Goal: Task Accomplishment & Management: Manage account settings

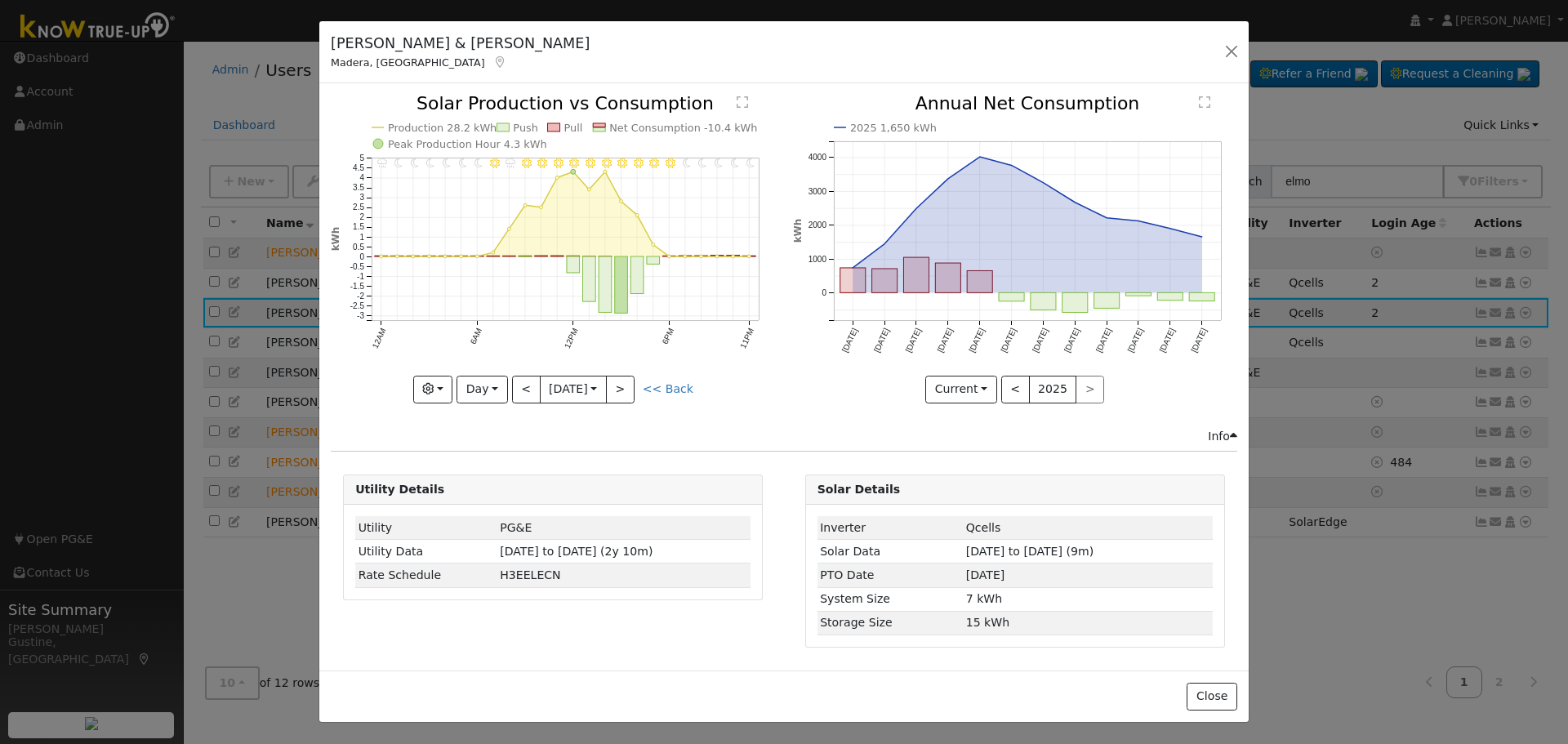
click at [1232, 48] on button "button" at bounding box center [1231, 51] width 23 height 23
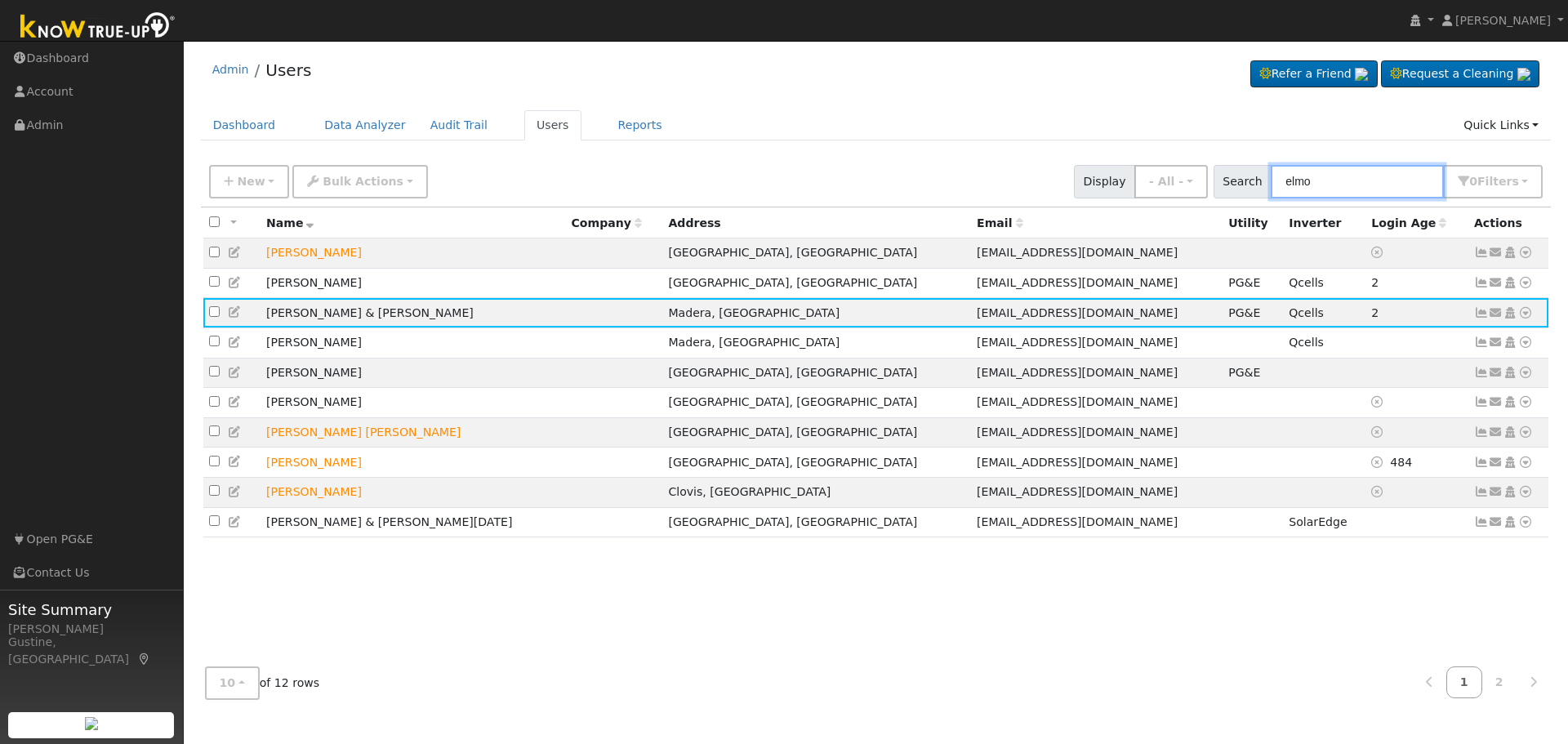
drag, startPoint x: 1360, startPoint y: 170, endPoint x: 1064, endPoint y: 124, distance: 299.6
click at [1077, 131] on div "Admin Users Refer a Friend Request a Cleaning" at bounding box center [876, 381] width 1368 height 663
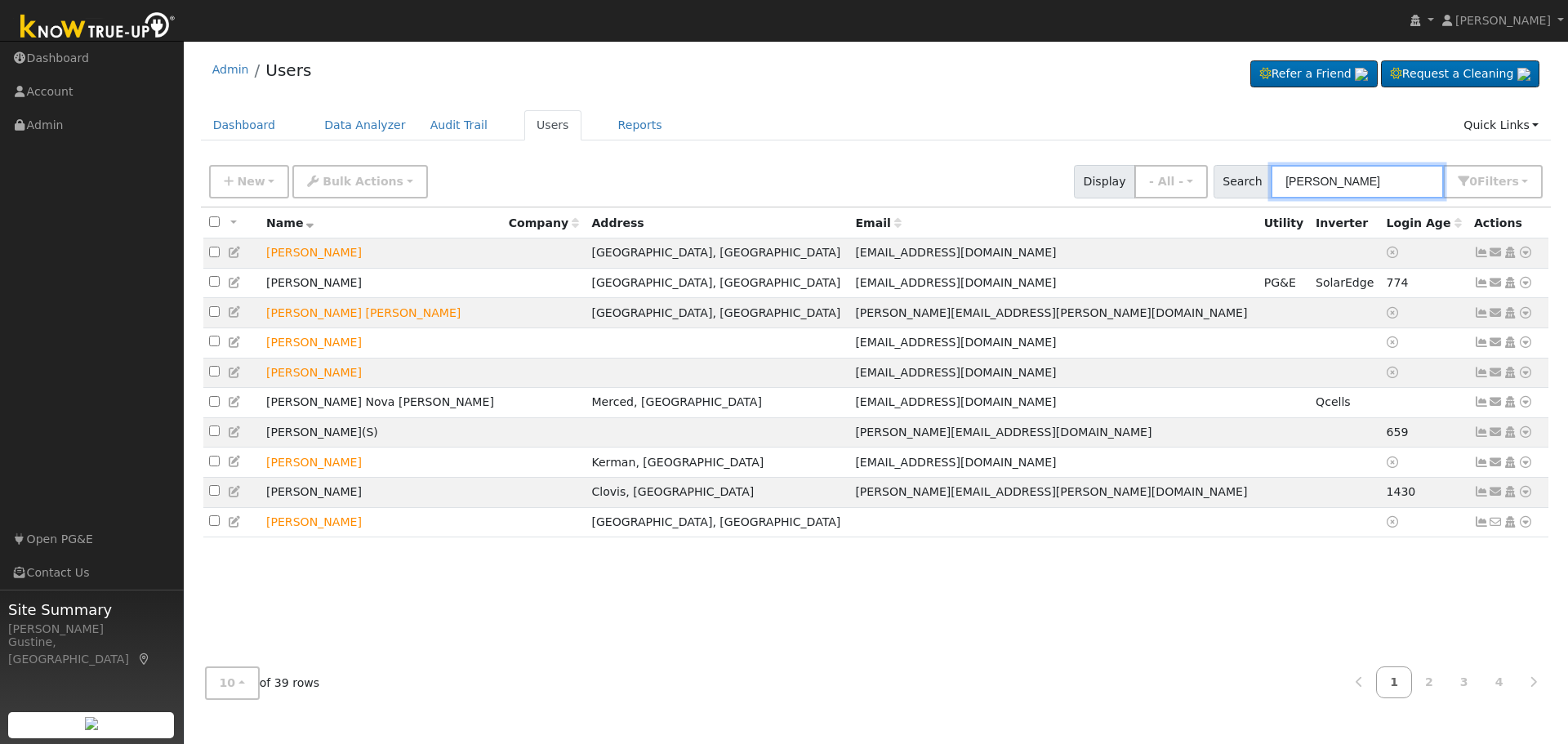
click at [1292, 173] on input "[PERSON_NAME]" at bounding box center [1357, 182] width 173 height 33
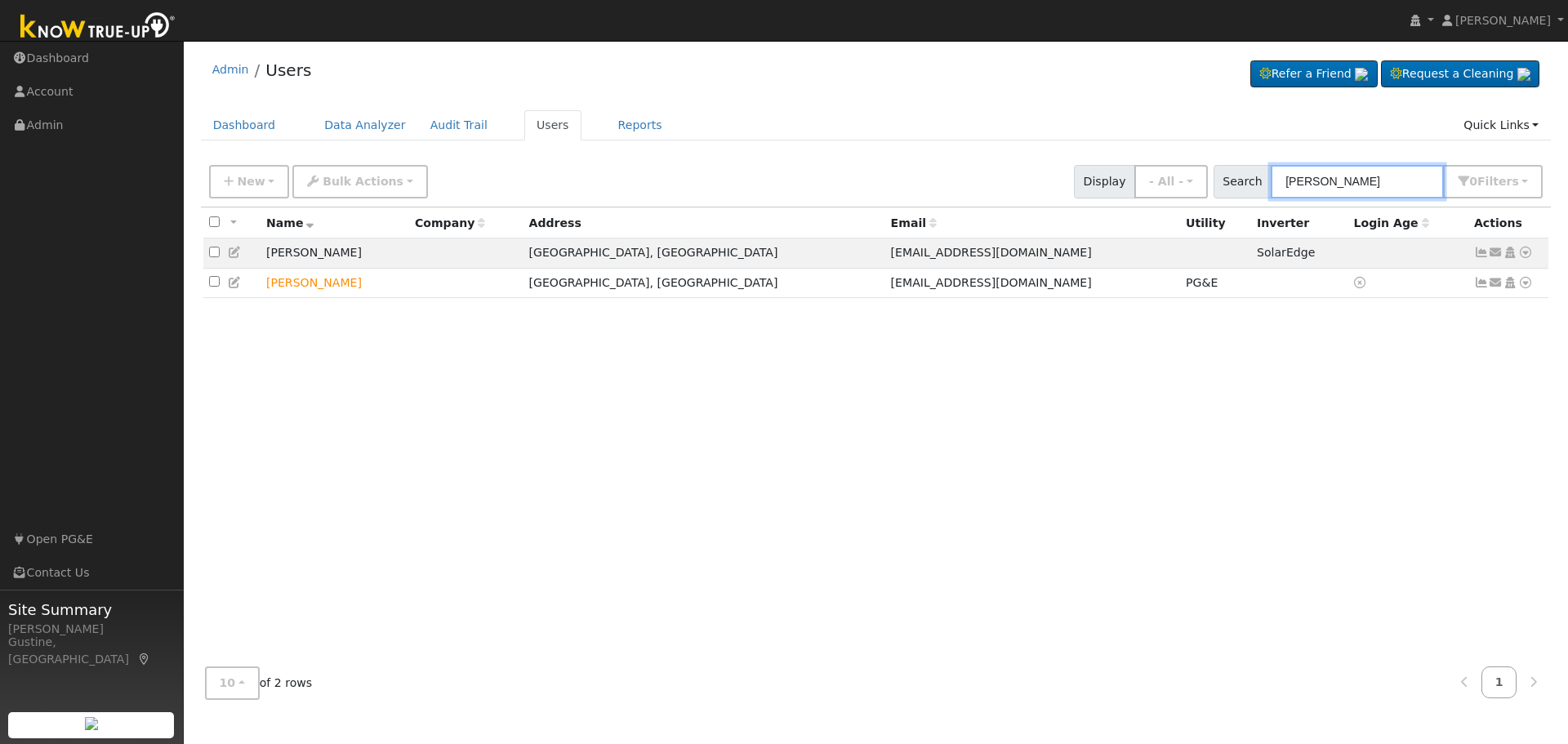
drag, startPoint x: 1343, startPoint y: 196, endPoint x: 707, endPoint y: 177, distance: 636.3
click at [945, 200] on div "New Add User Quick Add Quick Connect Quick Convert Lead Bulk Actions Send Email…" at bounding box center [876, 182] width 1350 height 50
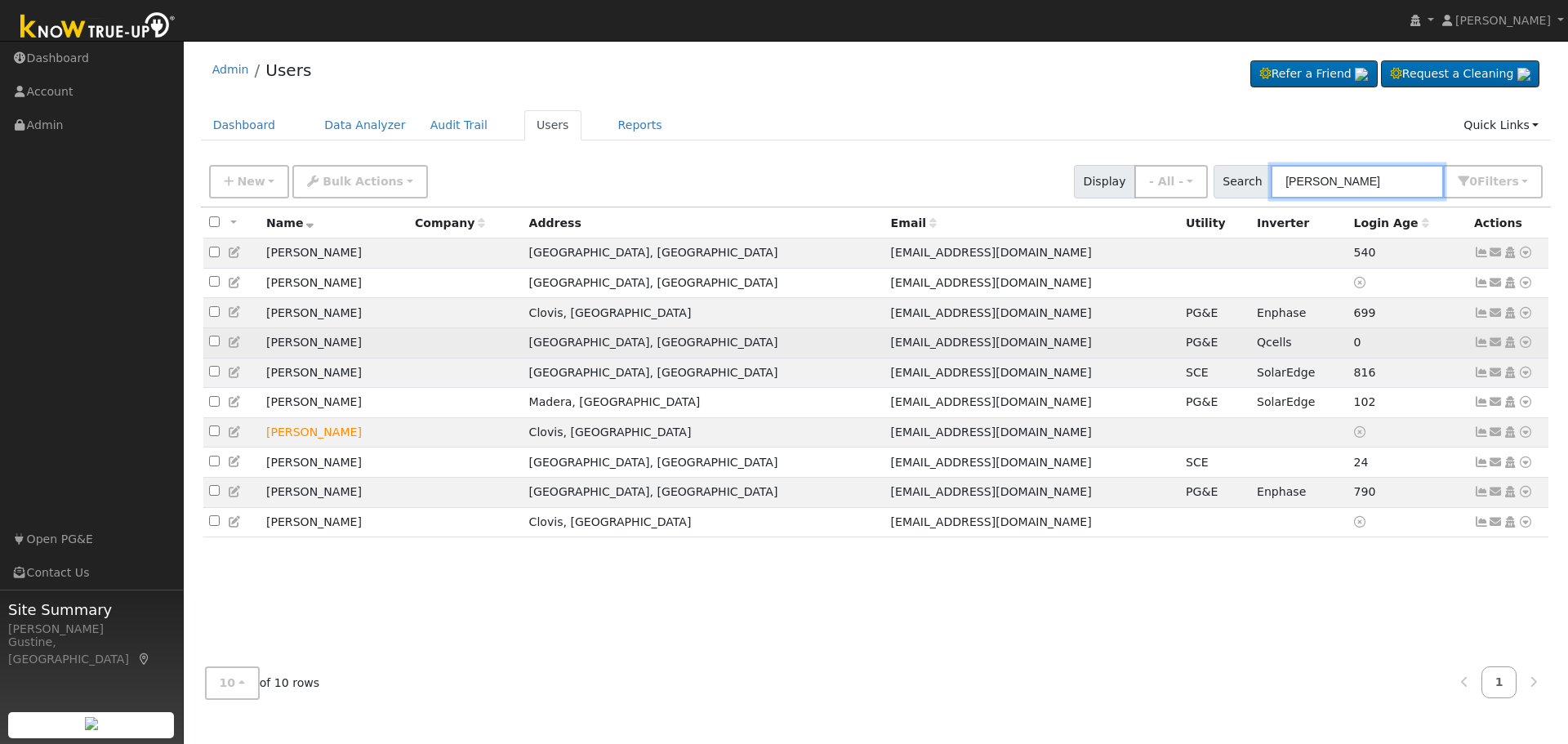
type input "[PERSON_NAME]"
click at [1479, 342] on link at bounding box center [1481, 342] width 15 height 13
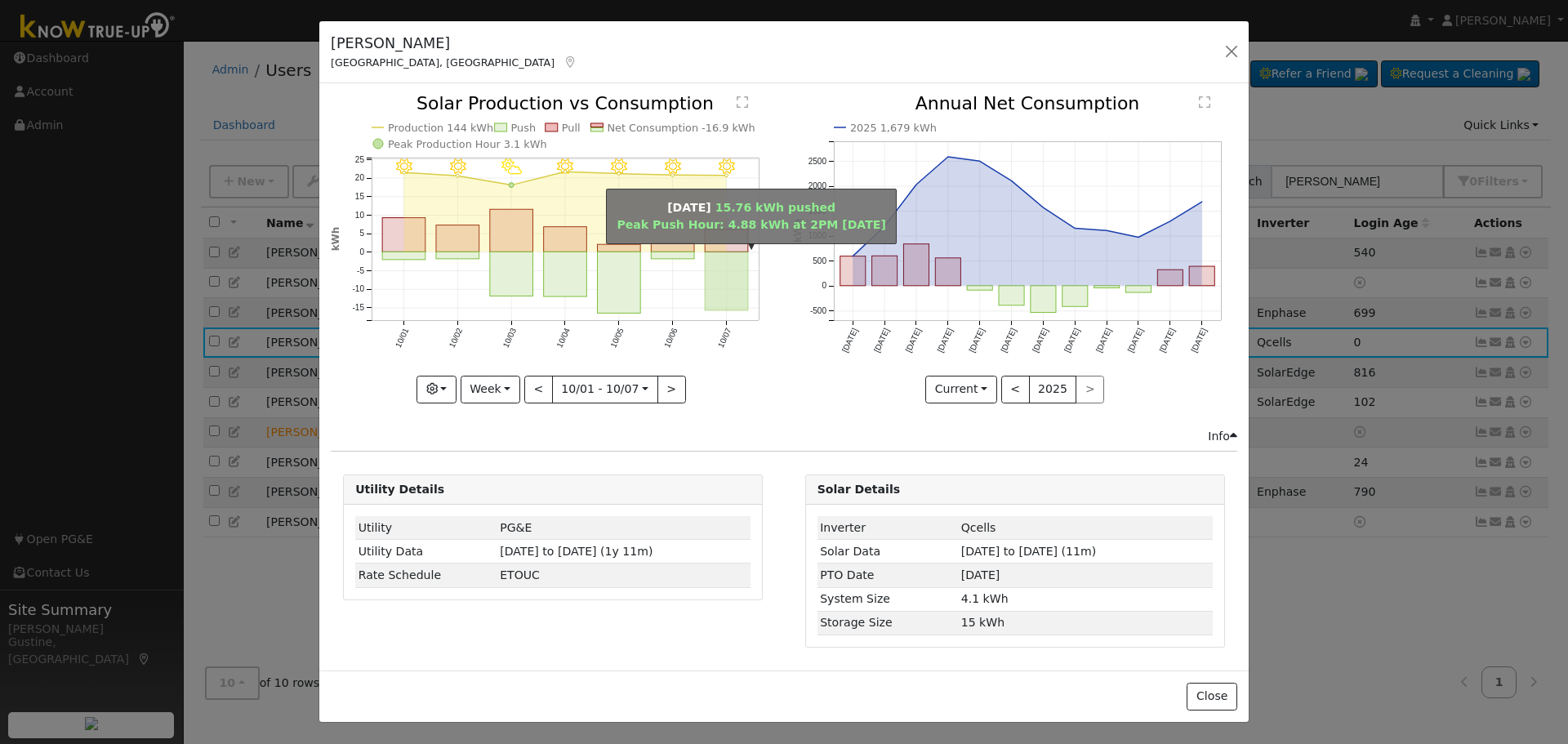
click at [727, 270] on rect "onclick=""" at bounding box center [727, 281] width 43 height 58
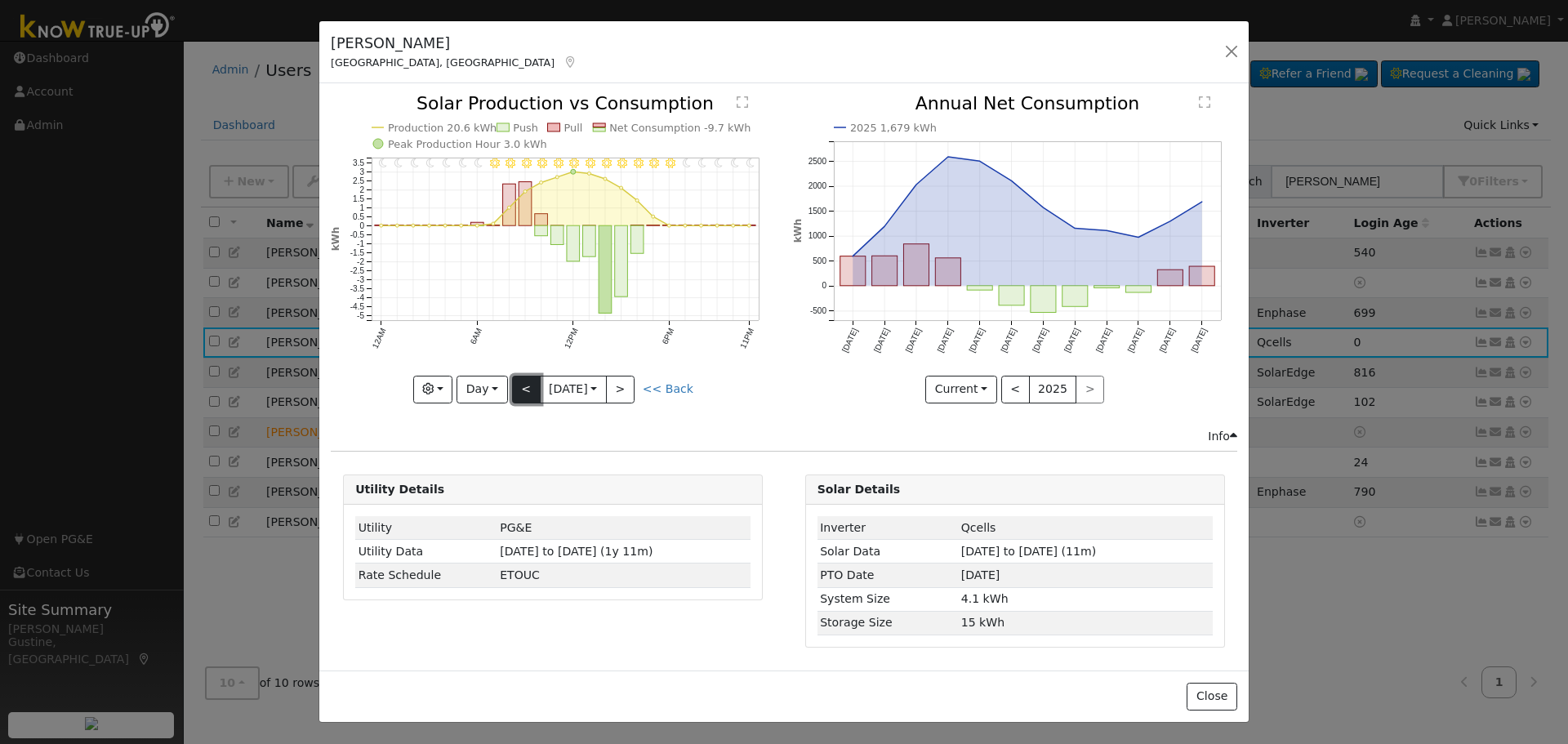
click at [513, 389] on button "<" at bounding box center [526, 389] width 28 height 28
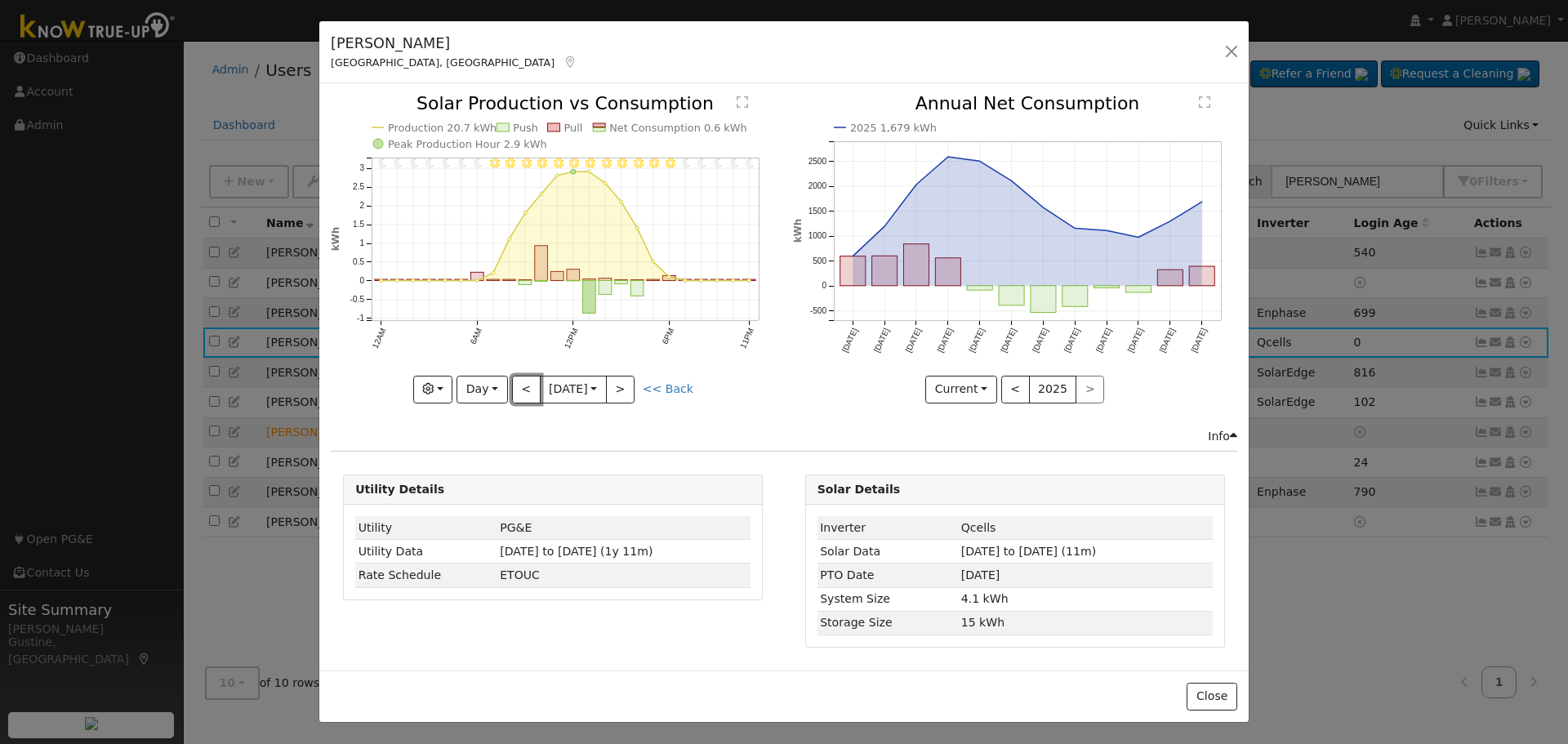
click at [513, 388] on button "<" at bounding box center [526, 389] width 28 height 28
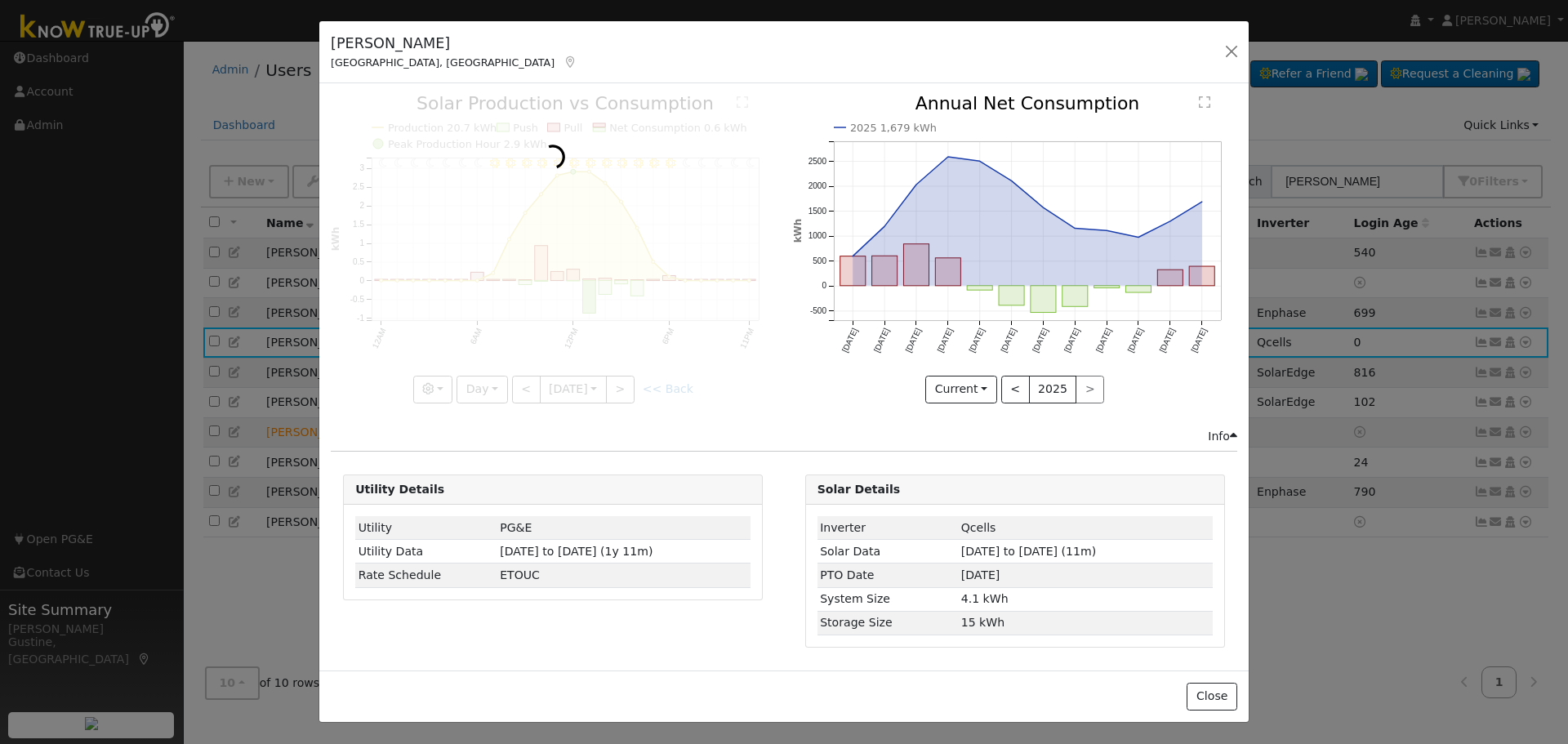
click at [513, 387] on div at bounding box center [553, 248] width 444 height 308
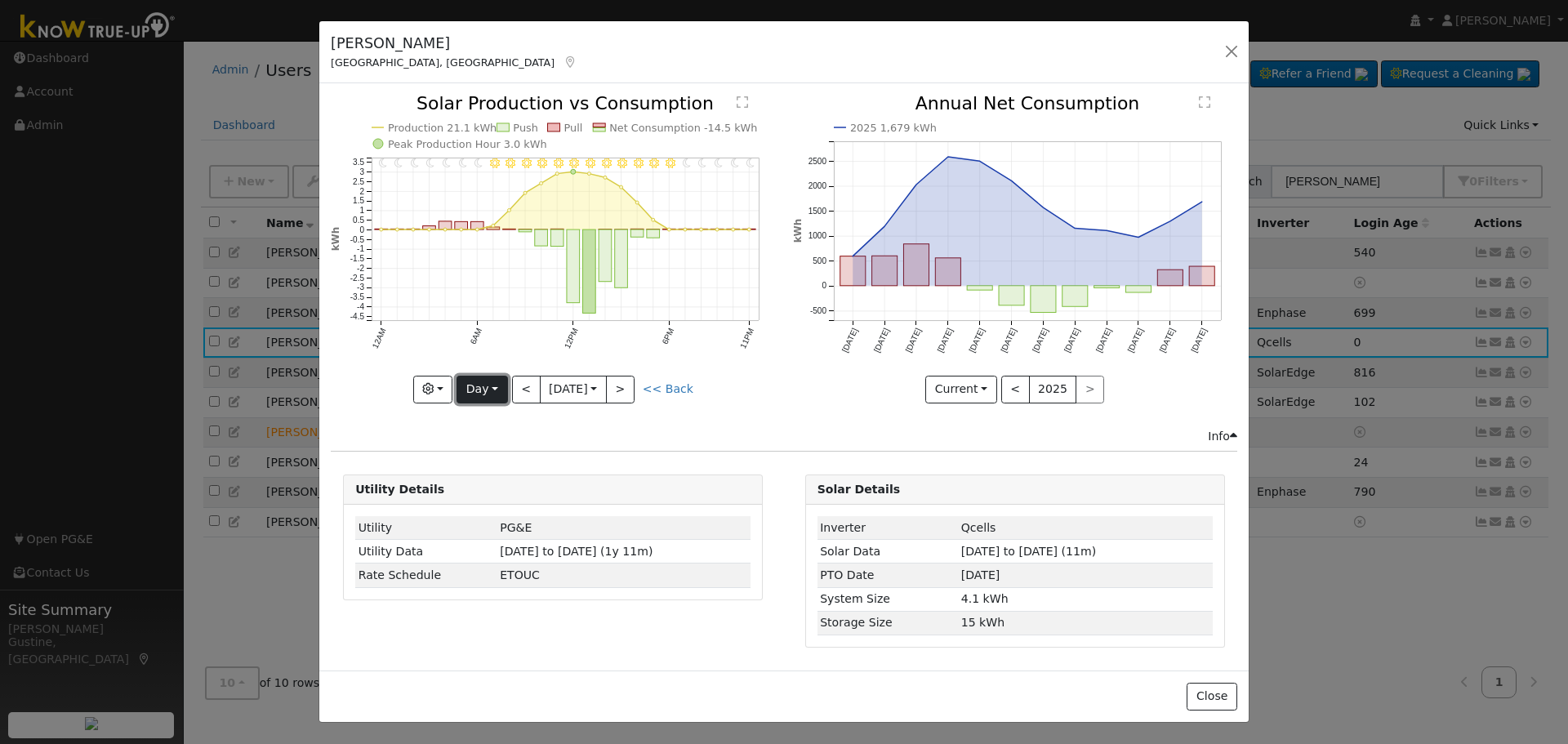
click at [489, 392] on button "Day" at bounding box center [482, 389] width 51 height 28
click at [497, 462] on link "Month" at bounding box center [514, 468] width 114 height 23
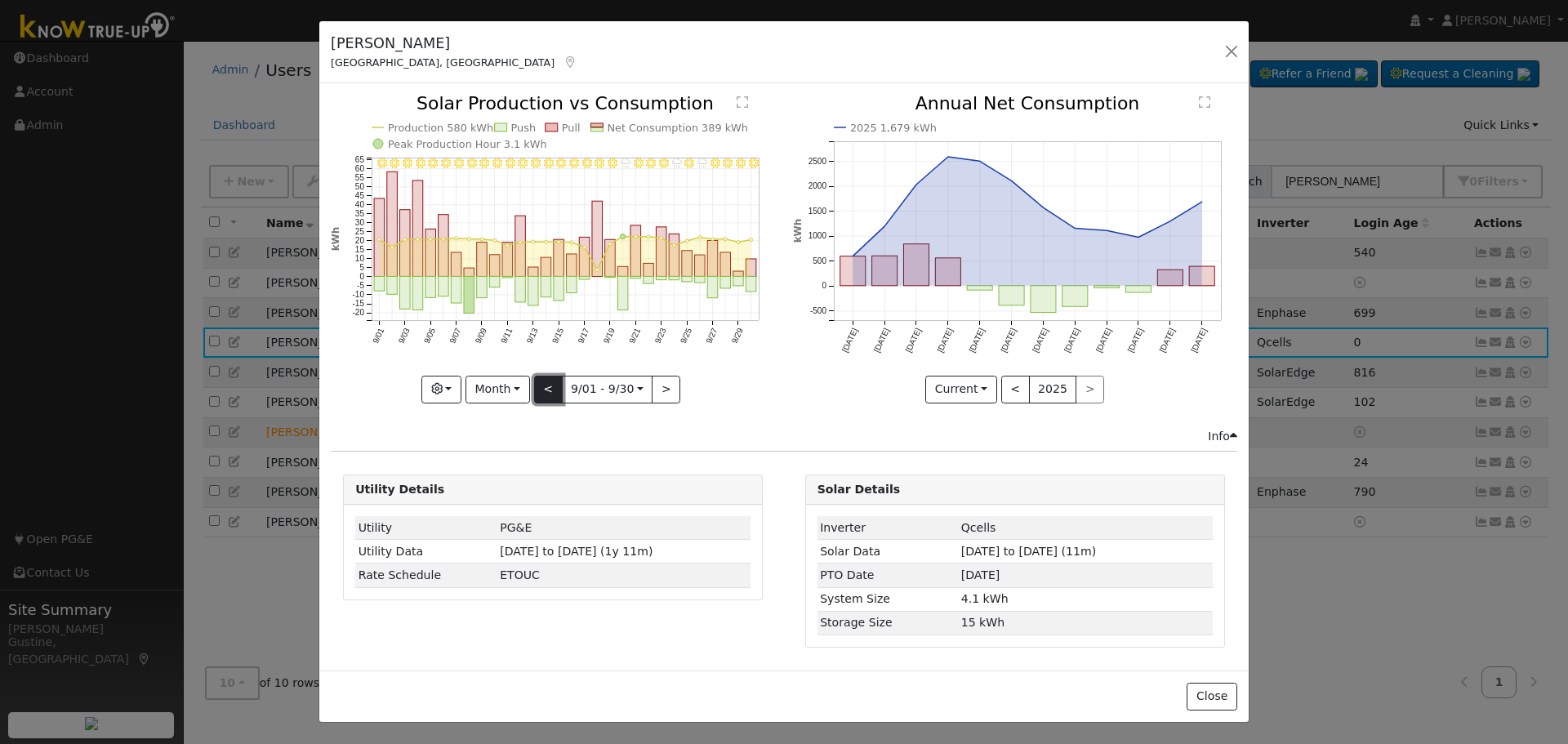
click at [555, 386] on button "<" at bounding box center [549, 389] width 28 height 28
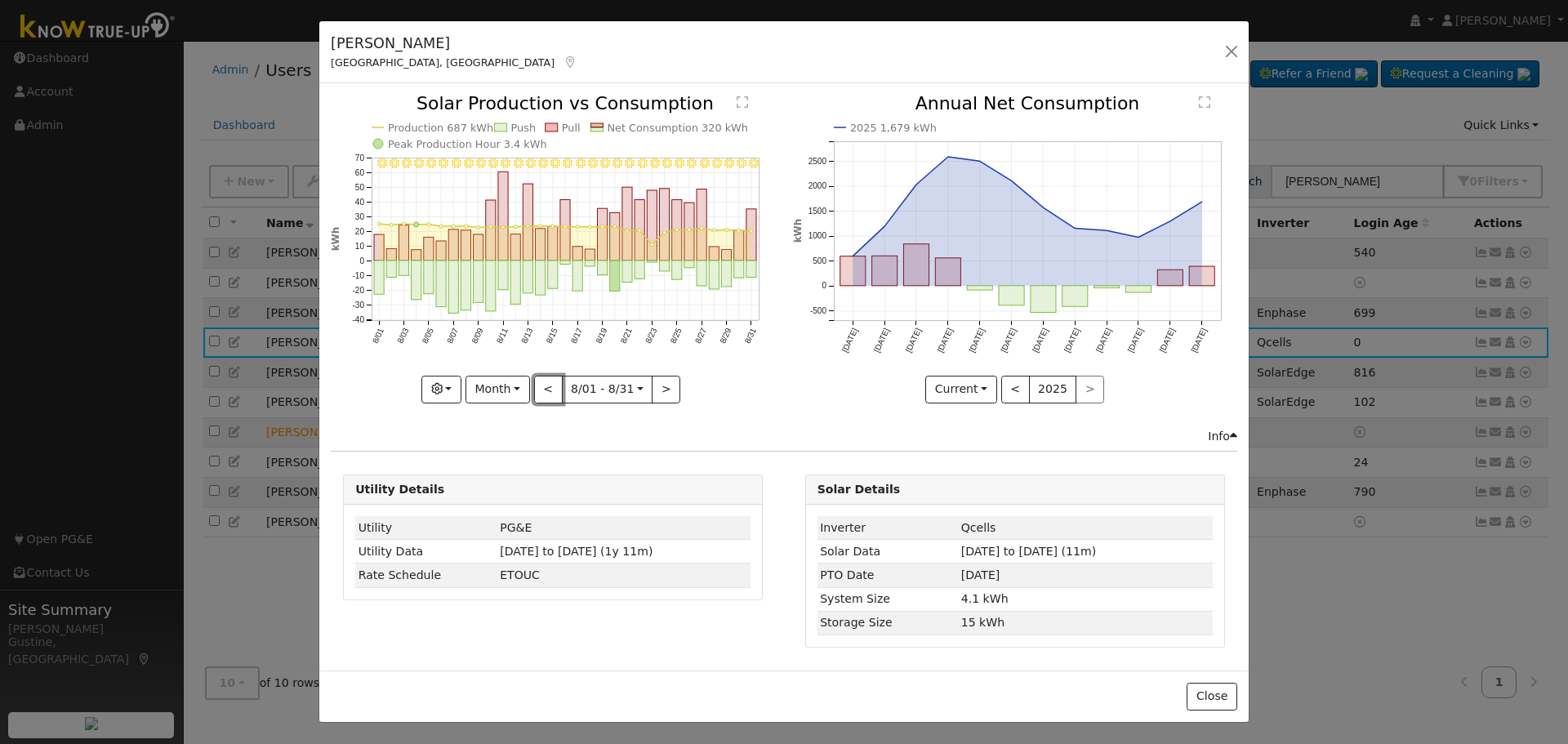
click at [555, 386] on button "<" at bounding box center [549, 389] width 28 height 28
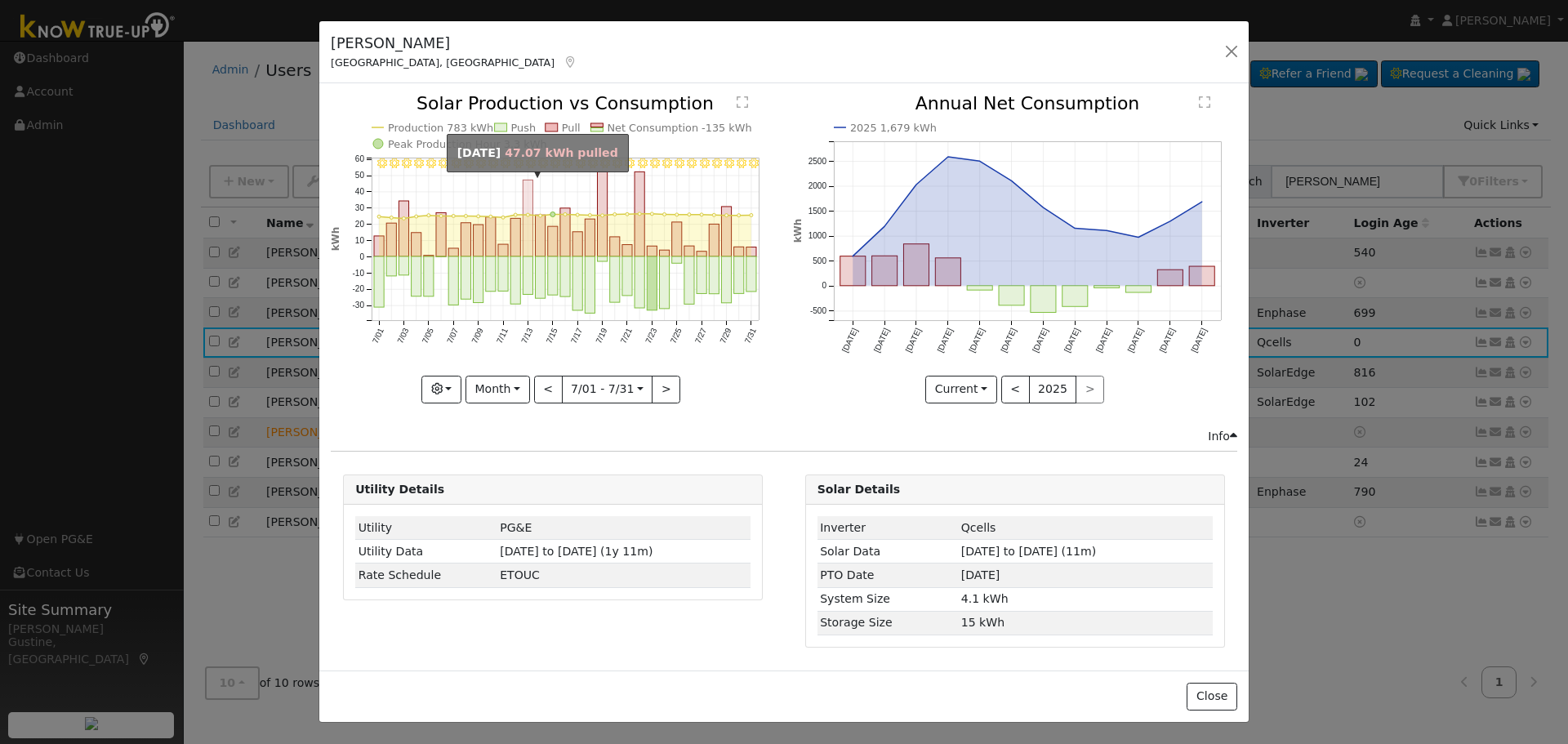
click at [529, 210] on rect "onclick=""" at bounding box center [529, 219] width 10 height 77
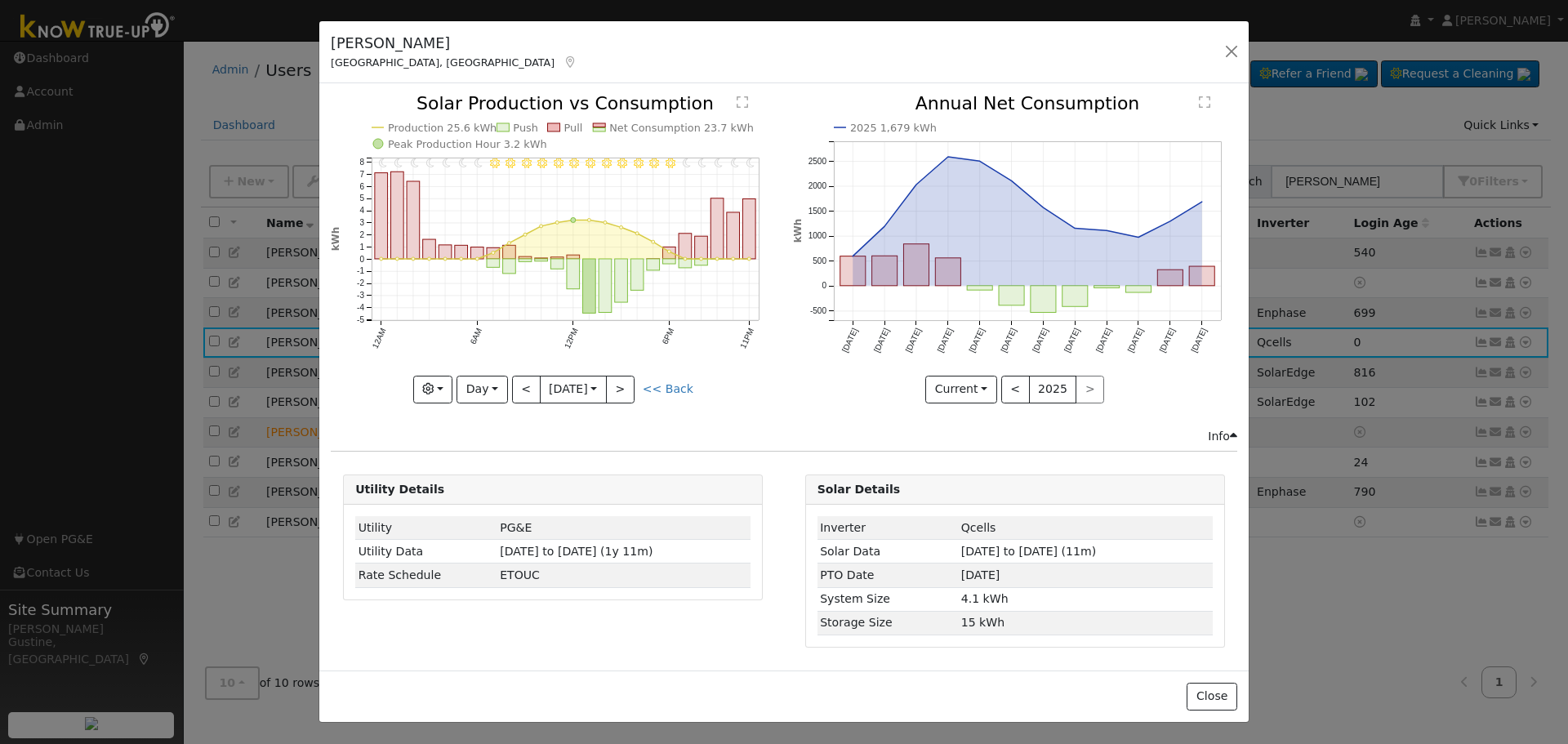
click at [632, 407] on div "11PM - Clear 10PM - Clear 9PM - Clear 8PM - Clear 7PM - Clear 6PM - Clear 5PM -…" at bounding box center [553, 261] width 462 height 332
click at [620, 387] on button ">" at bounding box center [620, 389] width 28 height 28
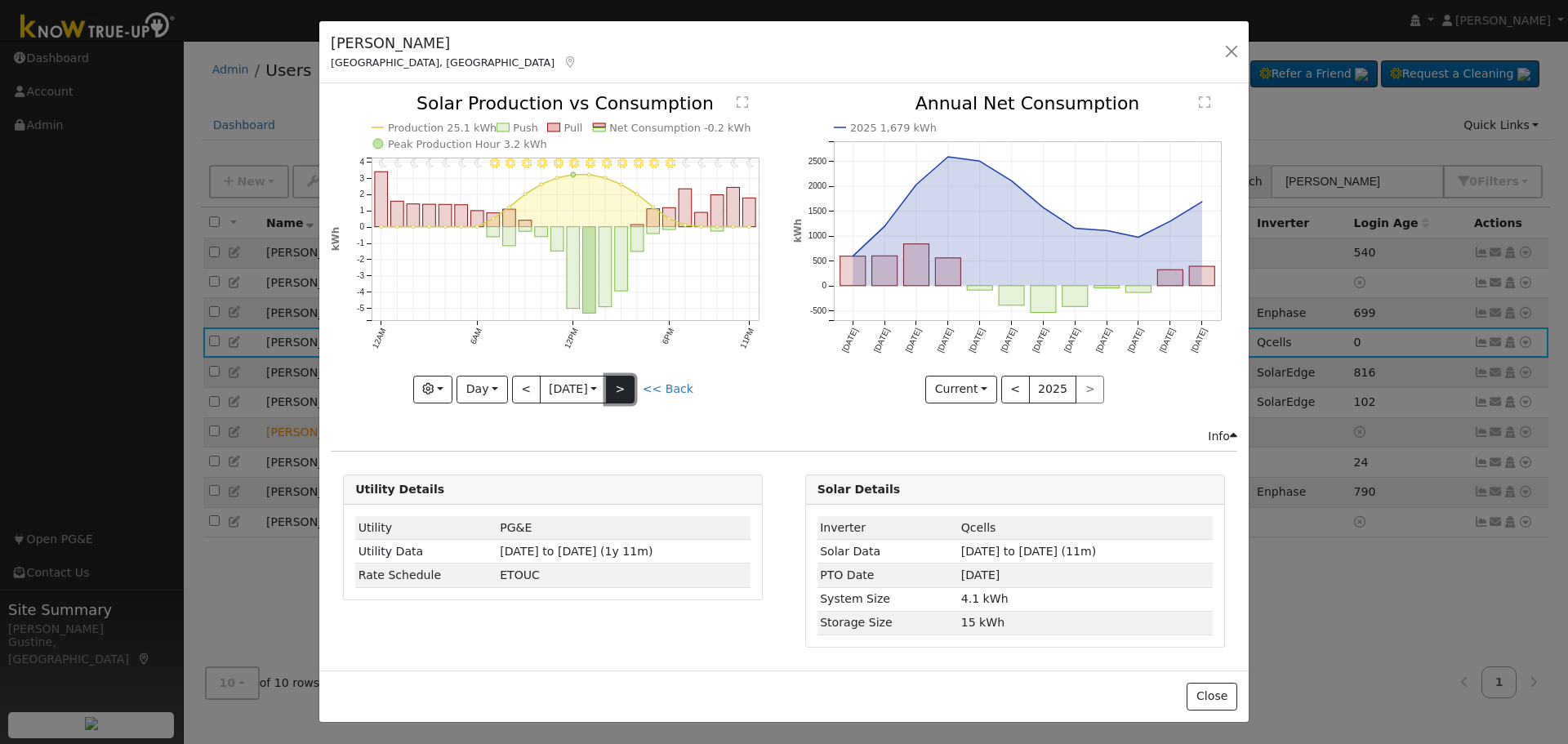
click at [620, 387] on button ">" at bounding box center [620, 389] width 28 height 28
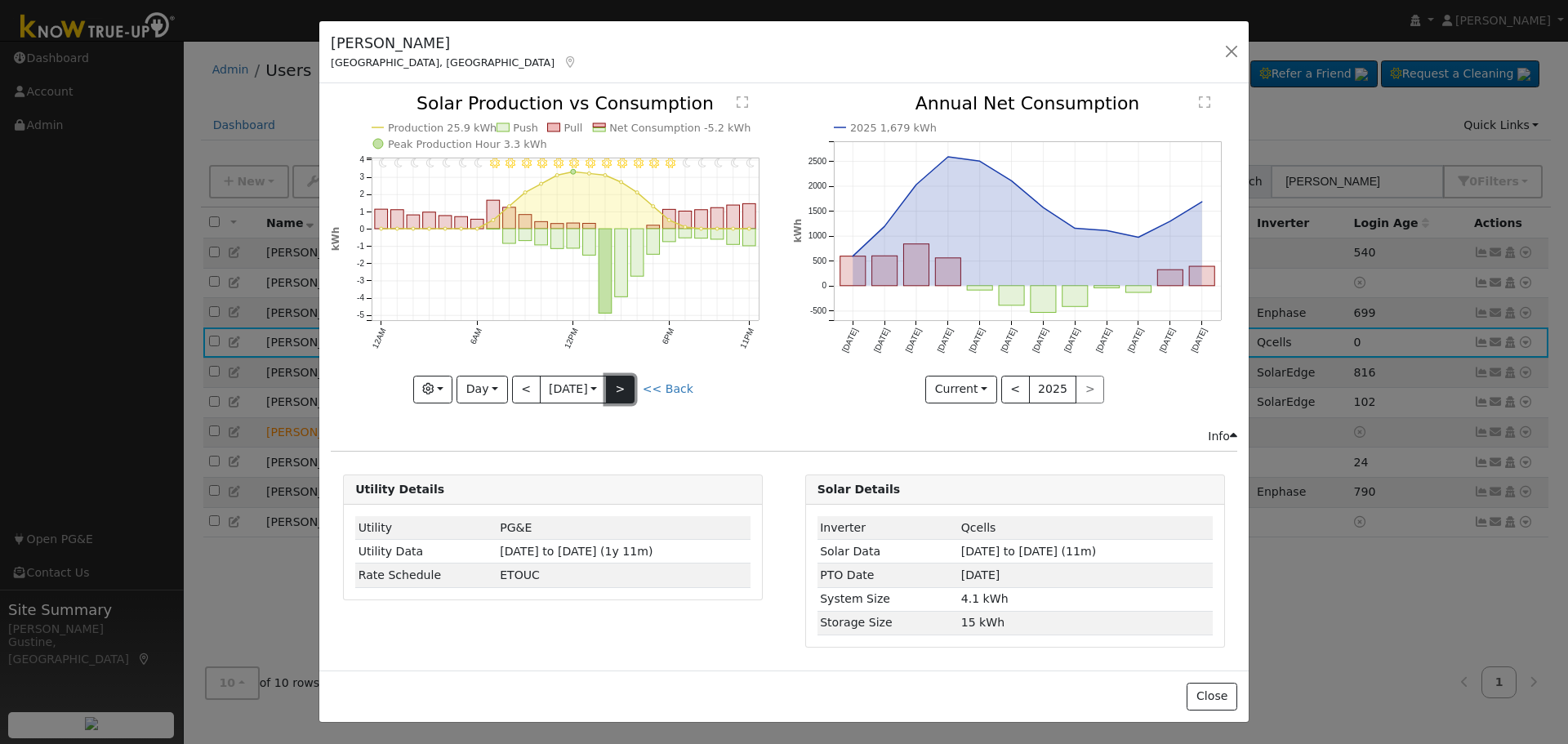
click at [615, 387] on button ">" at bounding box center [620, 389] width 28 height 28
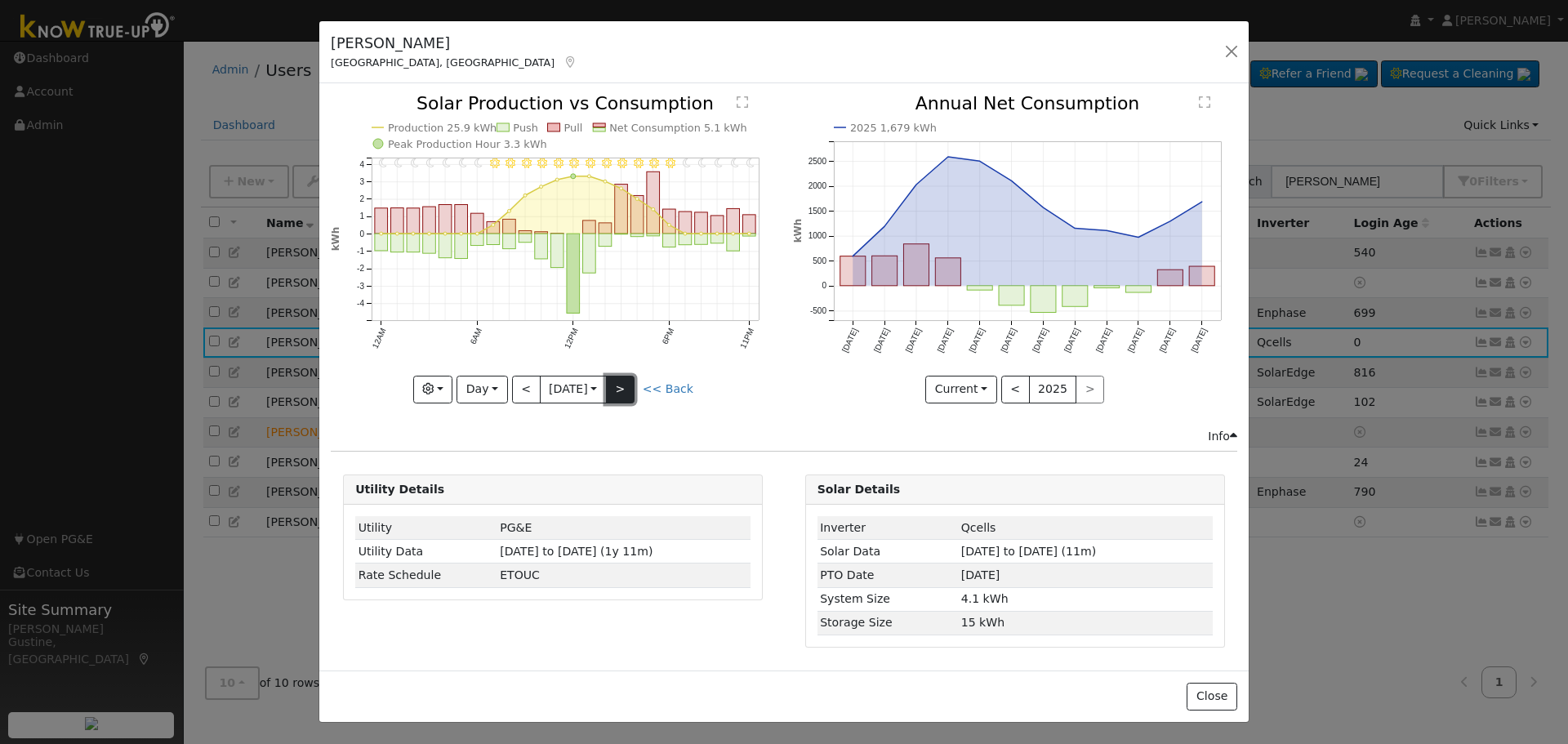
click at [625, 387] on button ">" at bounding box center [620, 389] width 28 height 28
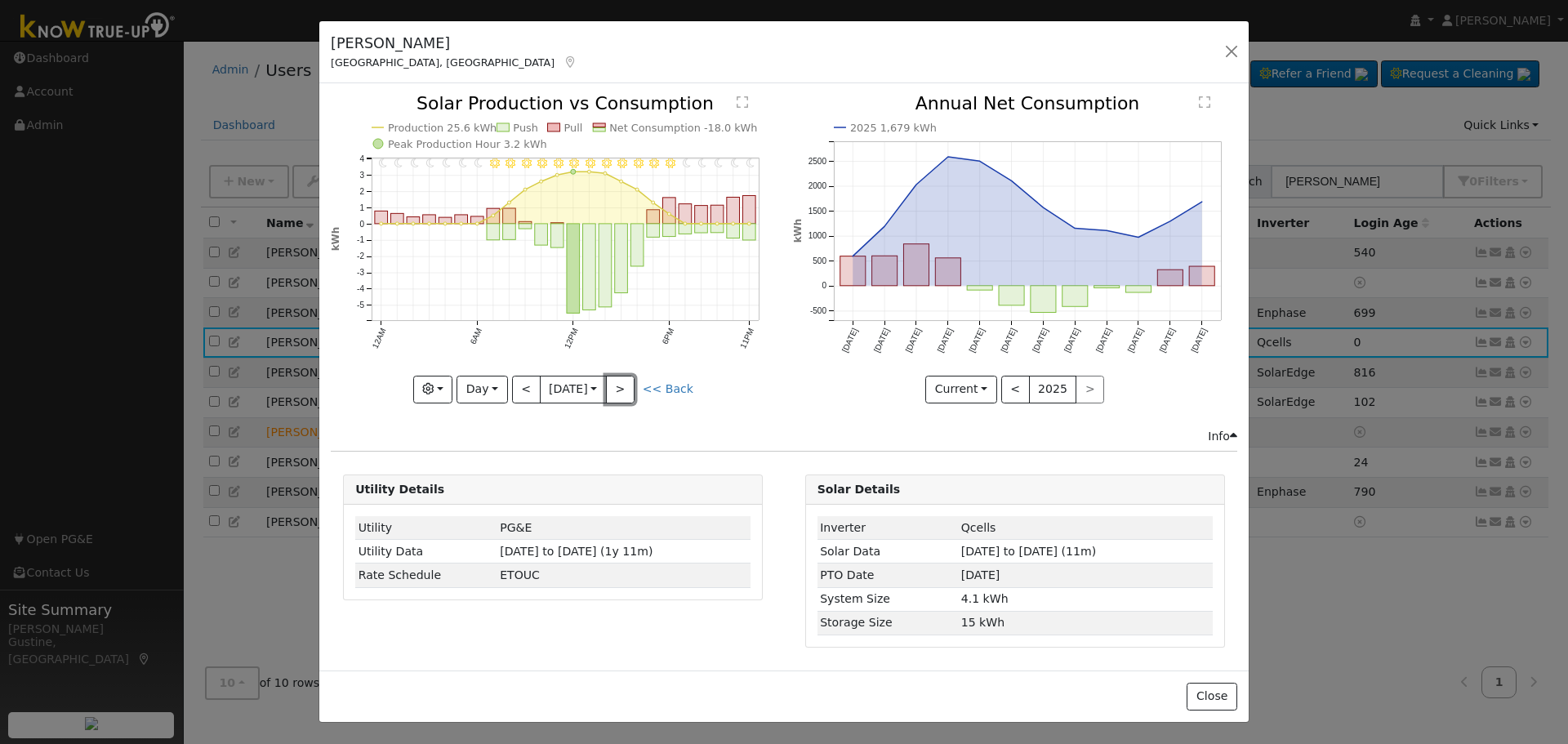
click at [625, 387] on button ">" at bounding box center [620, 389] width 28 height 28
click at [625, 387] on button ">" at bounding box center [620, 389] width 28 height 28
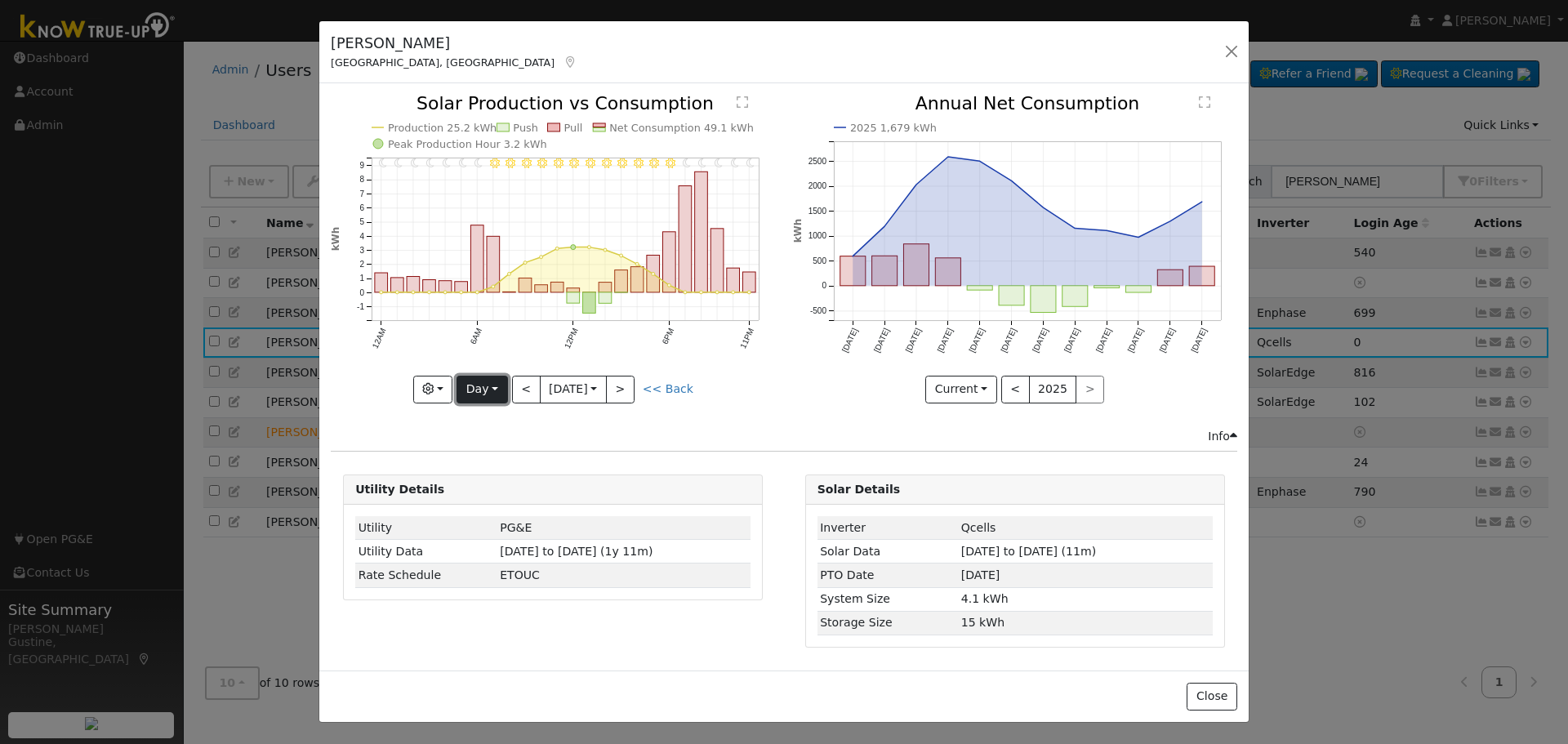
click at [480, 387] on button "Day" at bounding box center [482, 389] width 51 height 28
click at [524, 462] on link "Month" at bounding box center [514, 468] width 114 height 23
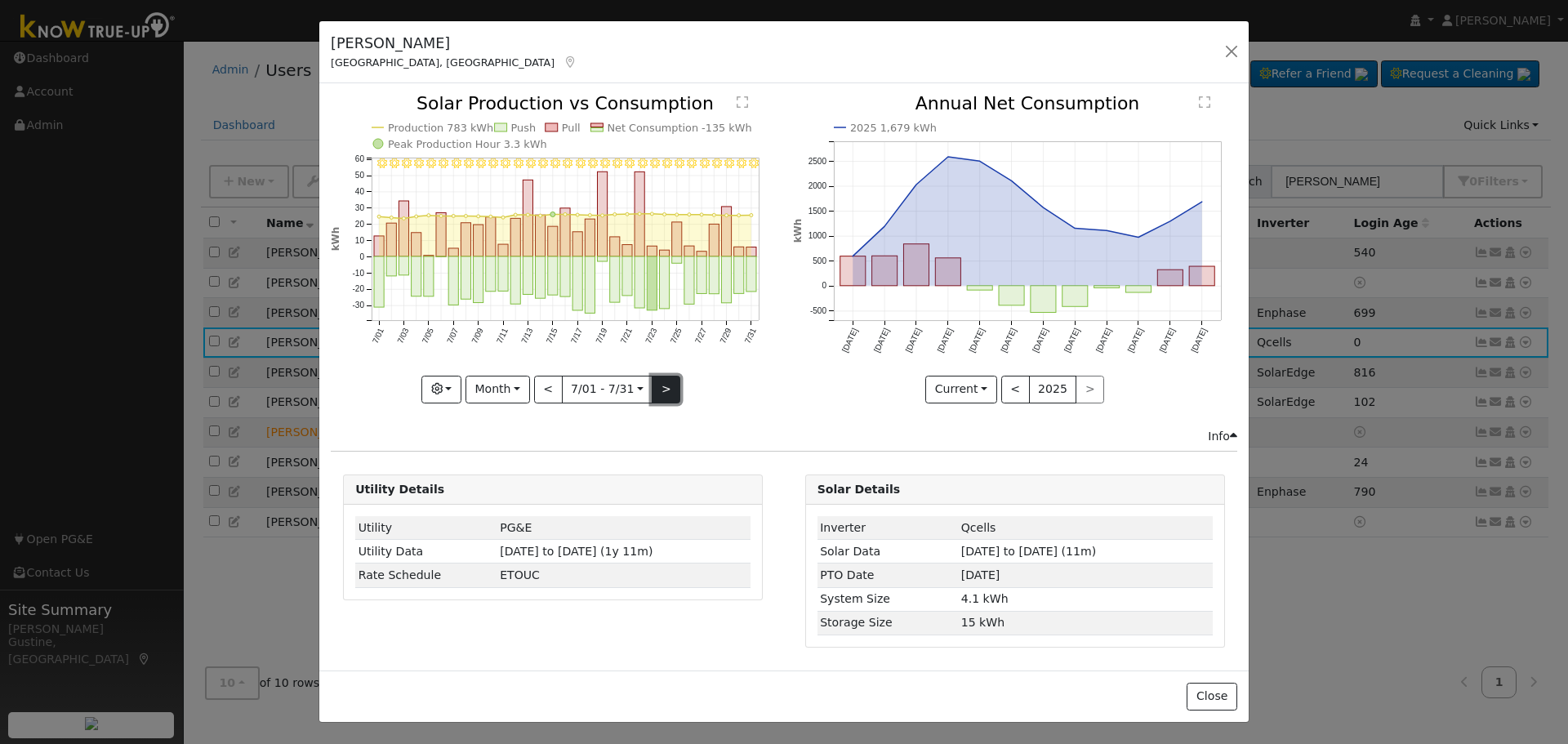
click at [659, 382] on button ">" at bounding box center [665, 389] width 28 height 28
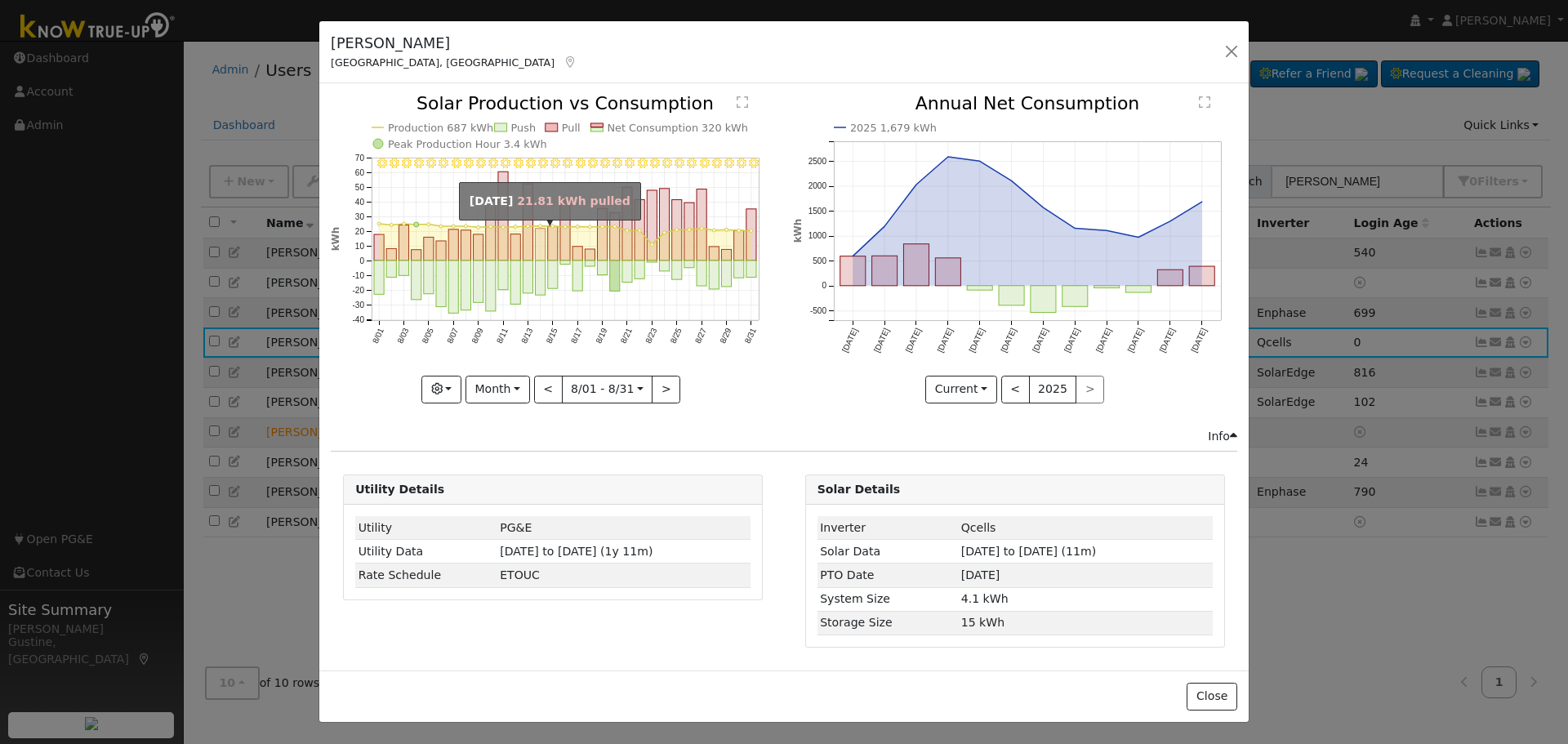
click at [539, 243] on rect "onclick=""" at bounding box center [540, 245] width 10 height 32
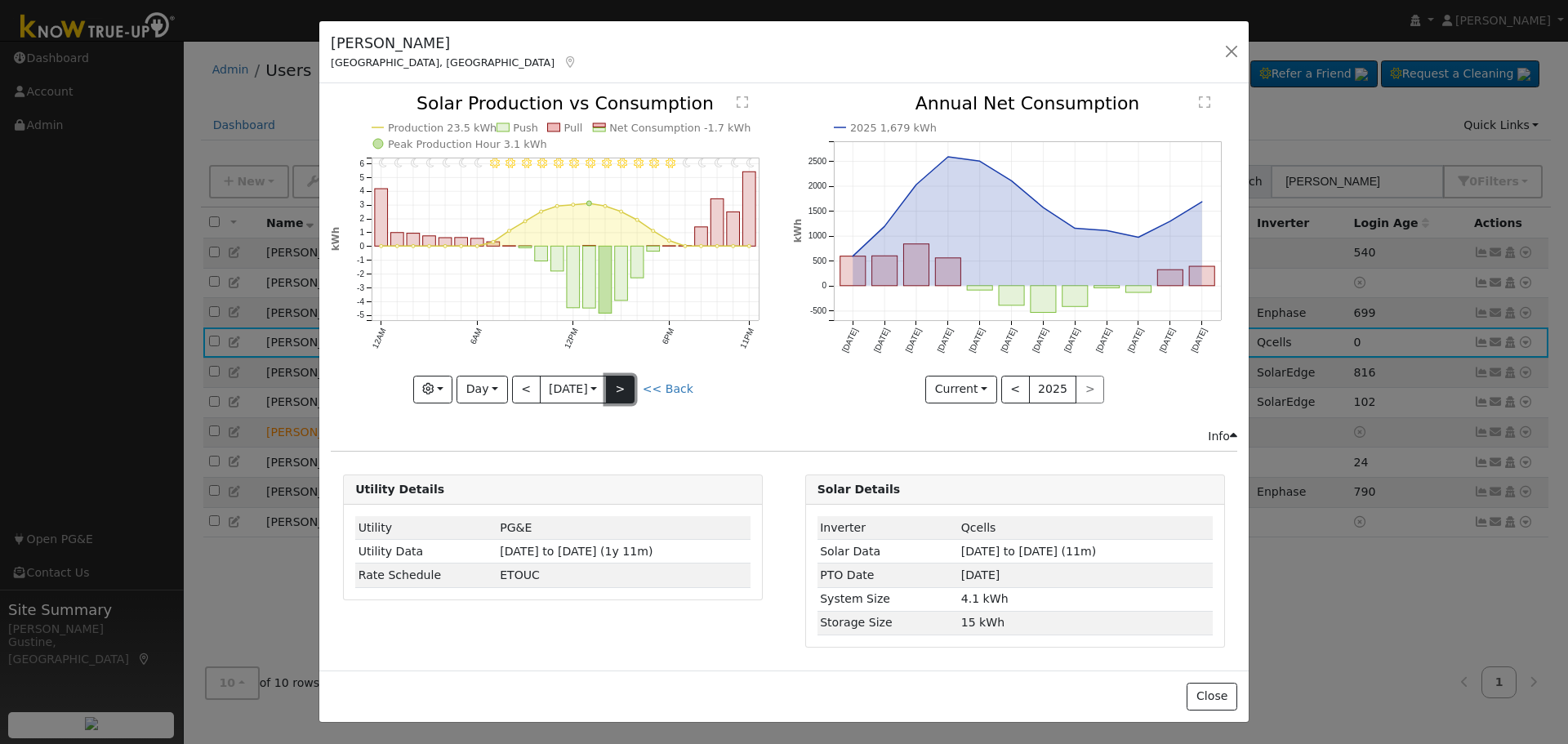
click at [631, 391] on button ">" at bounding box center [620, 389] width 28 height 28
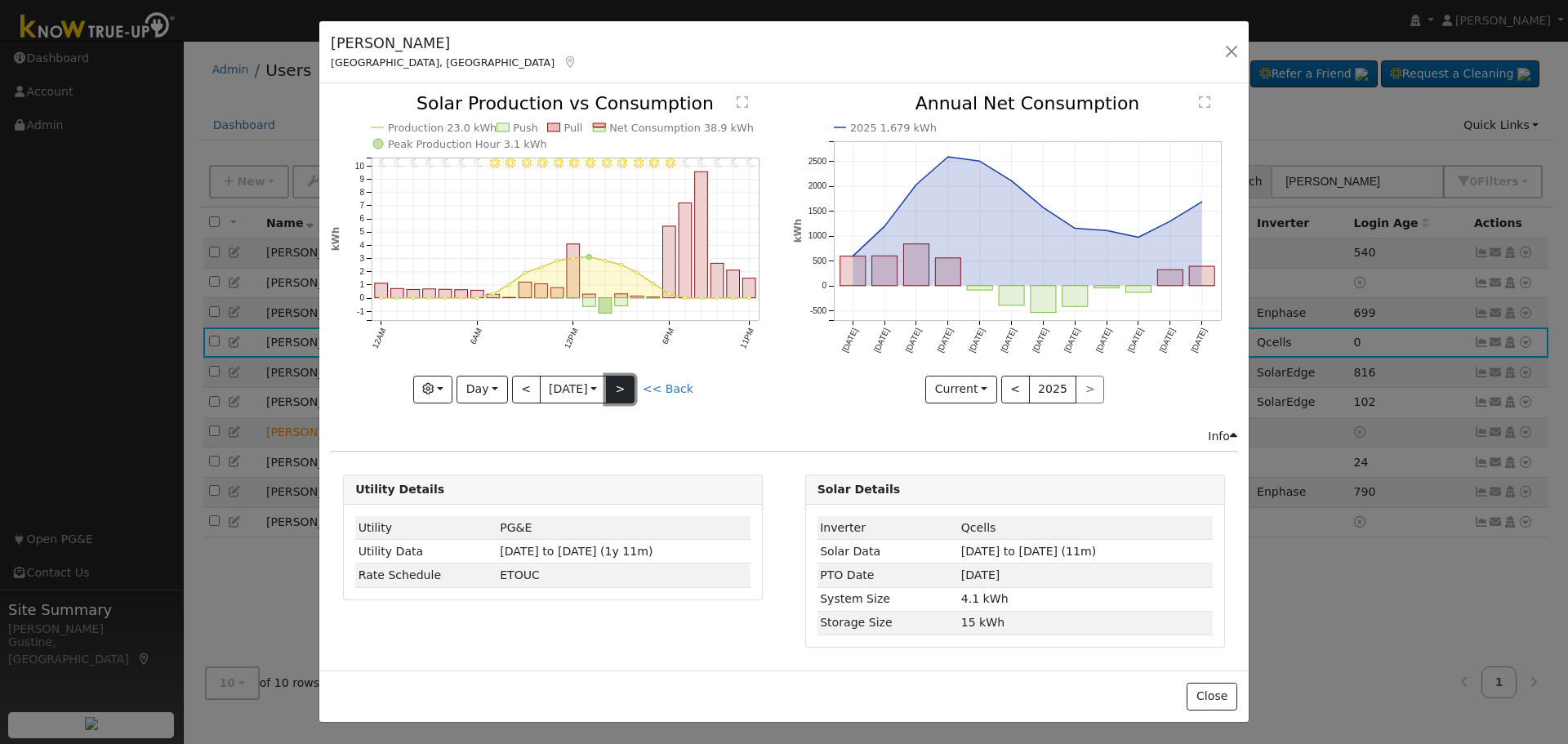
click at [631, 391] on button ">" at bounding box center [620, 389] width 28 height 28
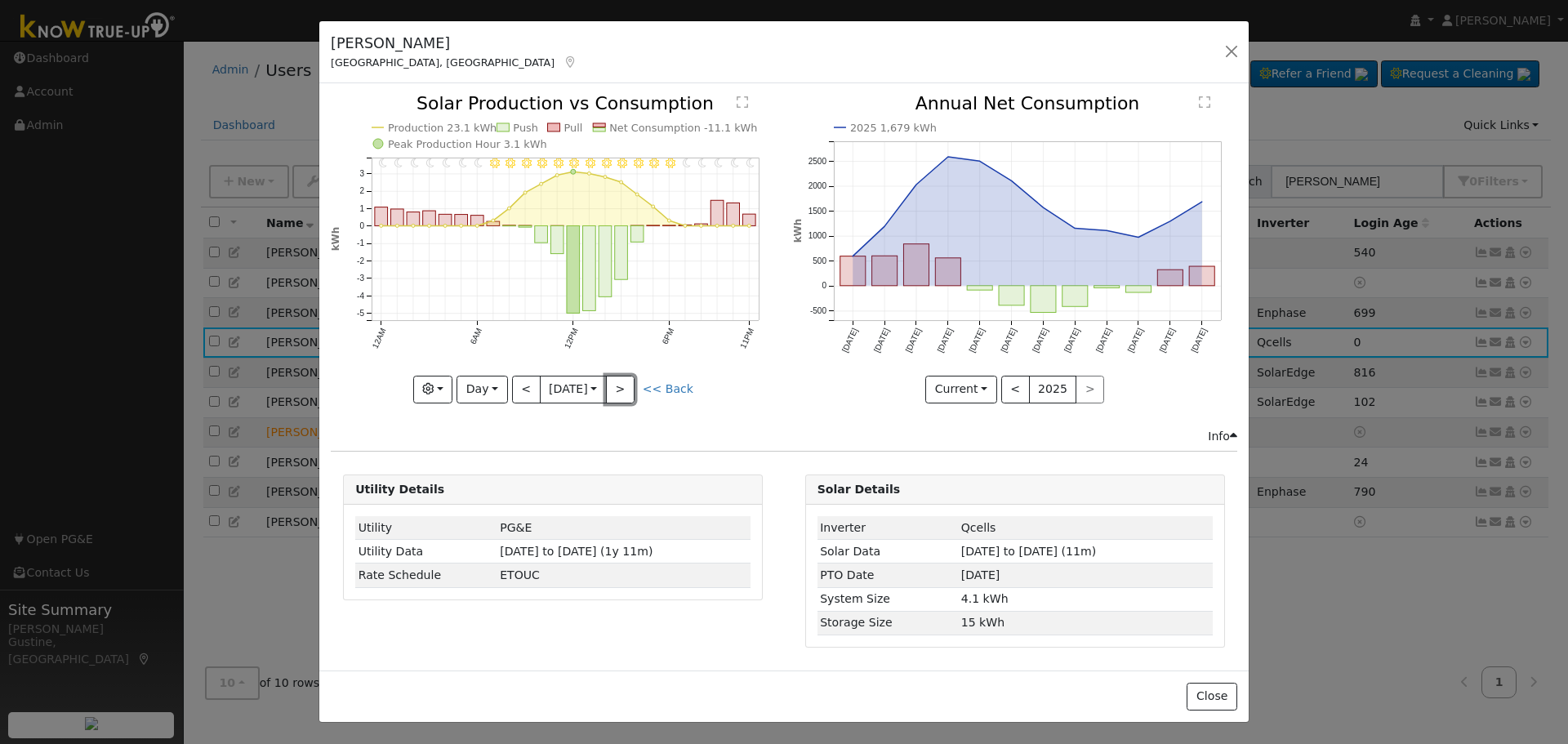
click at [630, 391] on button ">" at bounding box center [620, 389] width 28 height 28
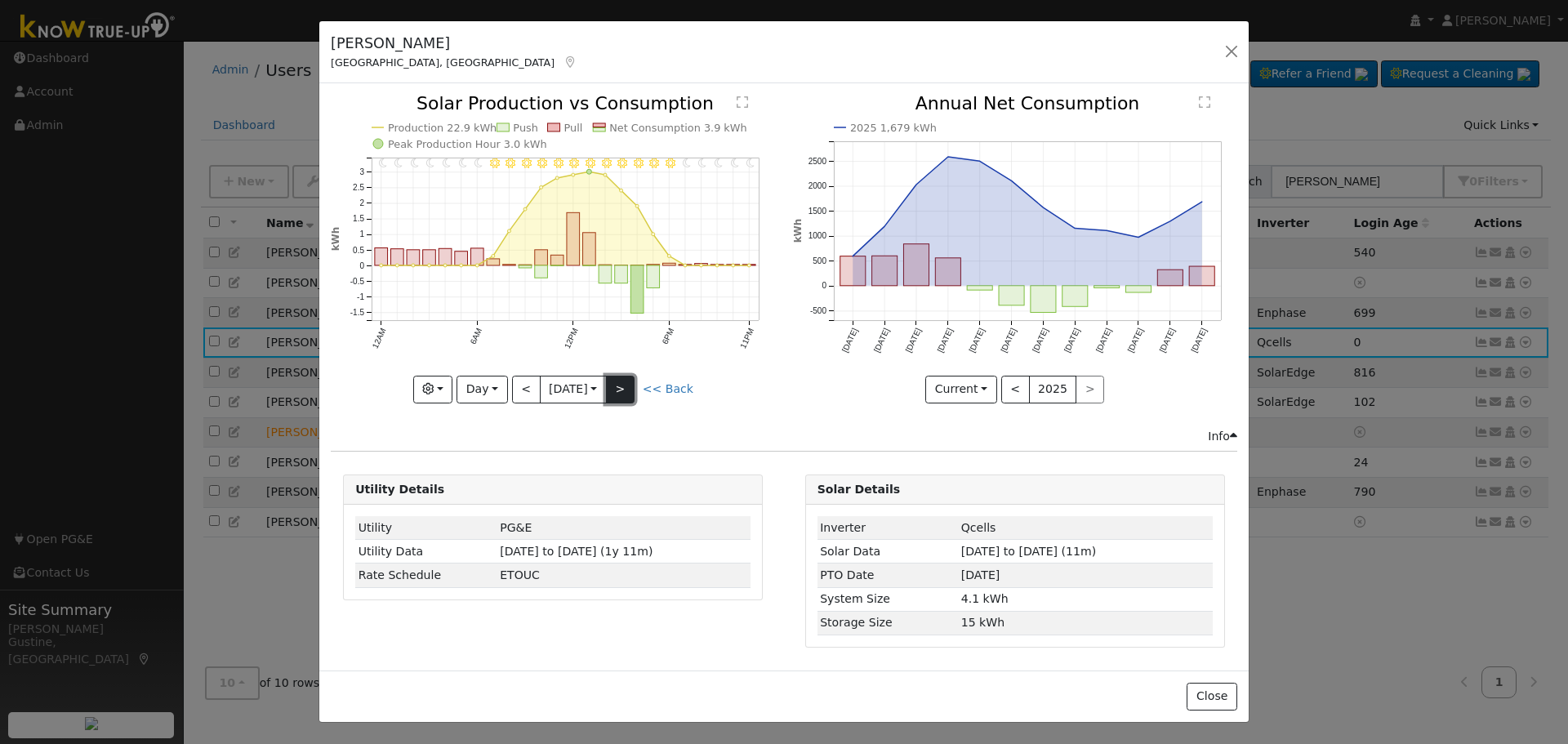
click at [625, 392] on button ">" at bounding box center [620, 389] width 28 height 28
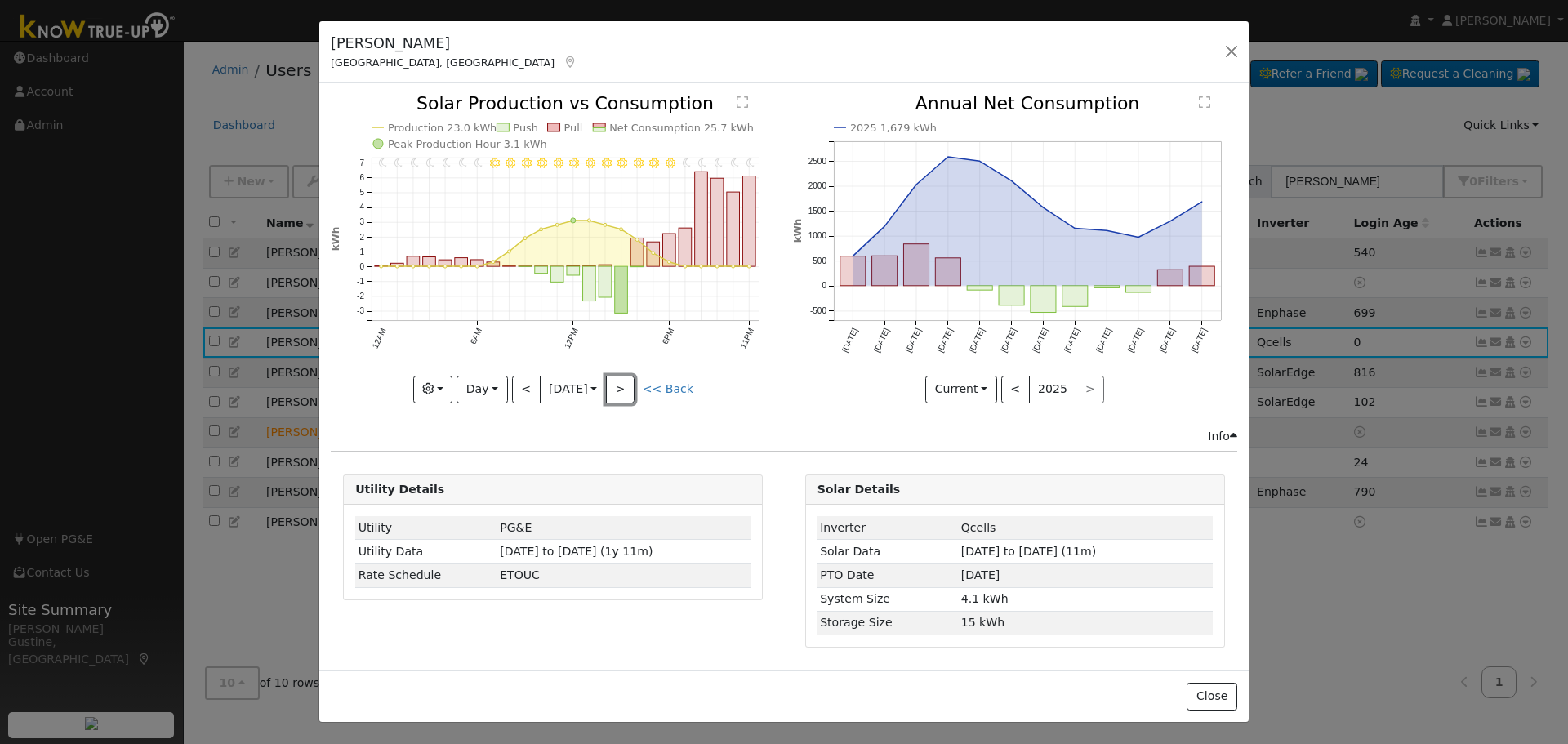
click at [621, 392] on button ">" at bounding box center [620, 389] width 28 height 28
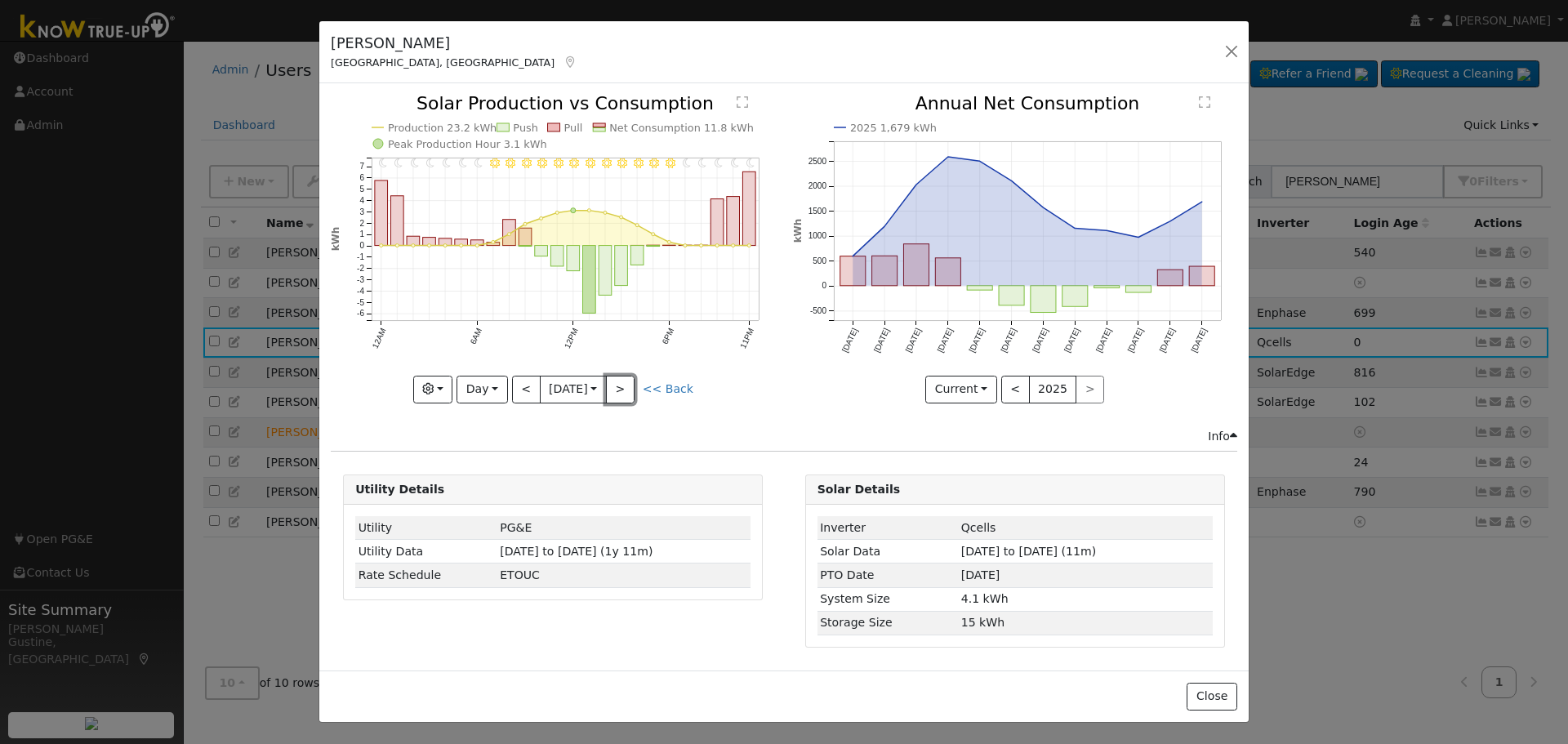
click at [620, 392] on button ">" at bounding box center [620, 389] width 28 height 28
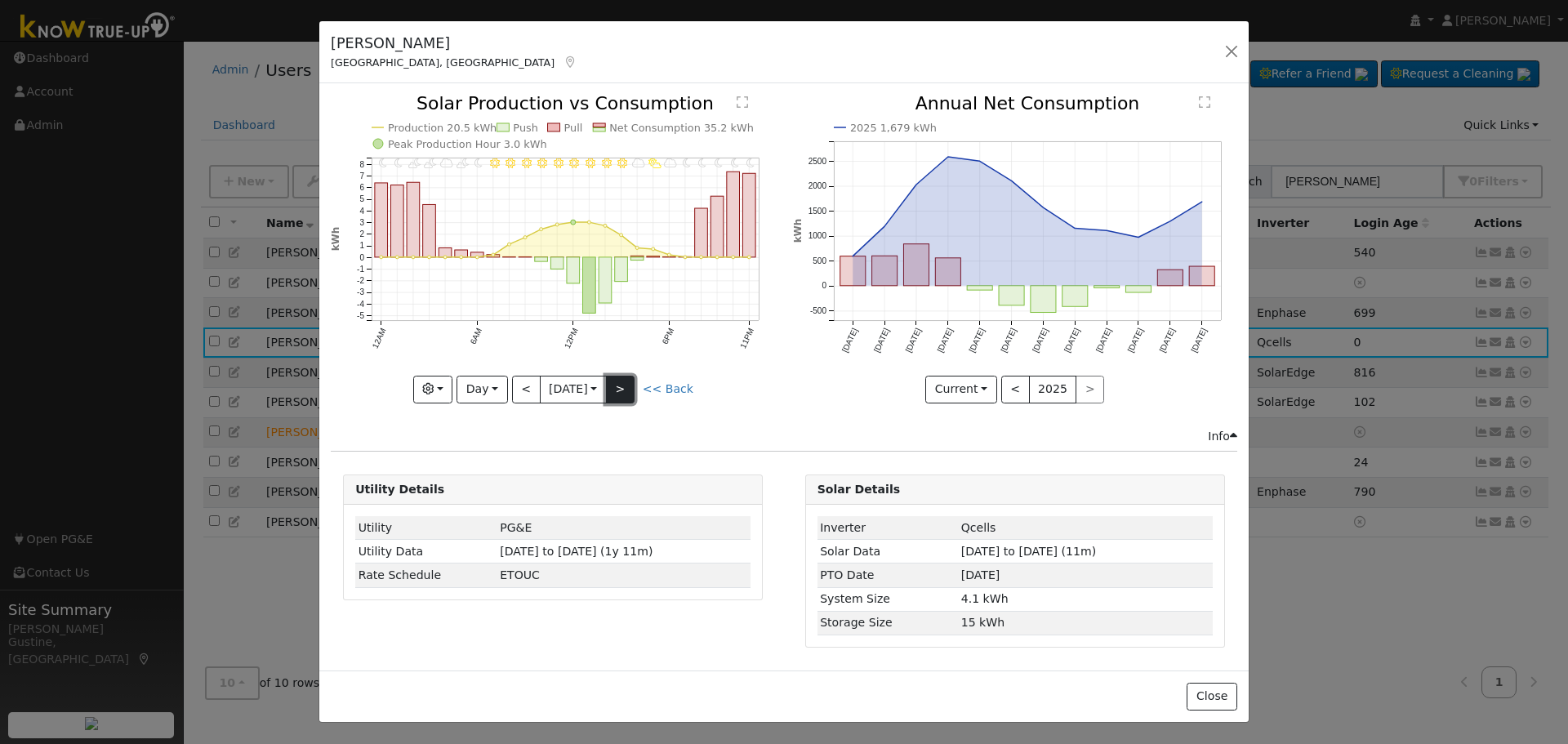
click at [620, 392] on button ">" at bounding box center [620, 389] width 28 height 28
click at [610, 392] on button ">" at bounding box center [620, 389] width 28 height 28
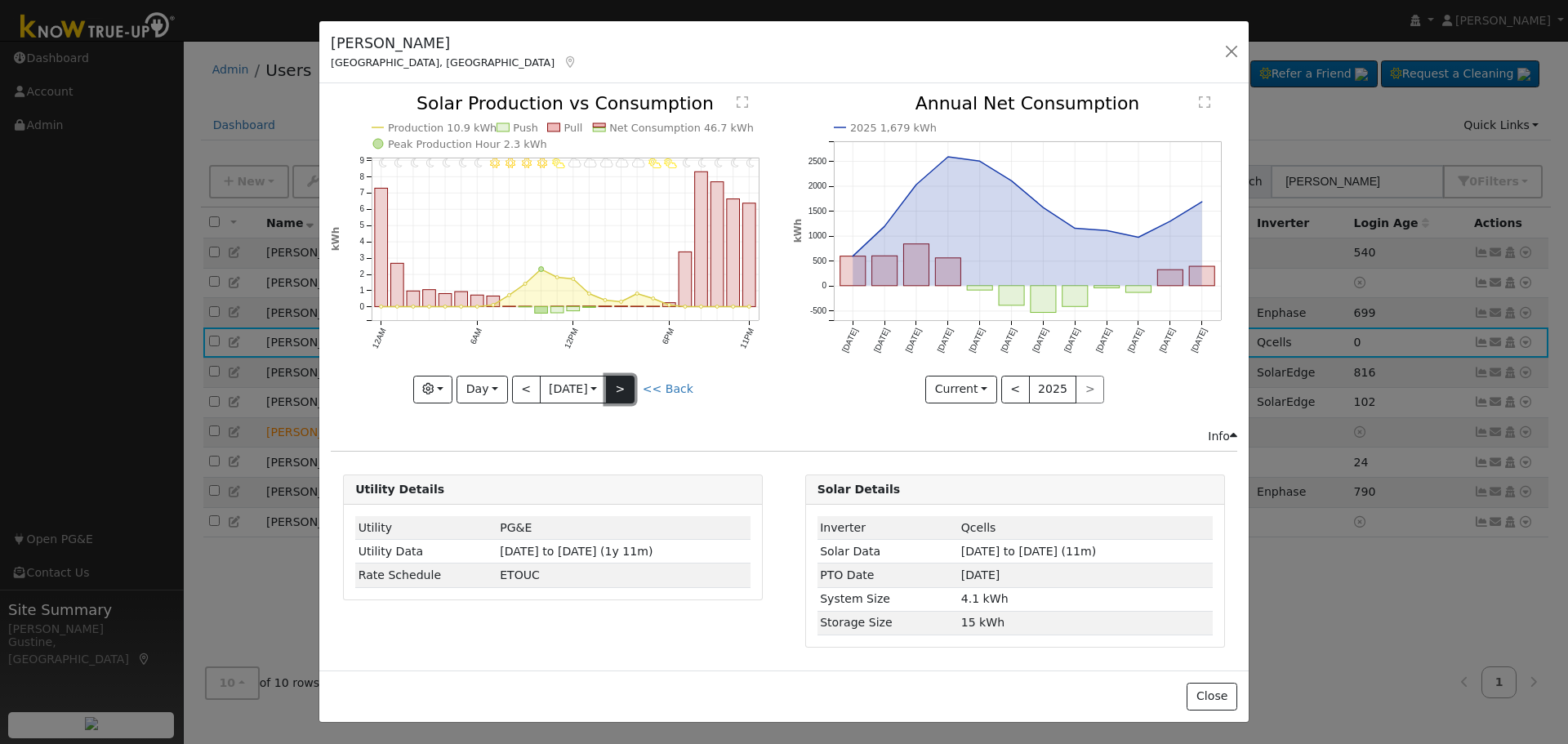
click at [613, 376] on button ">" at bounding box center [620, 389] width 28 height 28
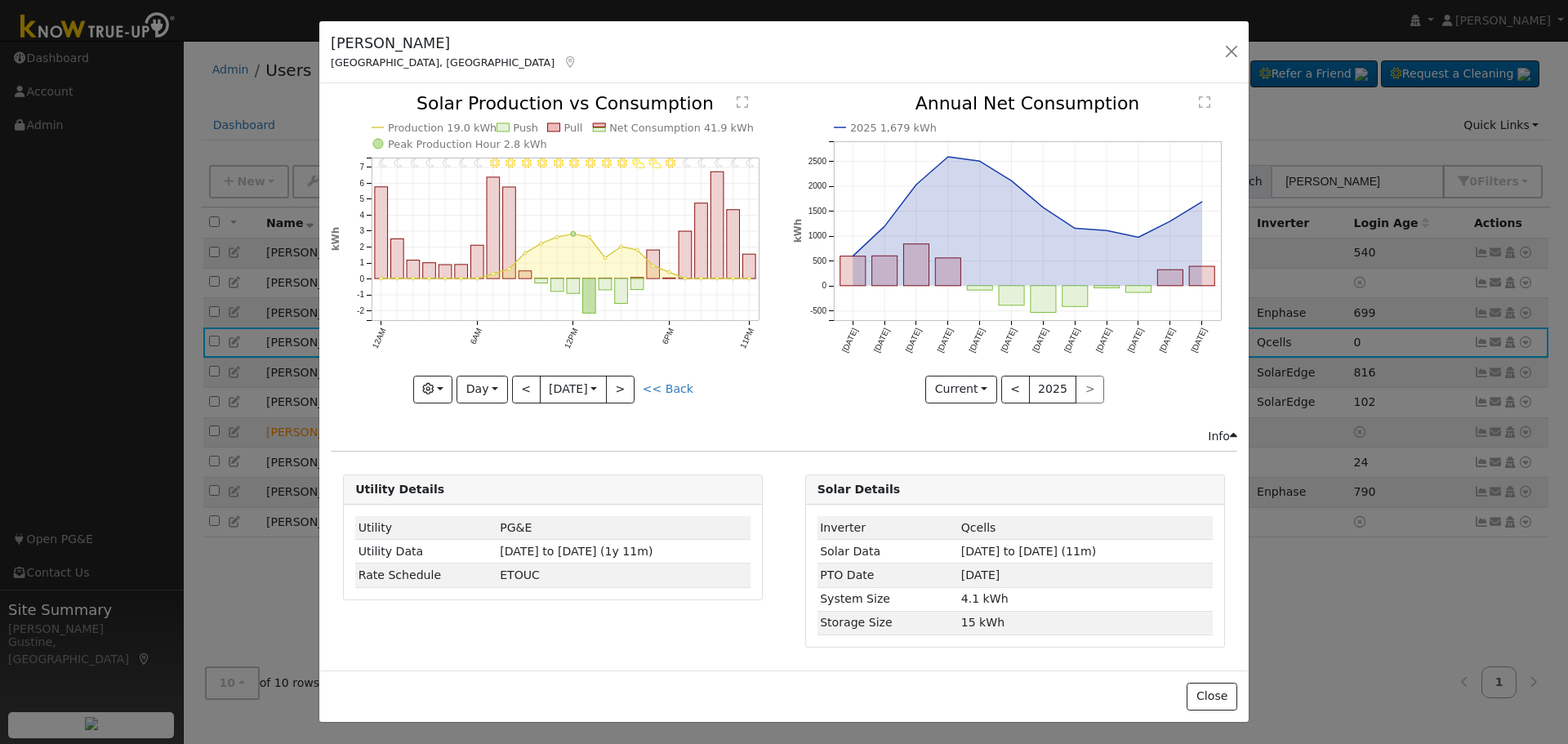
click at [623, 372] on icon "11PM - Clear 10PM - Clear 9PM - Clear 8PM - MostlyClear 7PM - Clear 6PM - Clear…" at bounding box center [553, 247] width 444 height 306
click at [626, 377] on button ">" at bounding box center [620, 389] width 28 height 28
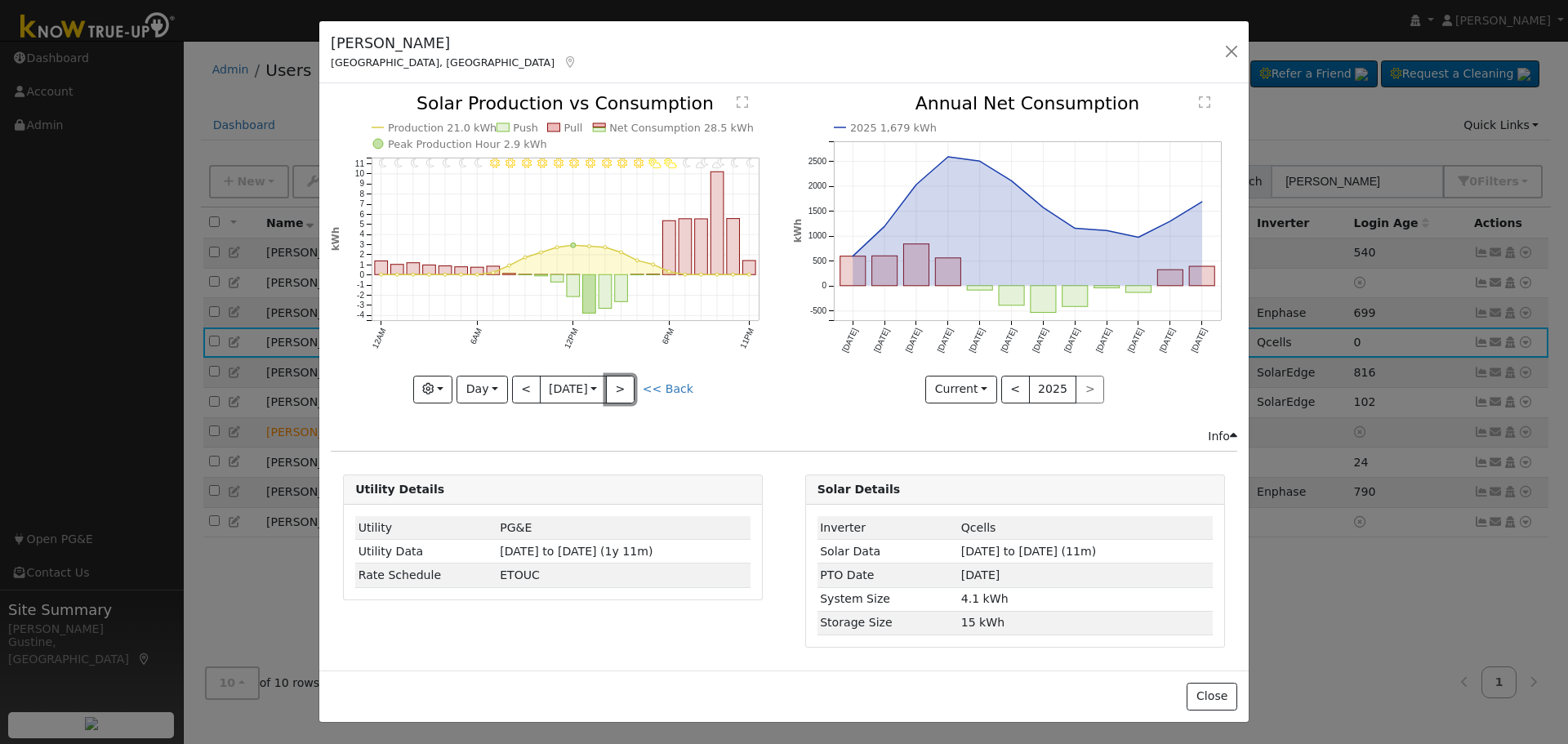
click at [626, 377] on button ">" at bounding box center [620, 389] width 28 height 28
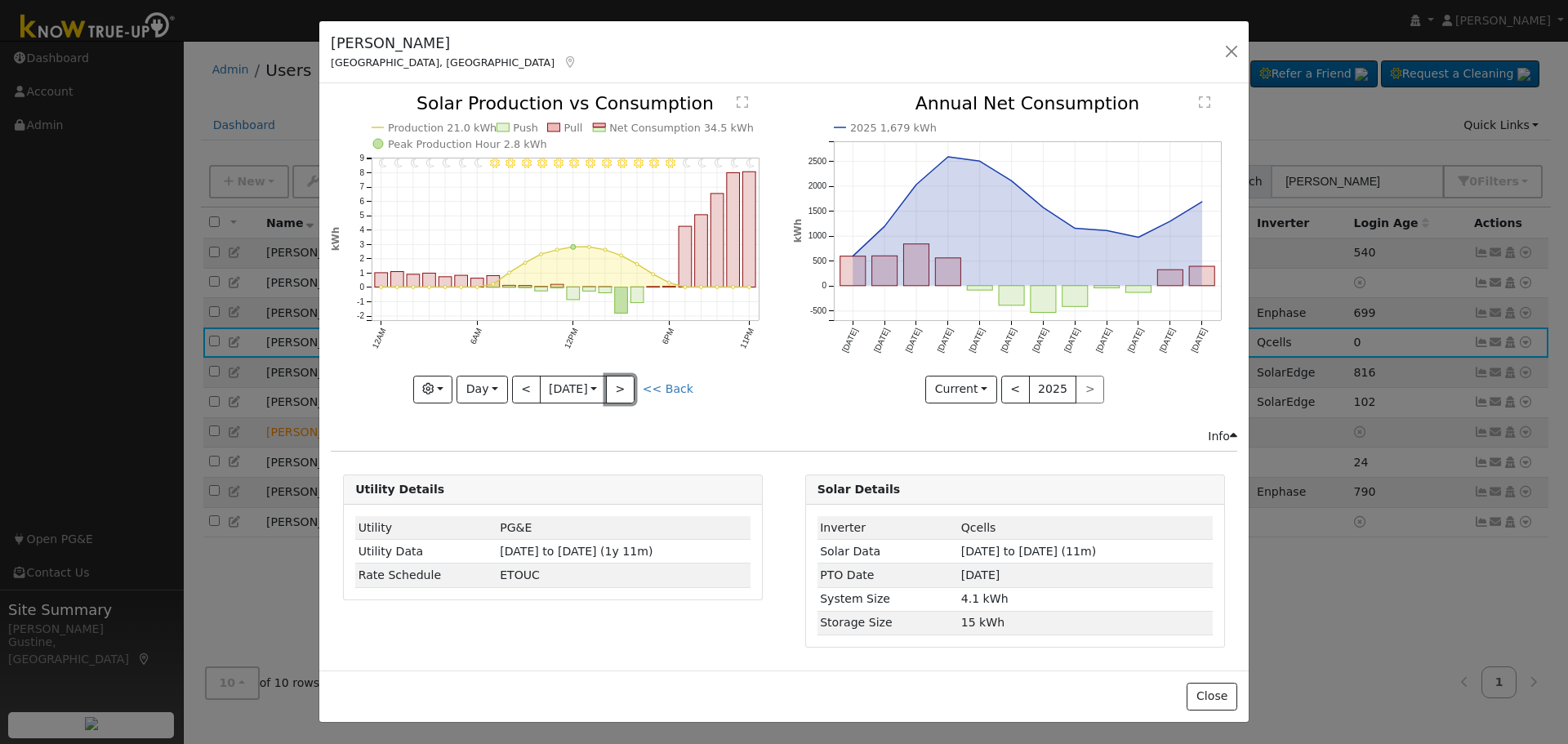
click at [626, 377] on button ">" at bounding box center [620, 389] width 28 height 28
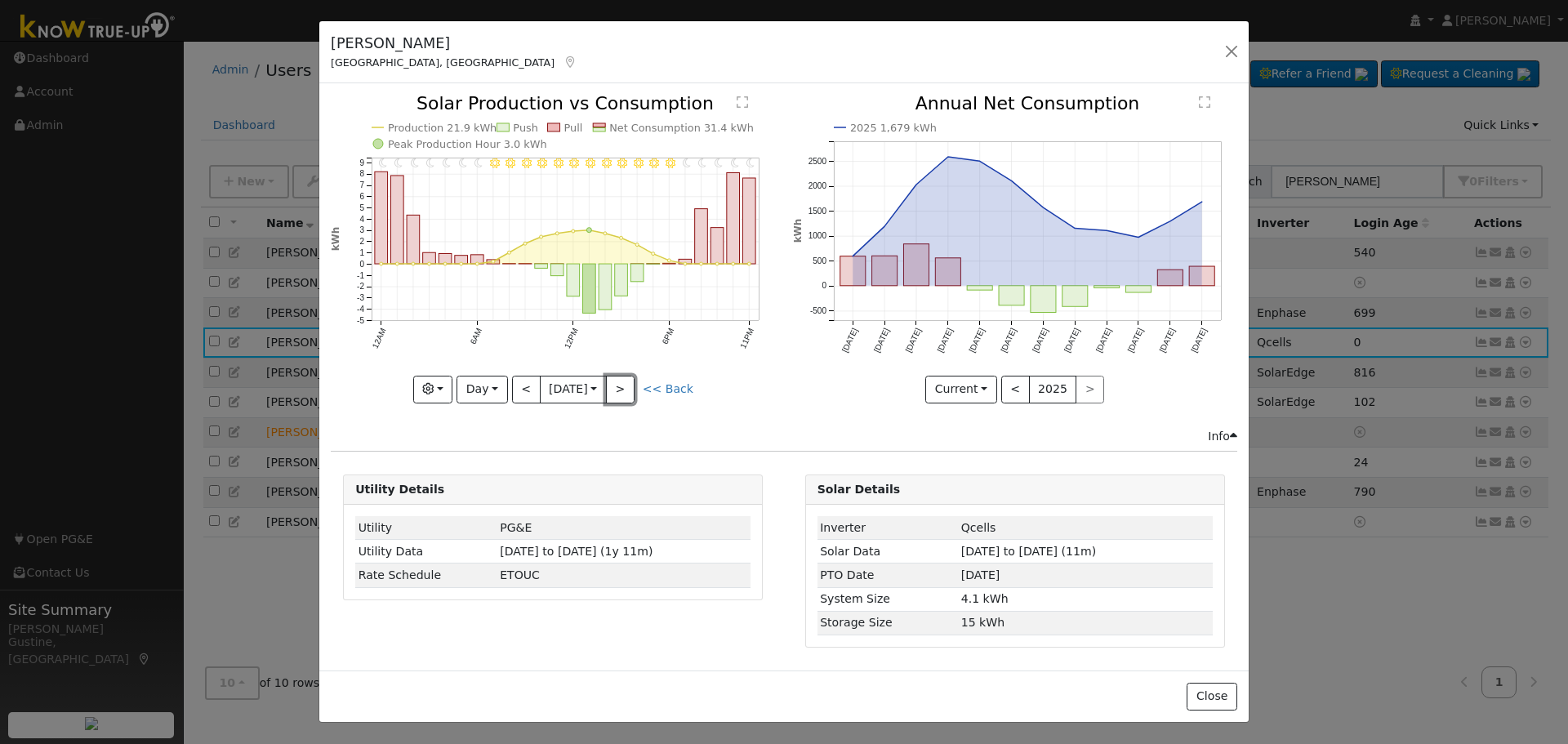
click at [626, 377] on button ">" at bounding box center [620, 389] width 28 height 28
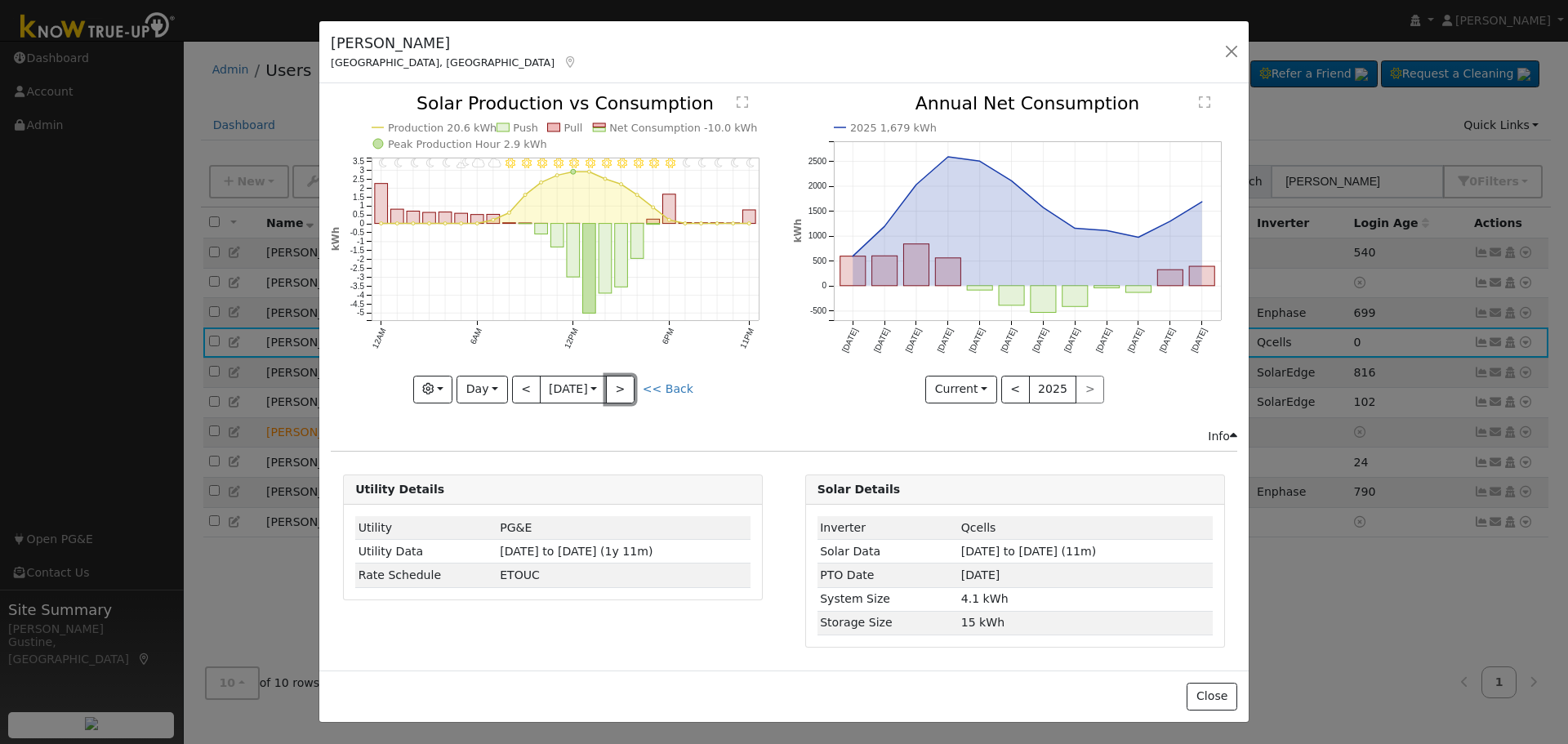
click at [626, 377] on button ">" at bounding box center [620, 389] width 28 height 28
click at [633, 395] on button ">" at bounding box center [620, 389] width 28 height 28
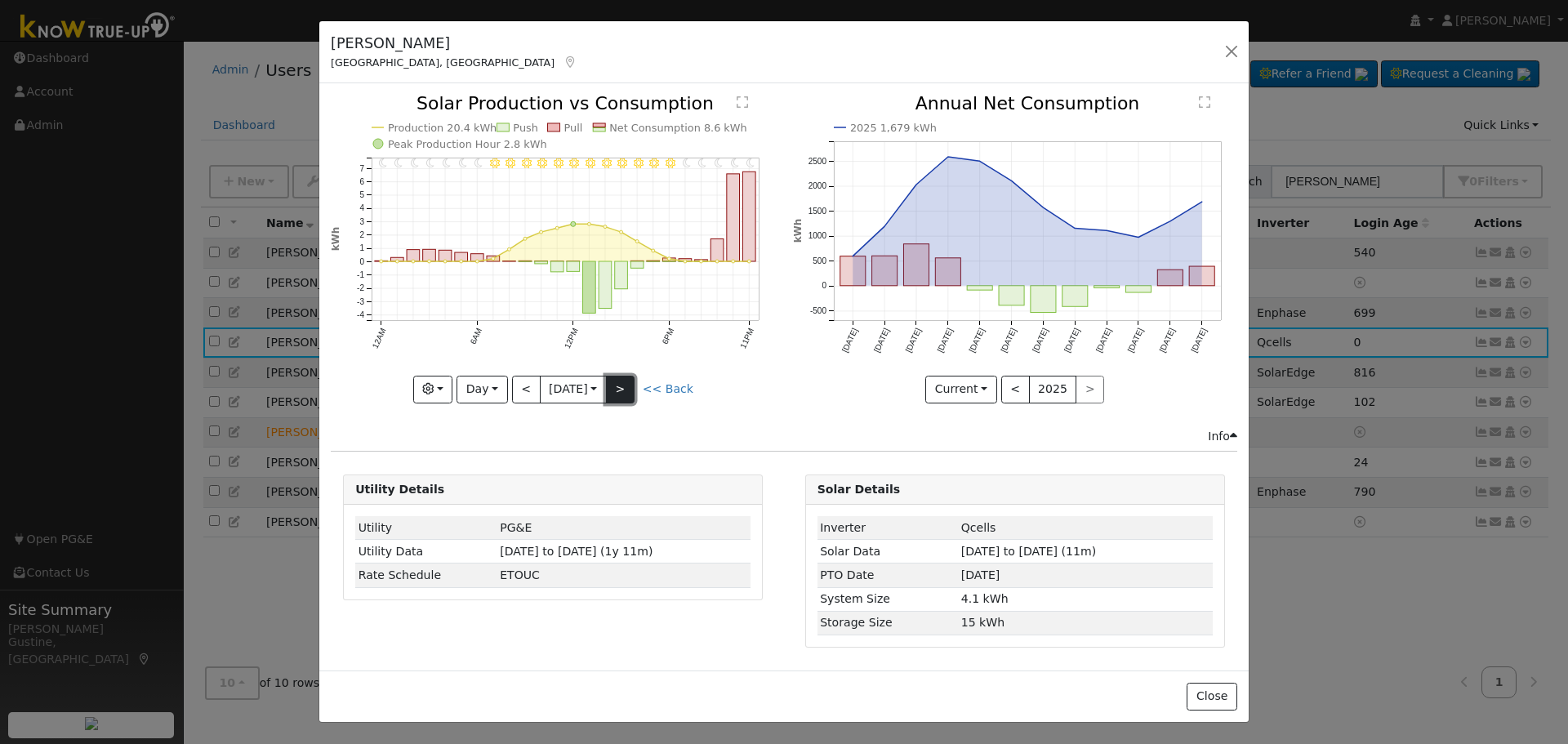
click at [635, 392] on button ">" at bounding box center [620, 389] width 28 height 28
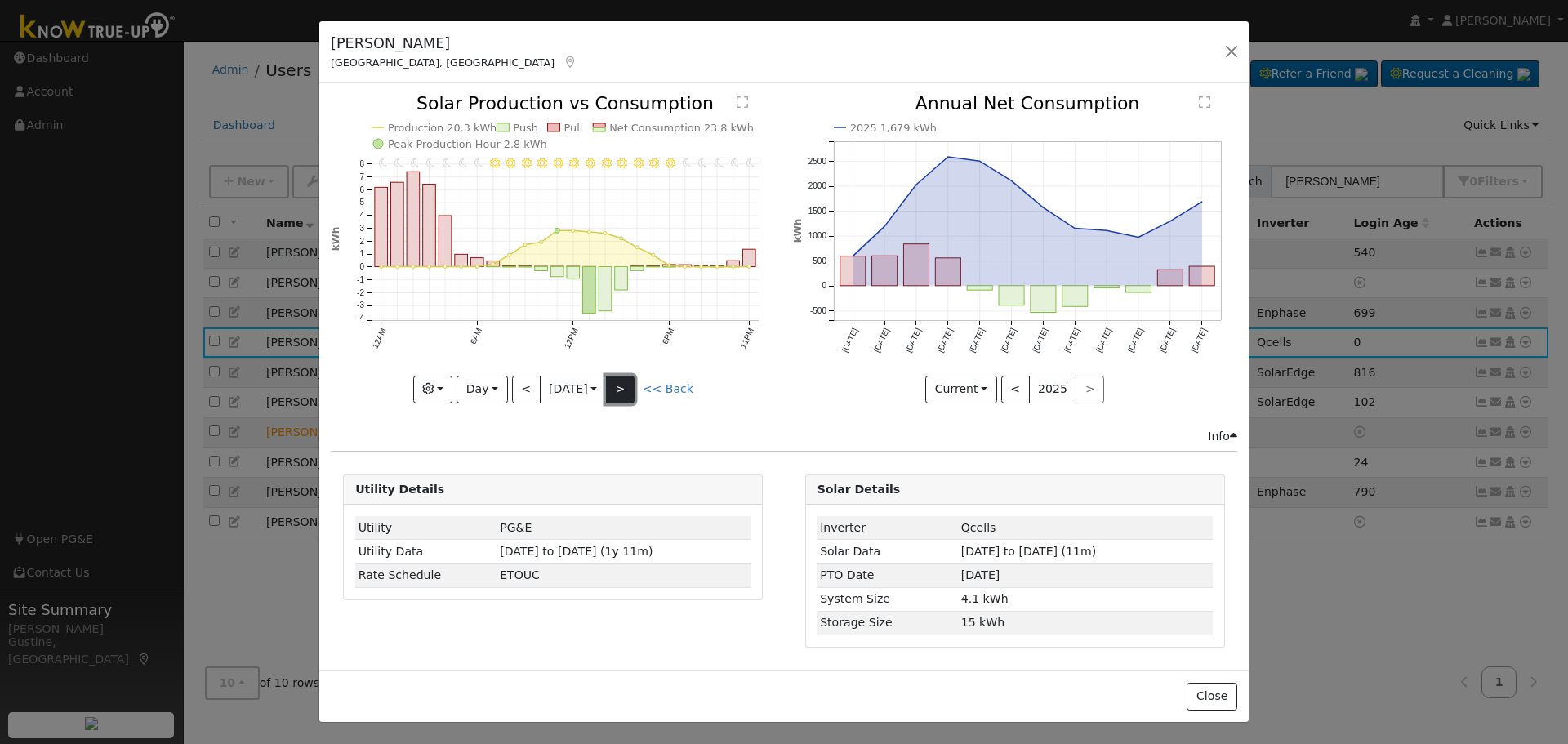
click at [625, 386] on button ">" at bounding box center [620, 389] width 28 height 28
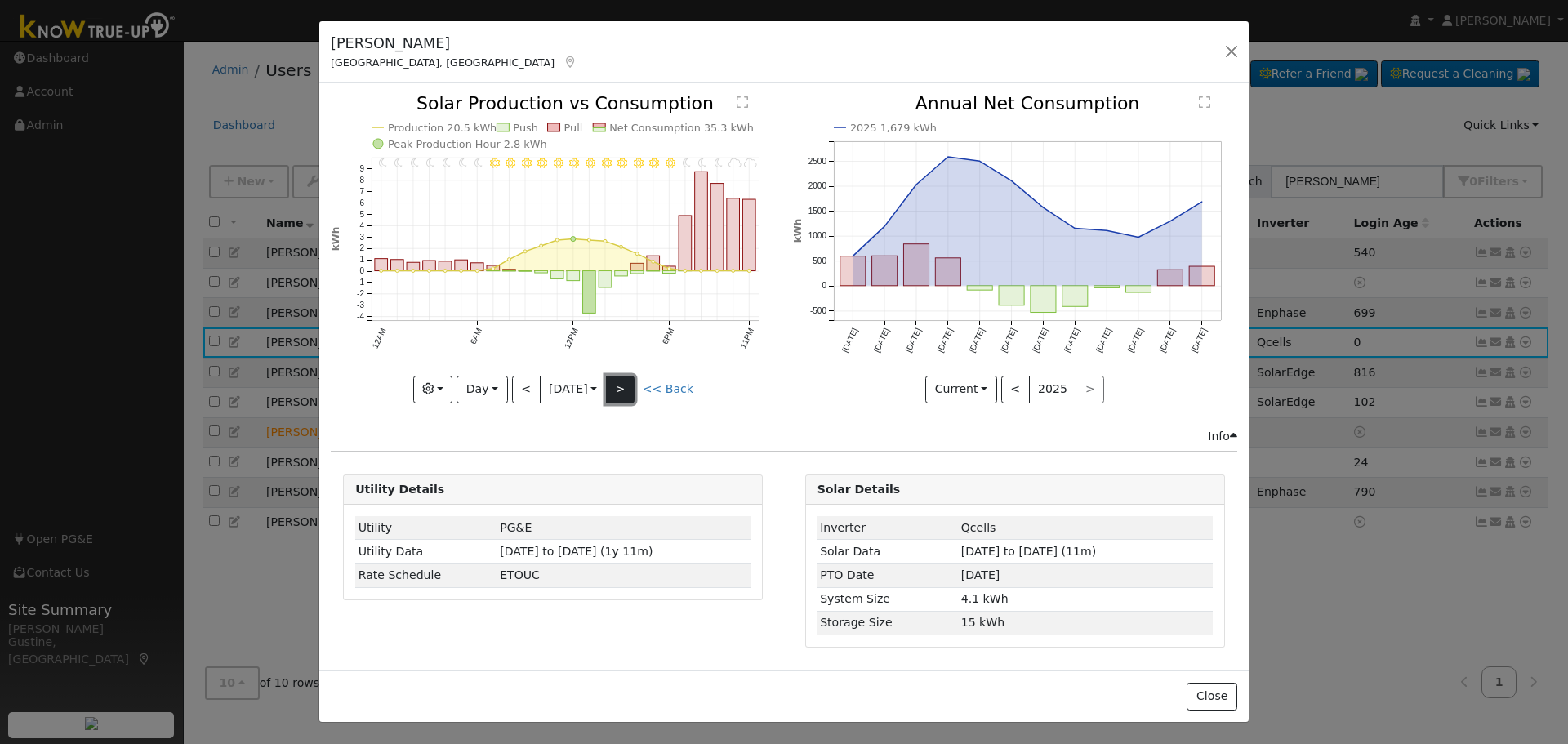
click at [625, 386] on button ">" at bounding box center [620, 389] width 28 height 28
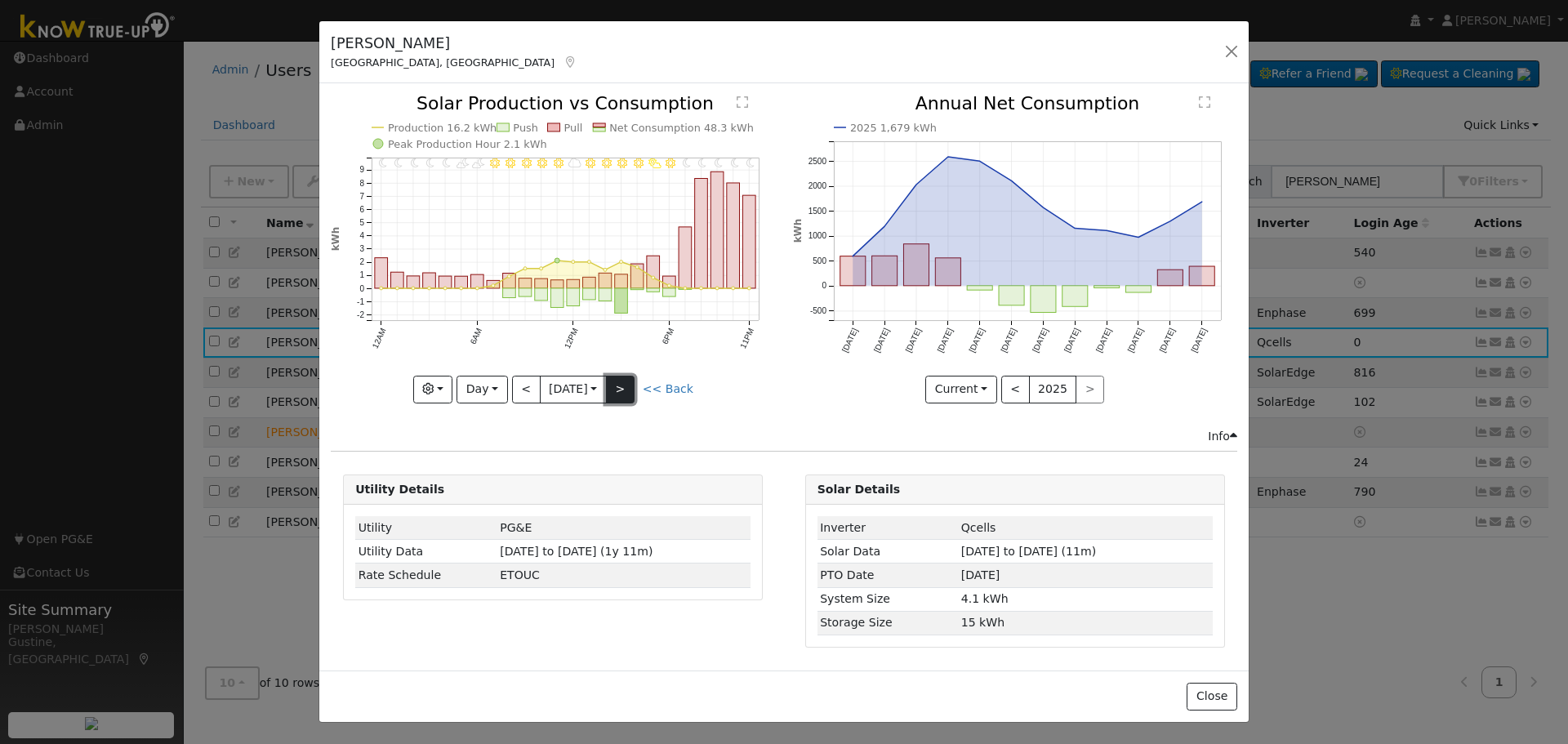
click at [625, 386] on button ">" at bounding box center [620, 389] width 28 height 28
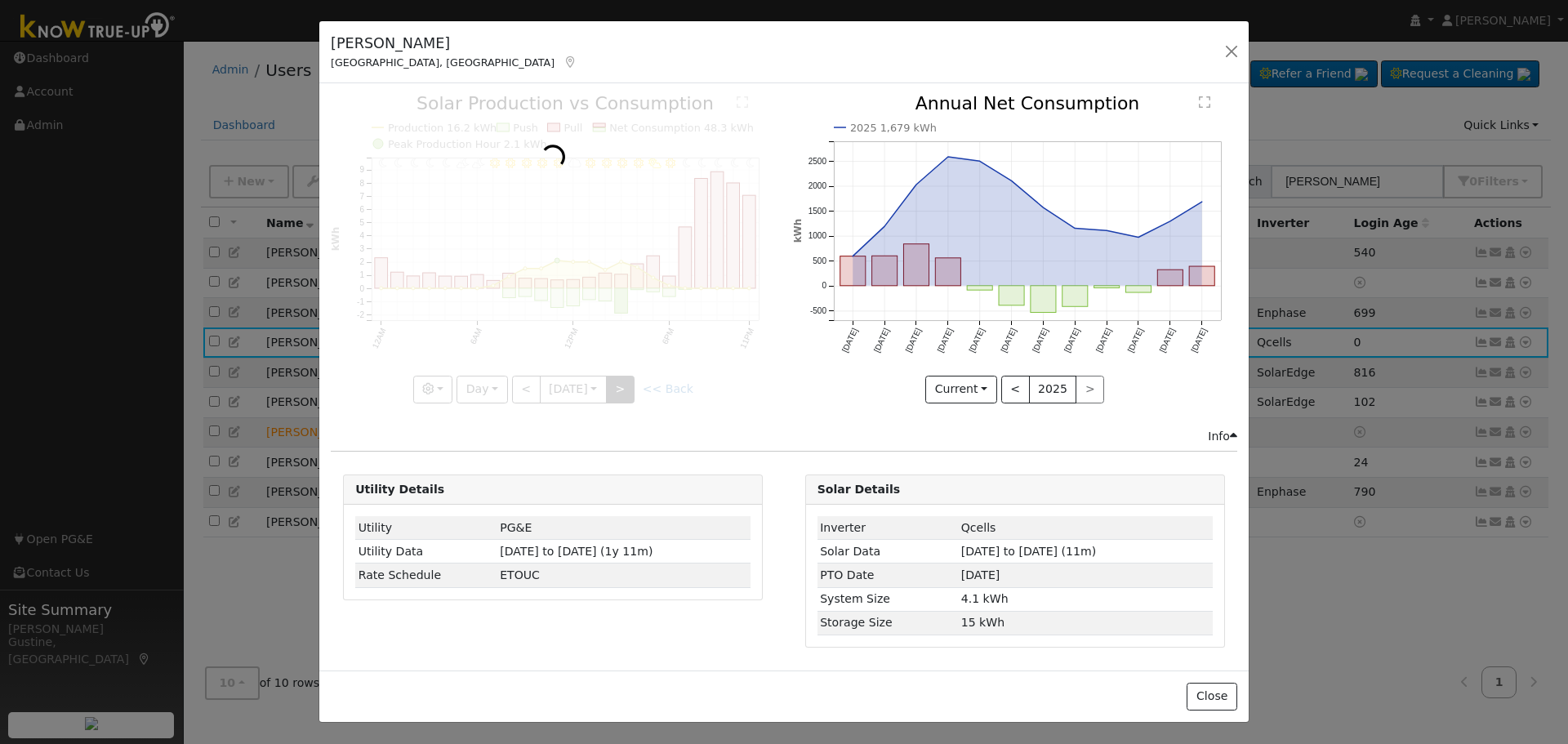
click at [625, 386] on div at bounding box center [553, 248] width 444 height 308
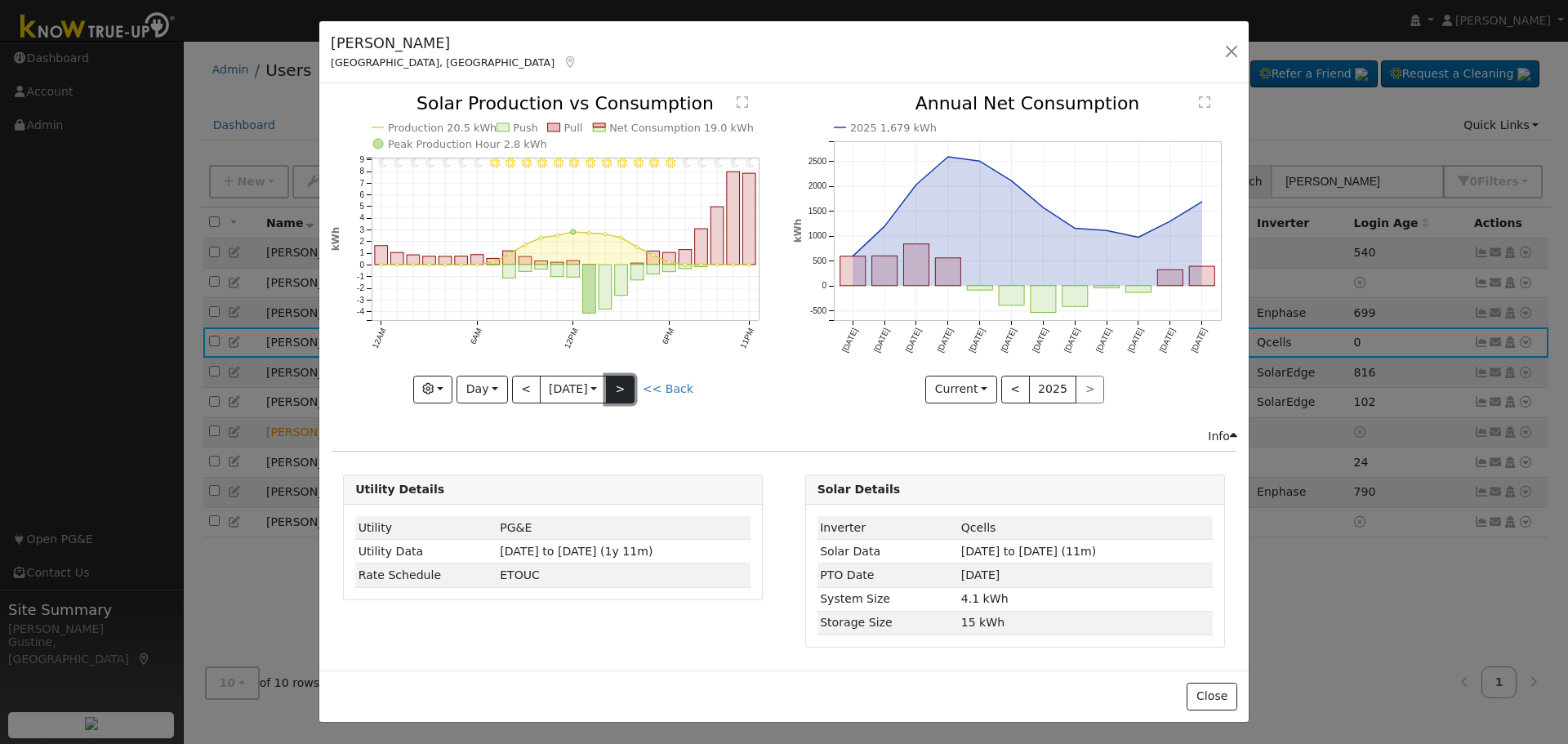
click at [625, 386] on button ">" at bounding box center [620, 389] width 28 height 28
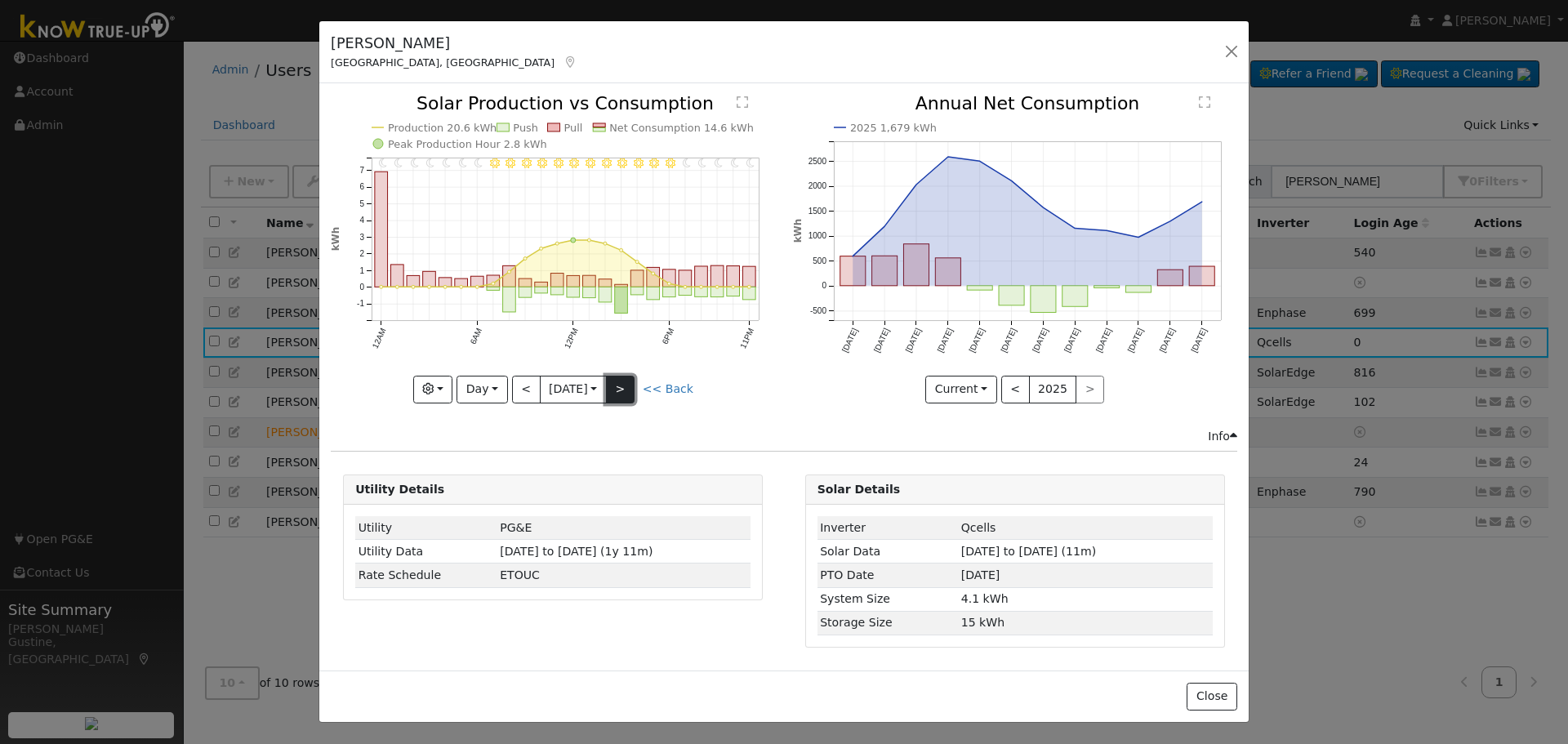
click at [625, 386] on button ">" at bounding box center [620, 389] width 28 height 28
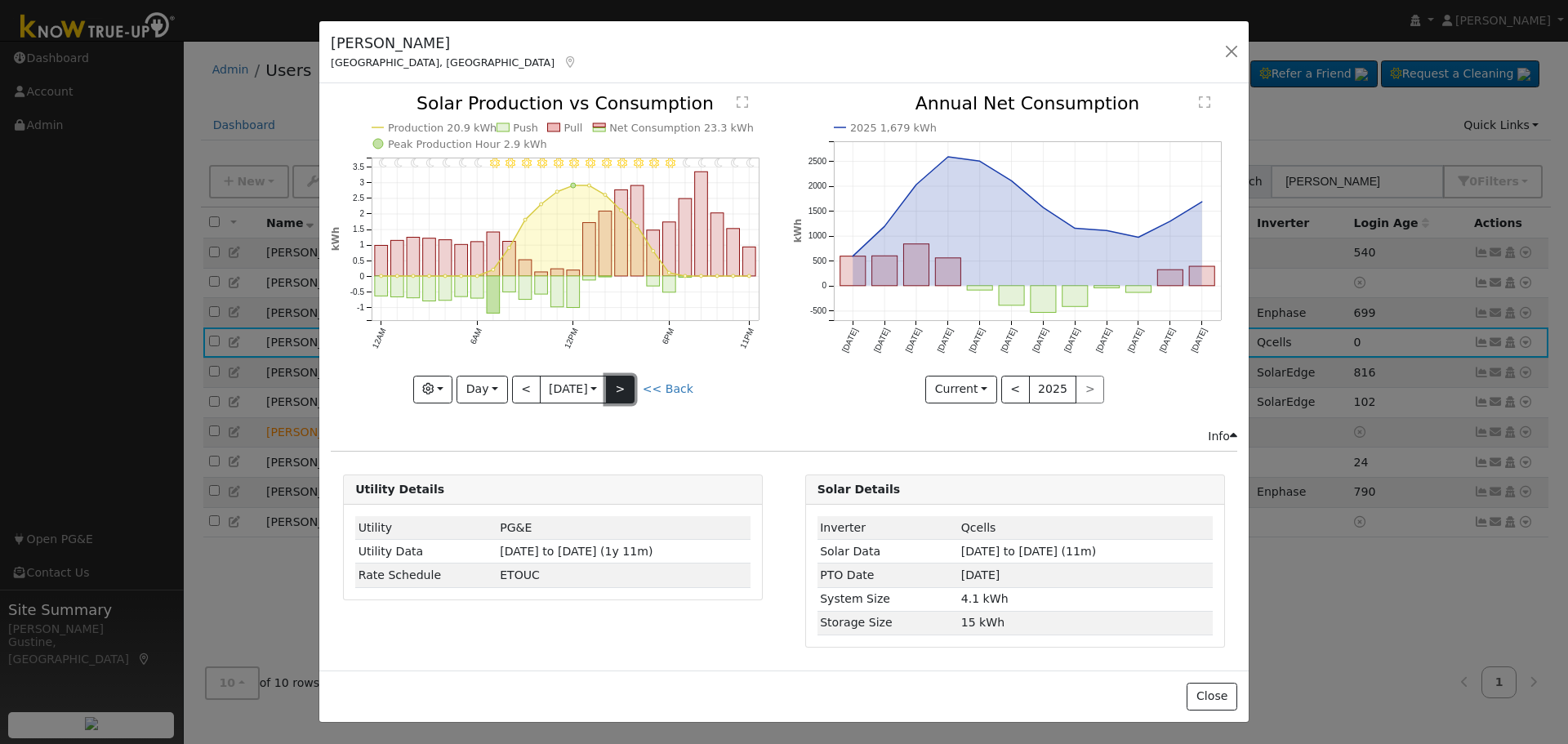
click at [625, 386] on button ">" at bounding box center [620, 389] width 28 height 28
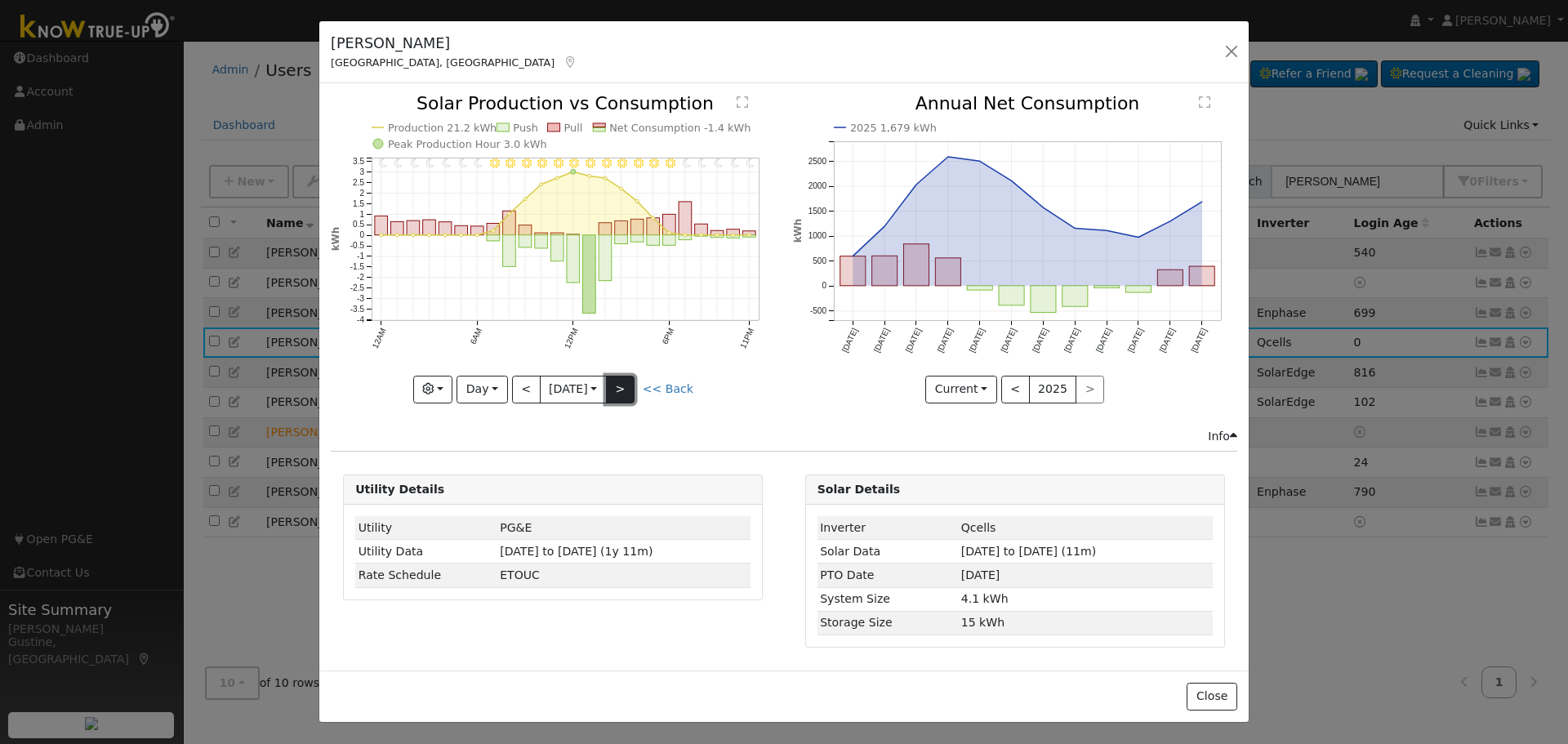
click at [630, 379] on button ">" at bounding box center [620, 389] width 28 height 28
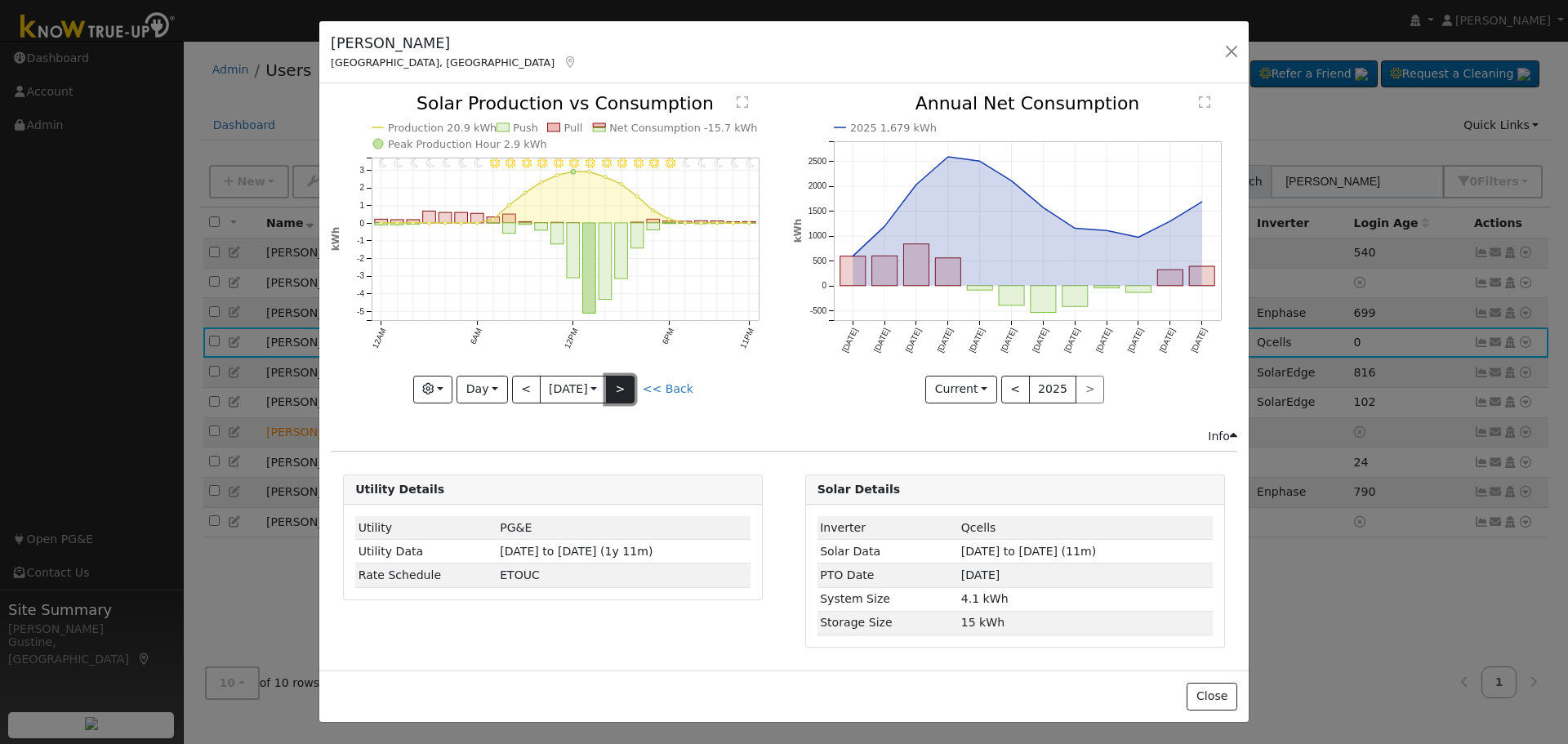
click at [630, 379] on button ">" at bounding box center [620, 389] width 28 height 28
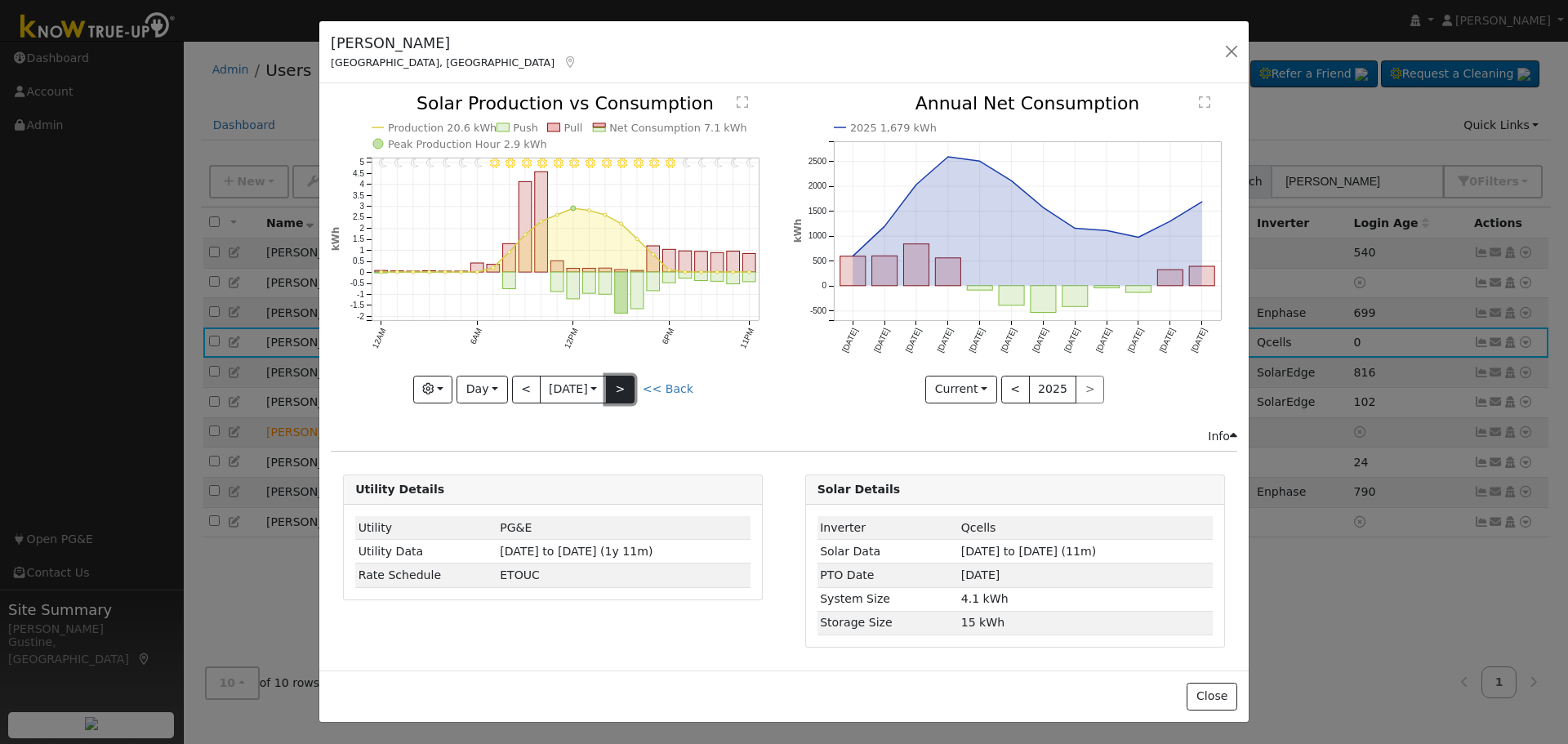
click at [630, 379] on button ">" at bounding box center [620, 389] width 28 height 28
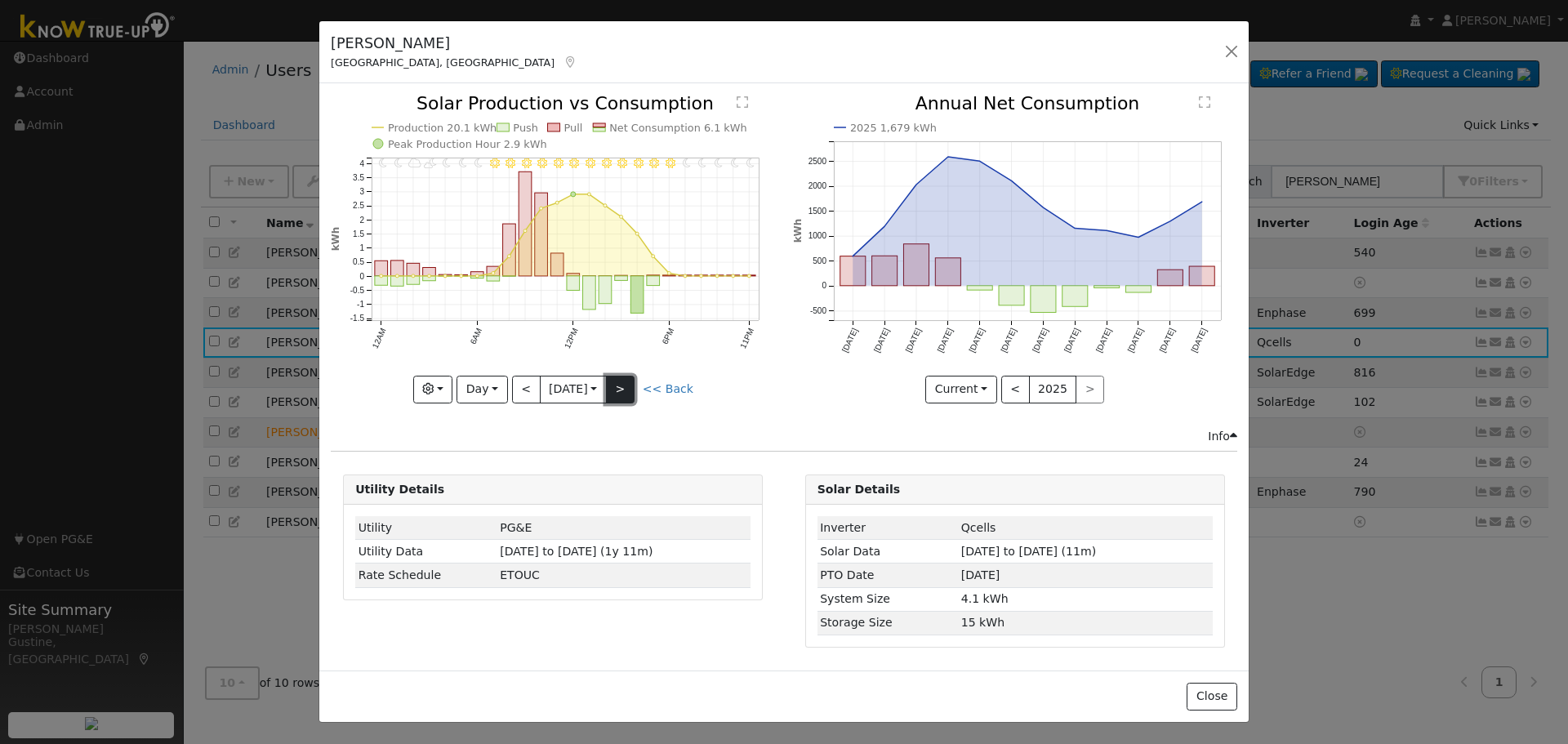
click at [630, 379] on button ">" at bounding box center [620, 389] width 28 height 28
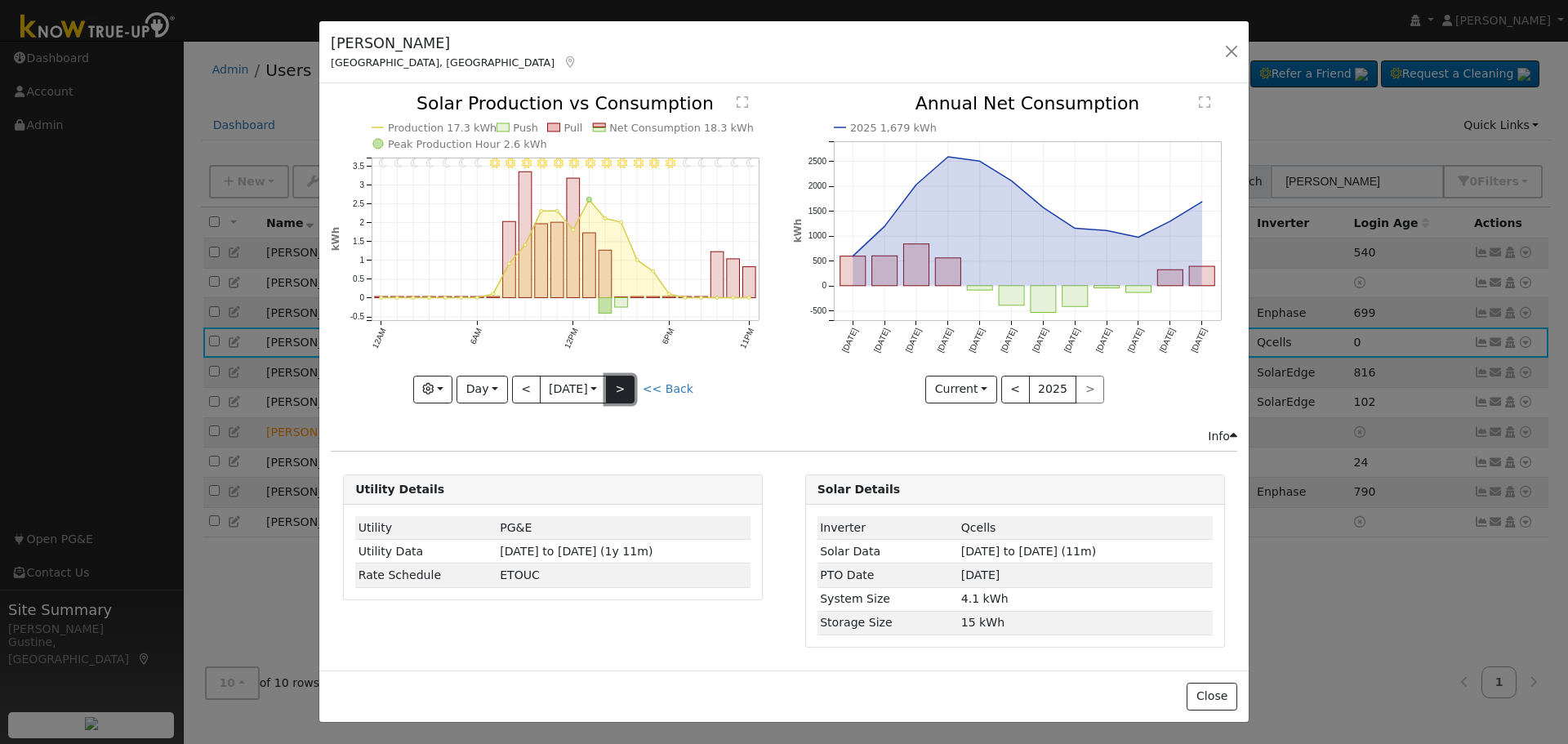
click at [630, 379] on button ">" at bounding box center [620, 389] width 28 height 28
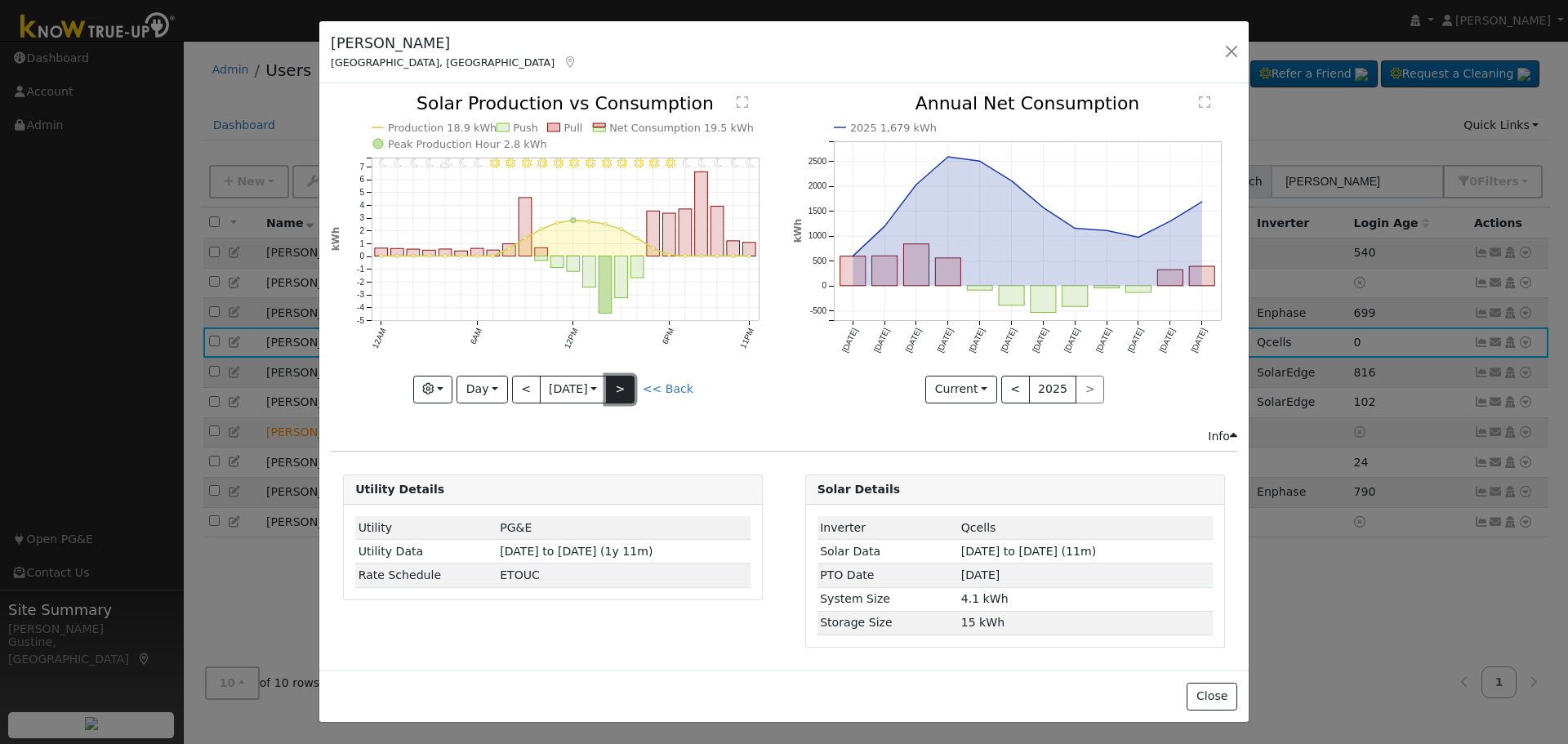
click at [630, 379] on button ">" at bounding box center [620, 389] width 28 height 28
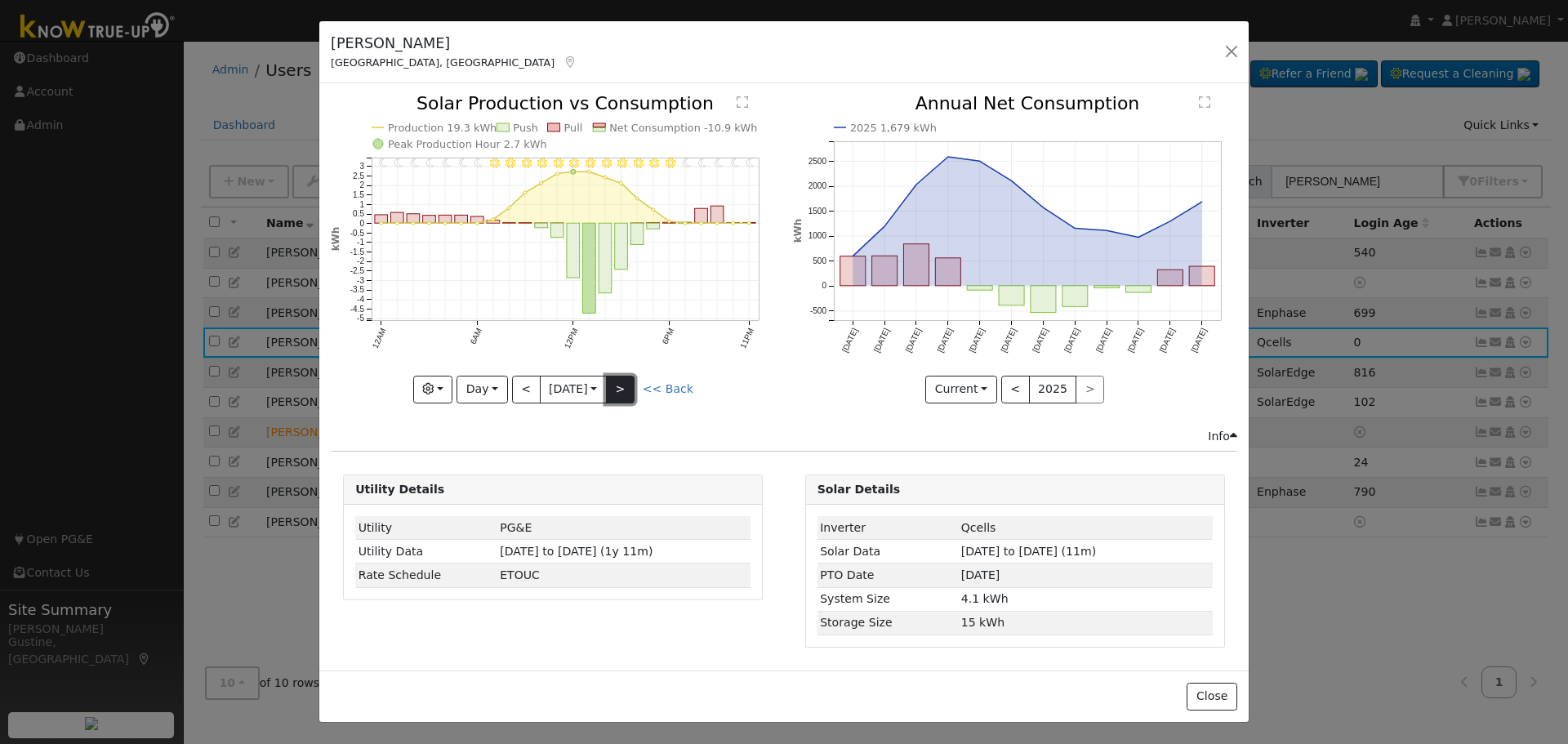
click at [625, 381] on button ">" at bounding box center [620, 389] width 28 height 28
click at [625, 381] on button ">" at bounding box center [620, 389] width 28 height 28
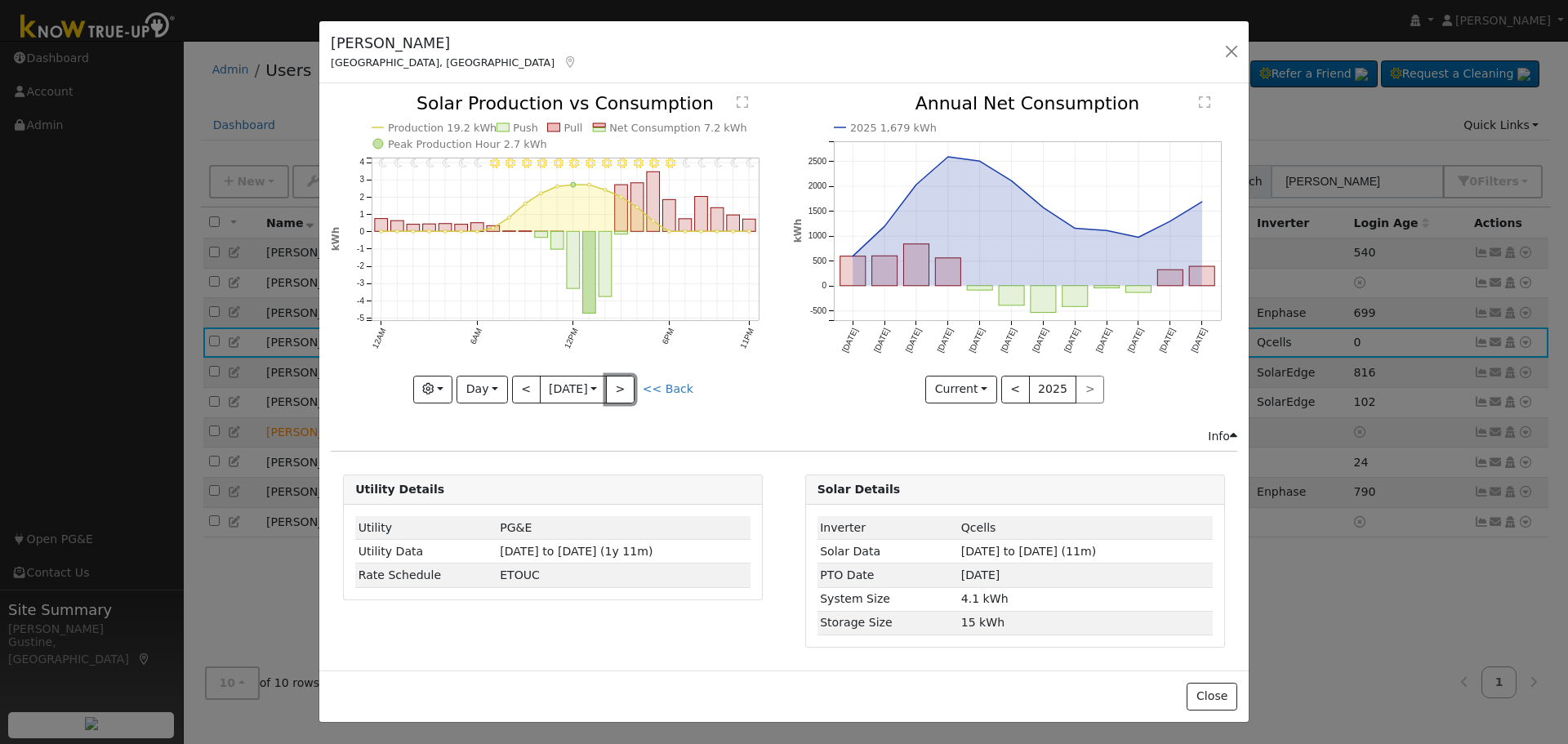
click at [624, 381] on button ">" at bounding box center [620, 389] width 28 height 28
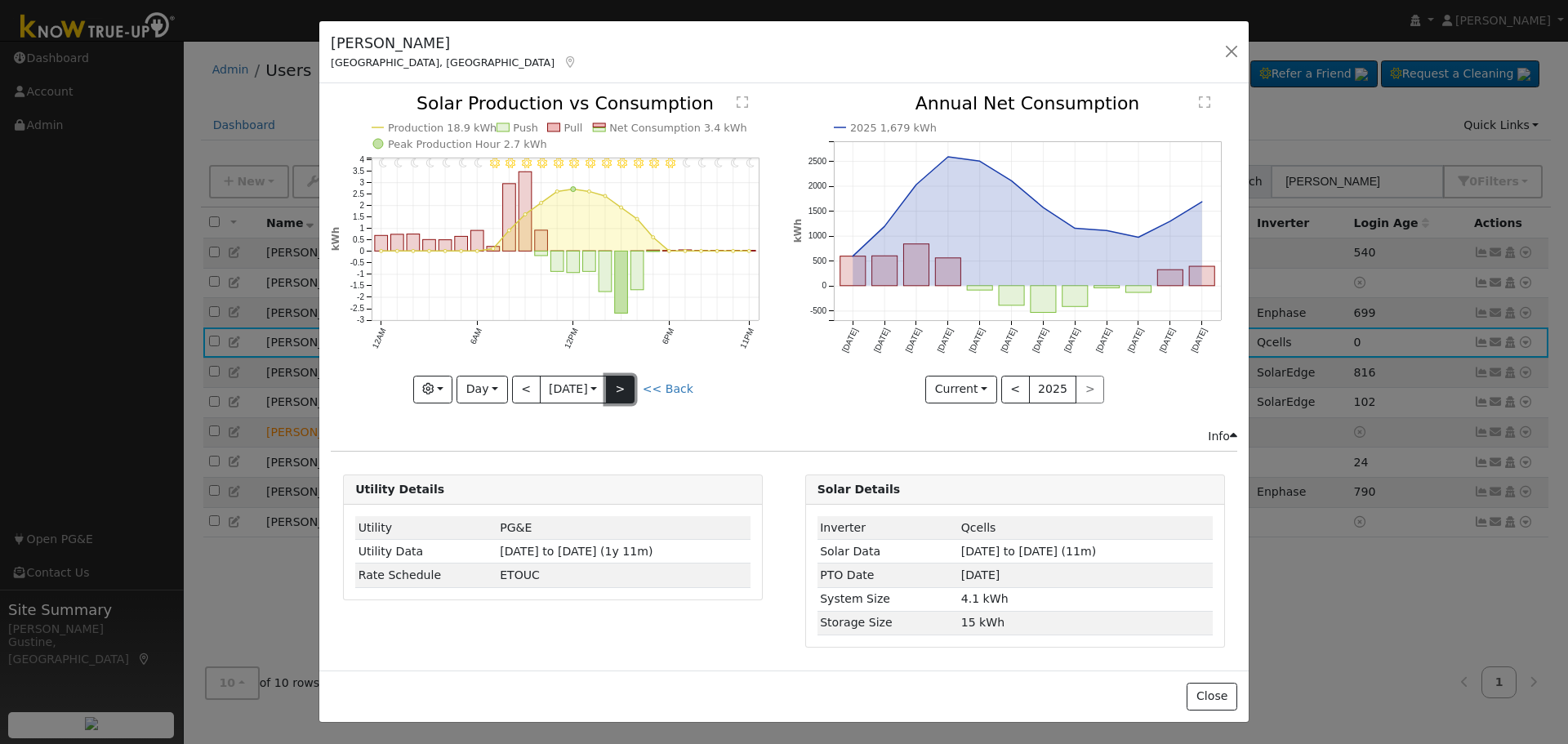
click at [619, 378] on button ">" at bounding box center [620, 389] width 28 height 28
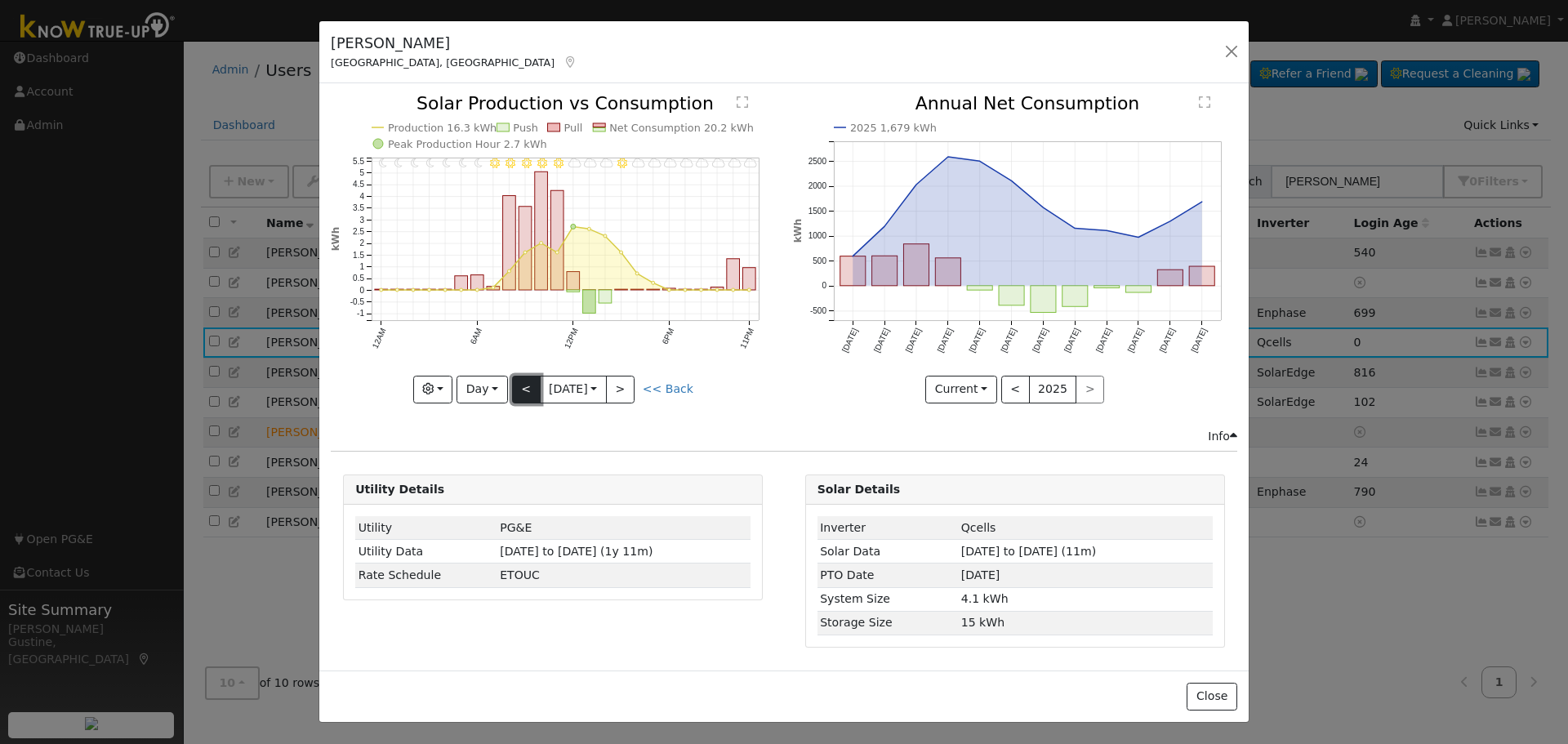
click at [529, 380] on button "<" at bounding box center [526, 389] width 28 height 28
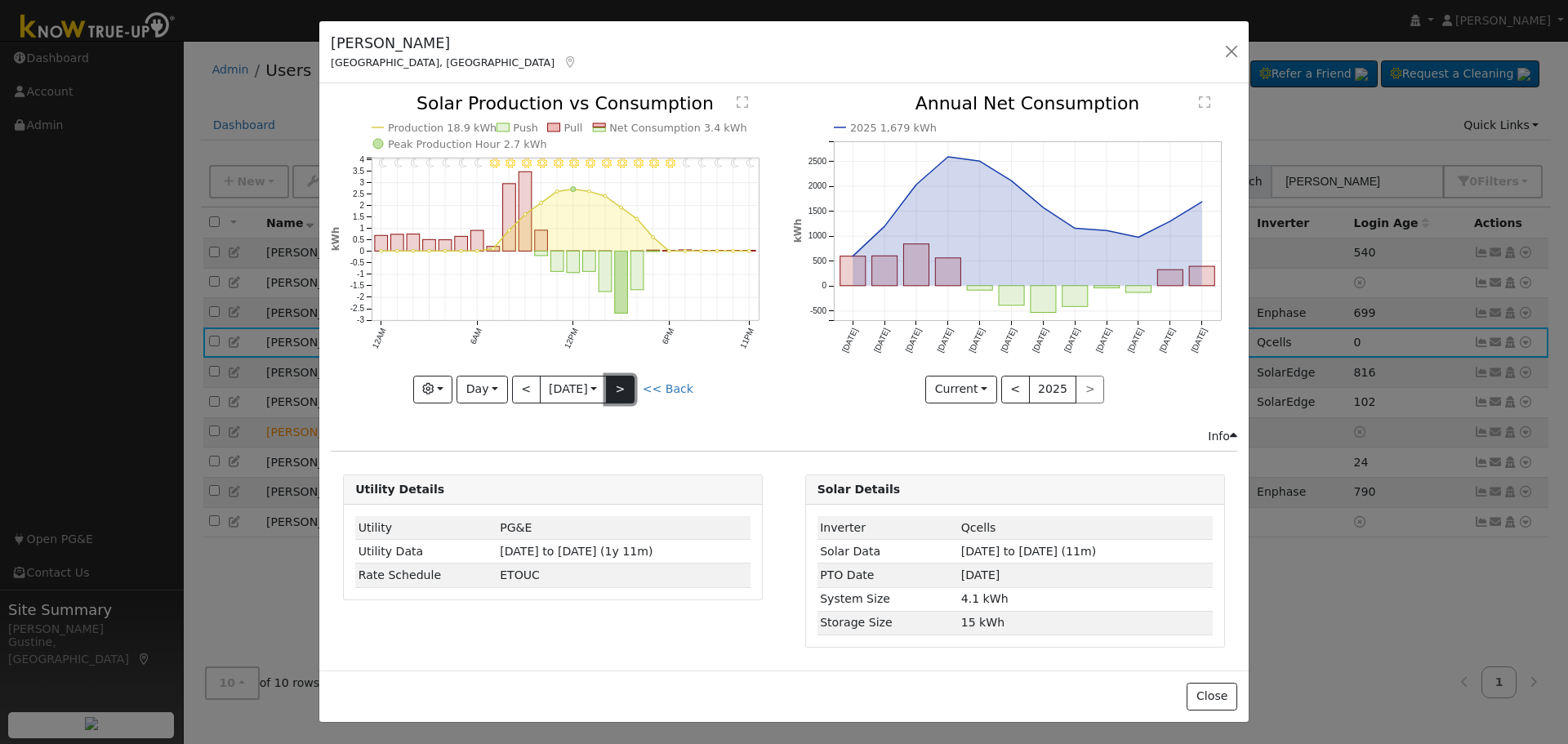
click at [623, 392] on button ">" at bounding box center [620, 389] width 28 height 28
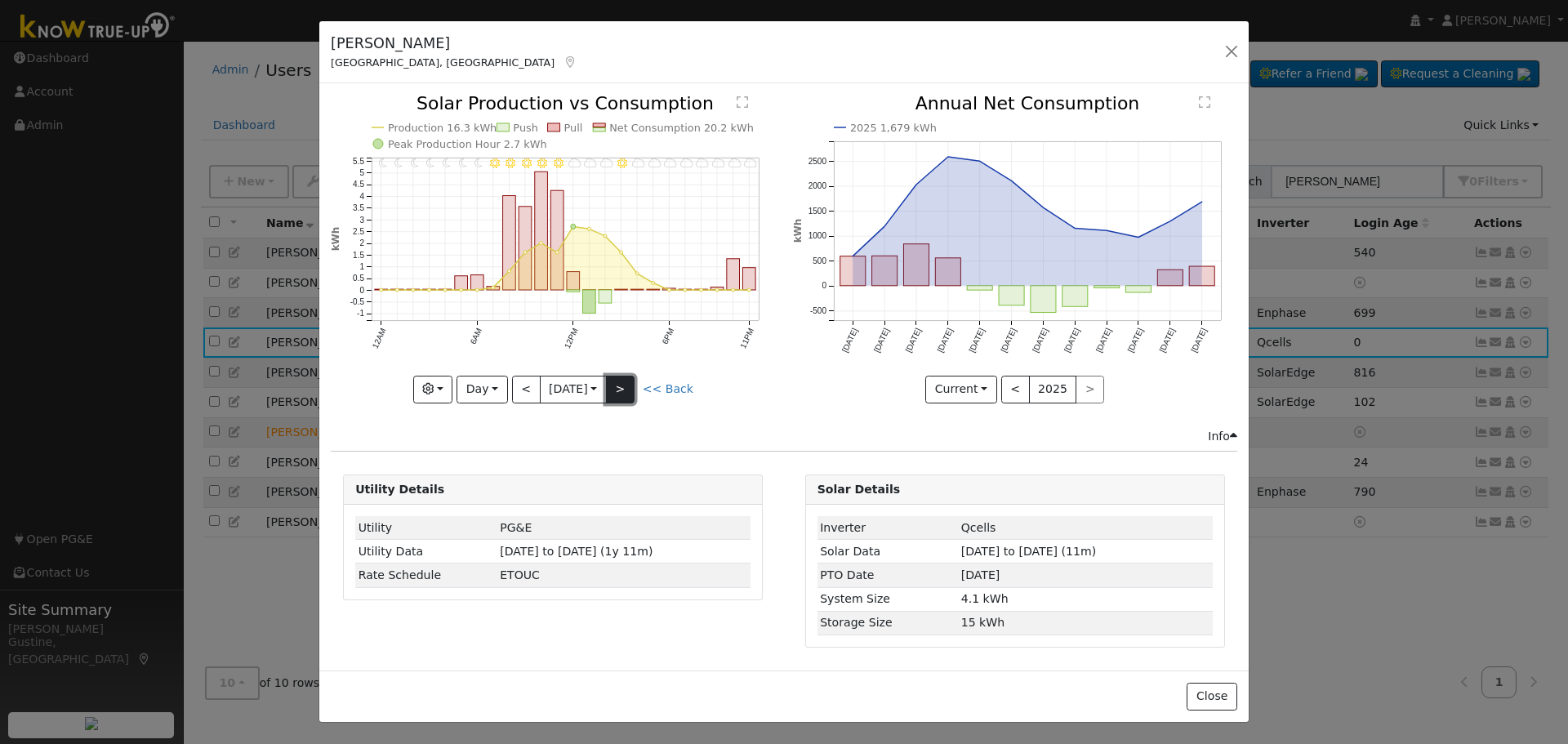
click at [627, 384] on button ">" at bounding box center [620, 389] width 28 height 28
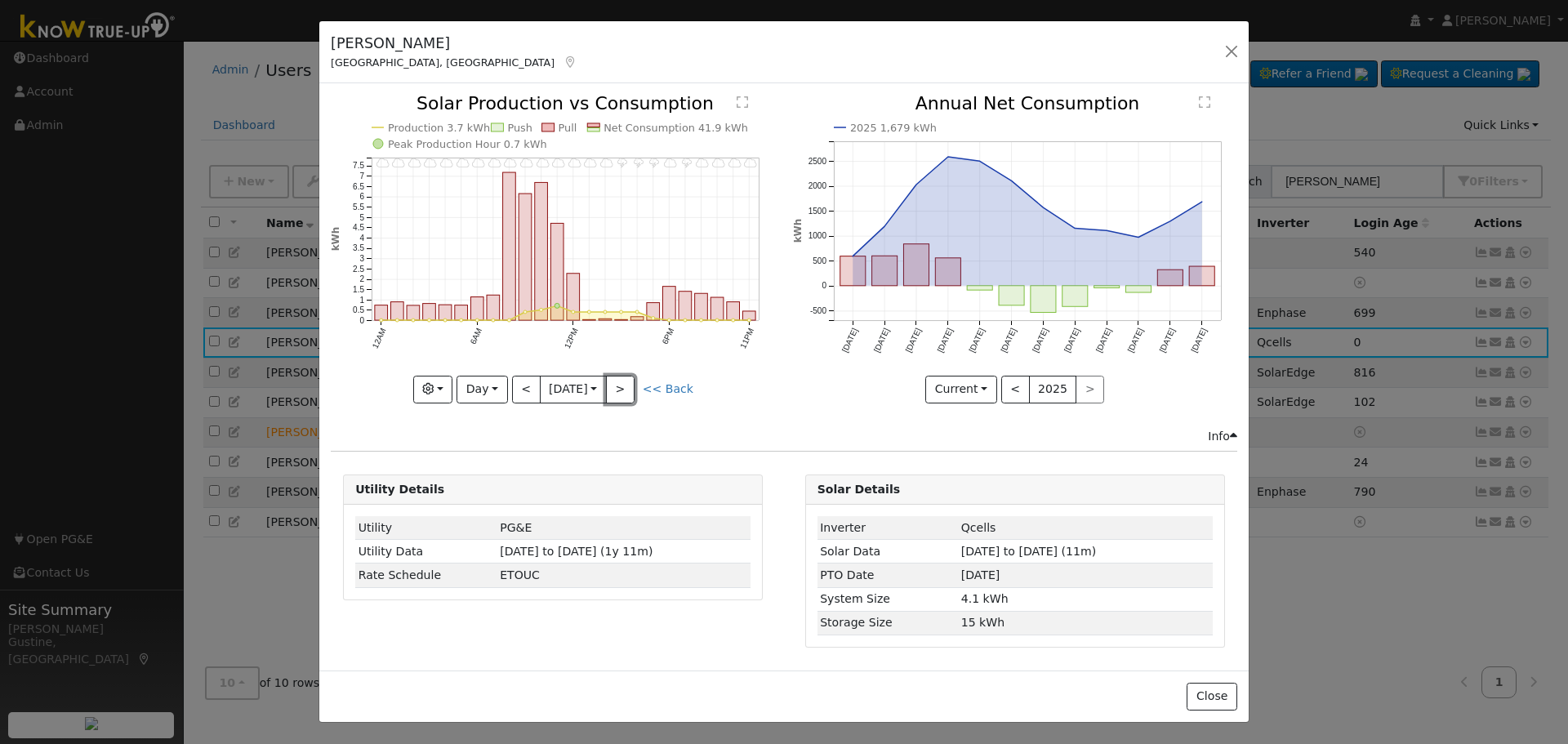
click at [627, 385] on button ">" at bounding box center [620, 389] width 28 height 28
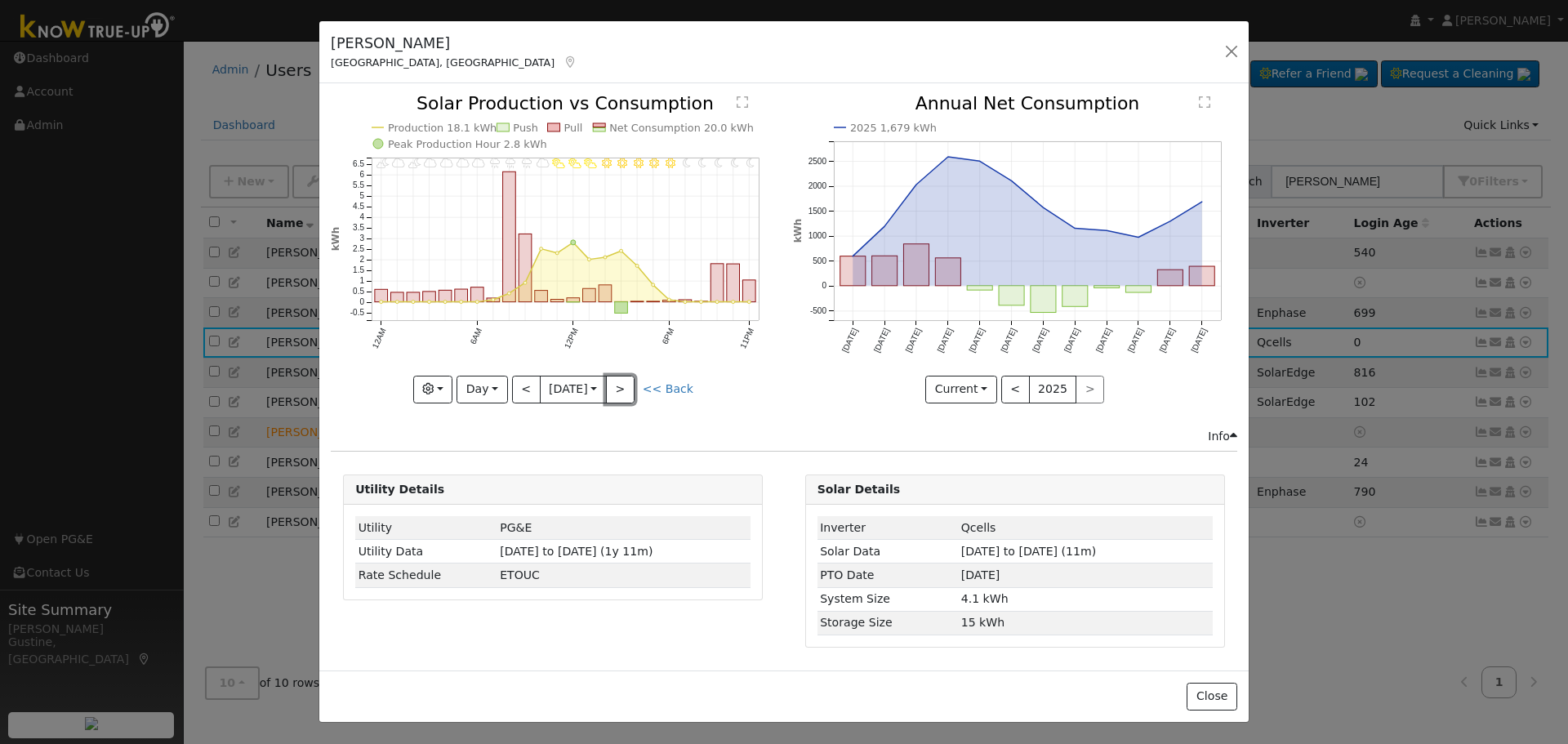
click at [627, 385] on button ">" at bounding box center [620, 389] width 28 height 28
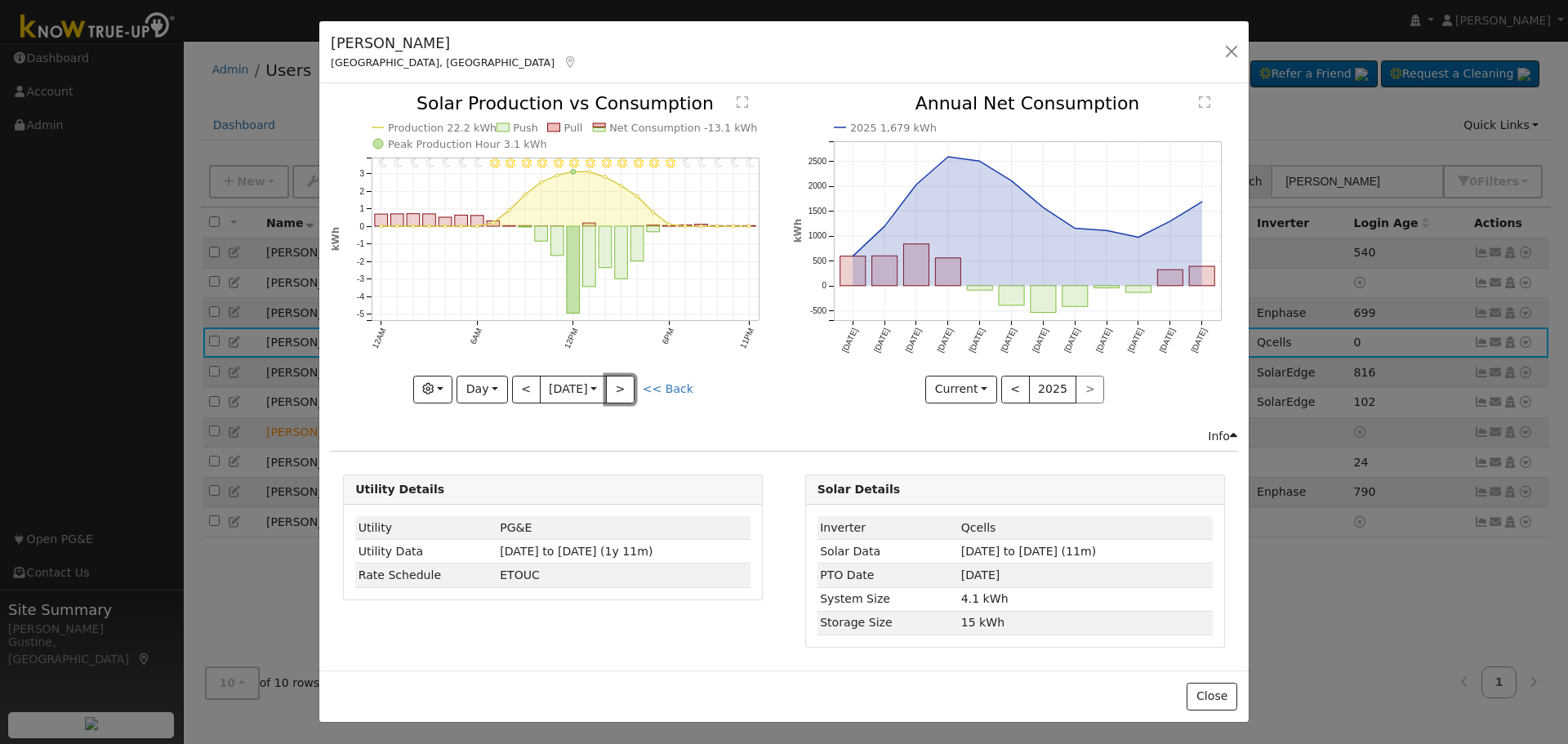
click at [627, 385] on button ">" at bounding box center [620, 389] width 28 height 28
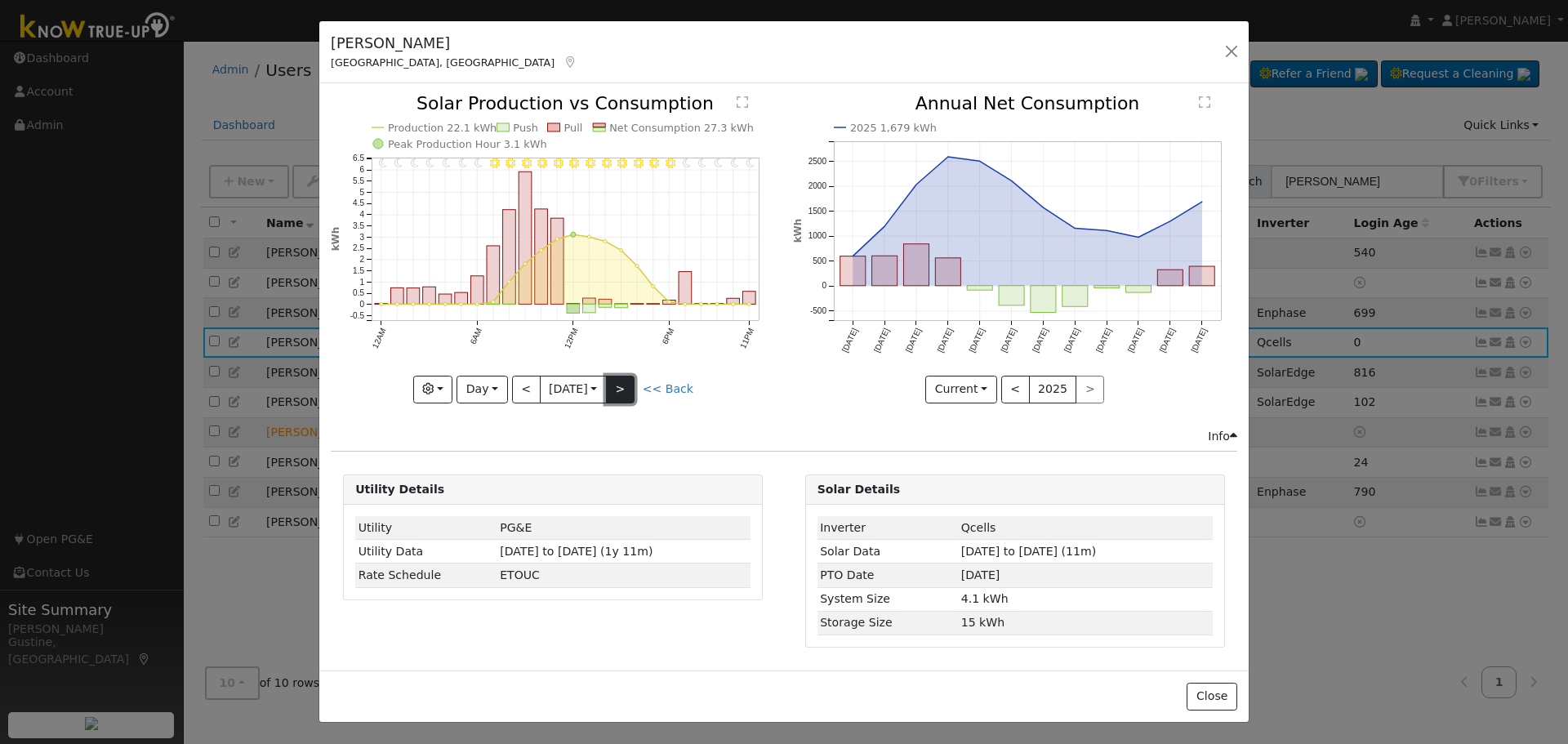
click at [629, 392] on button ">" at bounding box center [620, 389] width 28 height 28
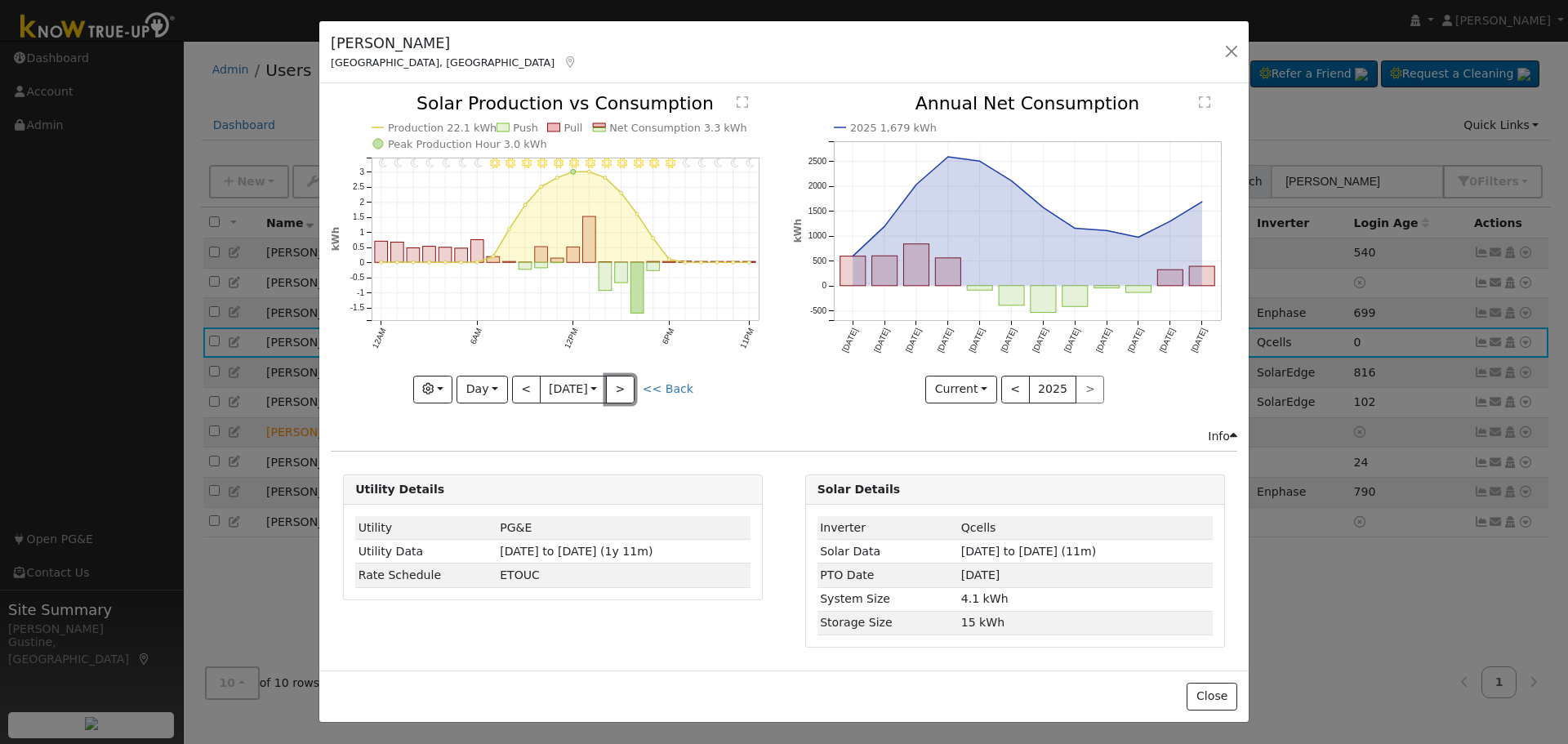
click at [628, 392] on button ">" at bounding box center [620, 389] width 28 height 28
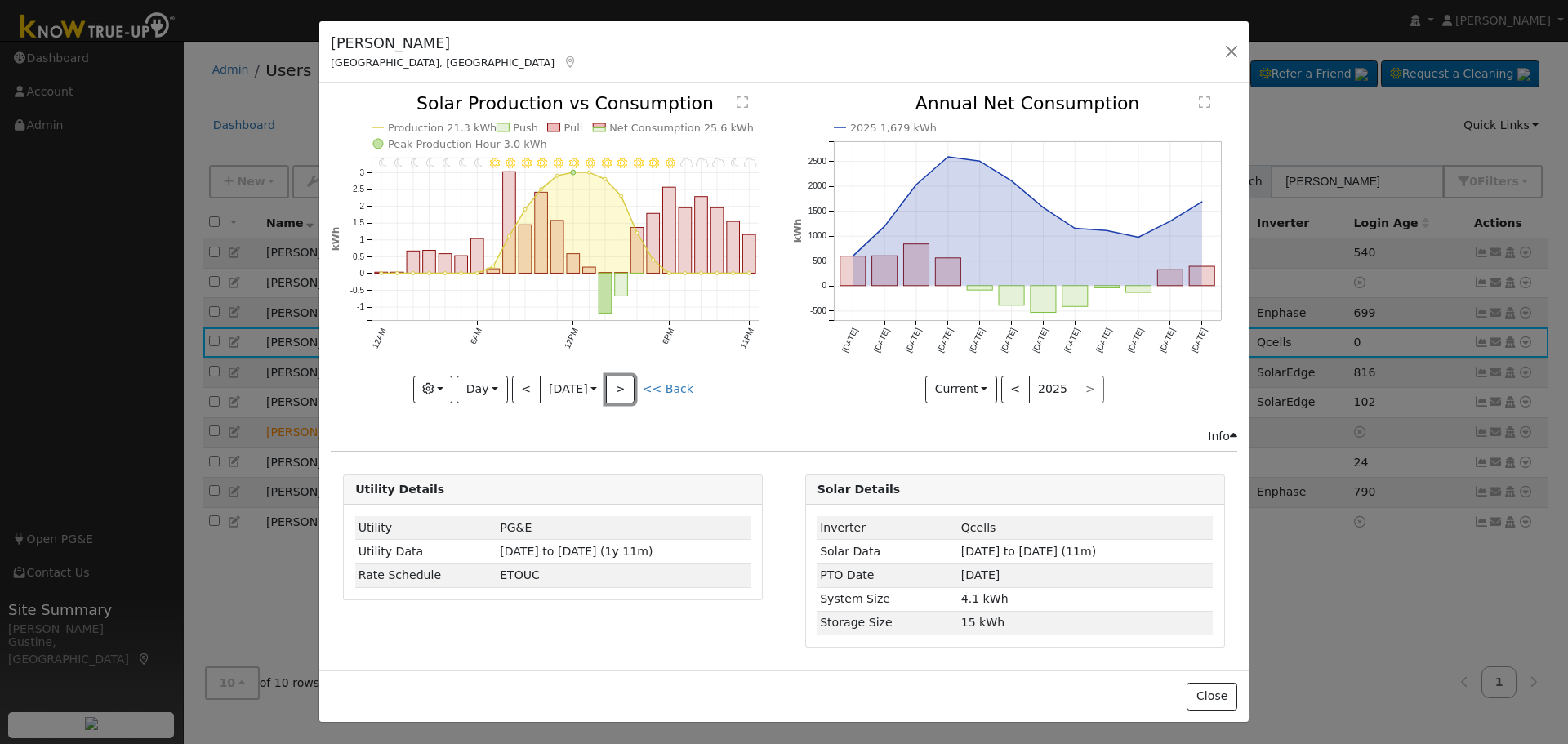
click at [628, 392] on button ">" at bounding box center [620, 389] width 28 height 28
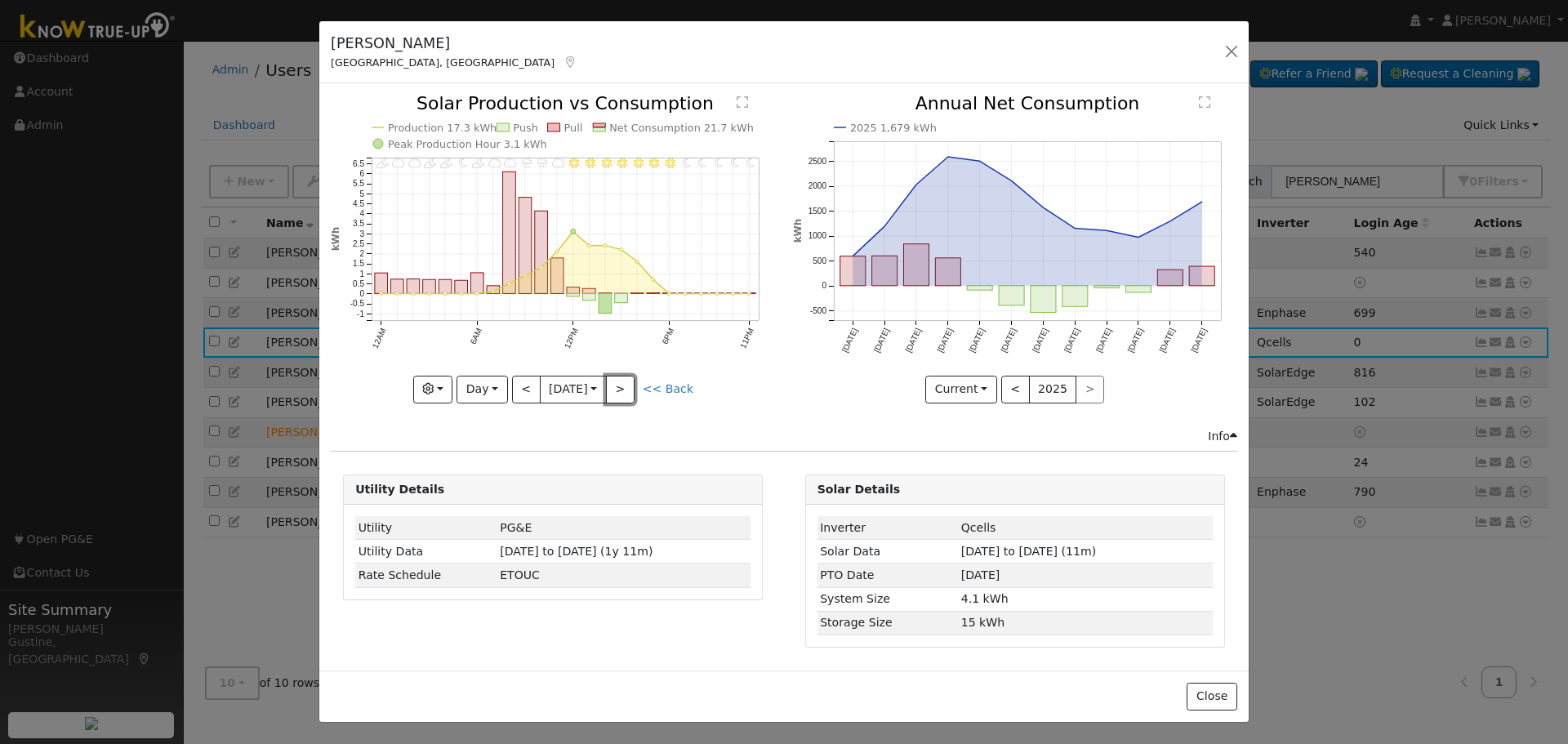
click at [628, 392] on button ">" at bounding box center [620, 389] width 28 height 28
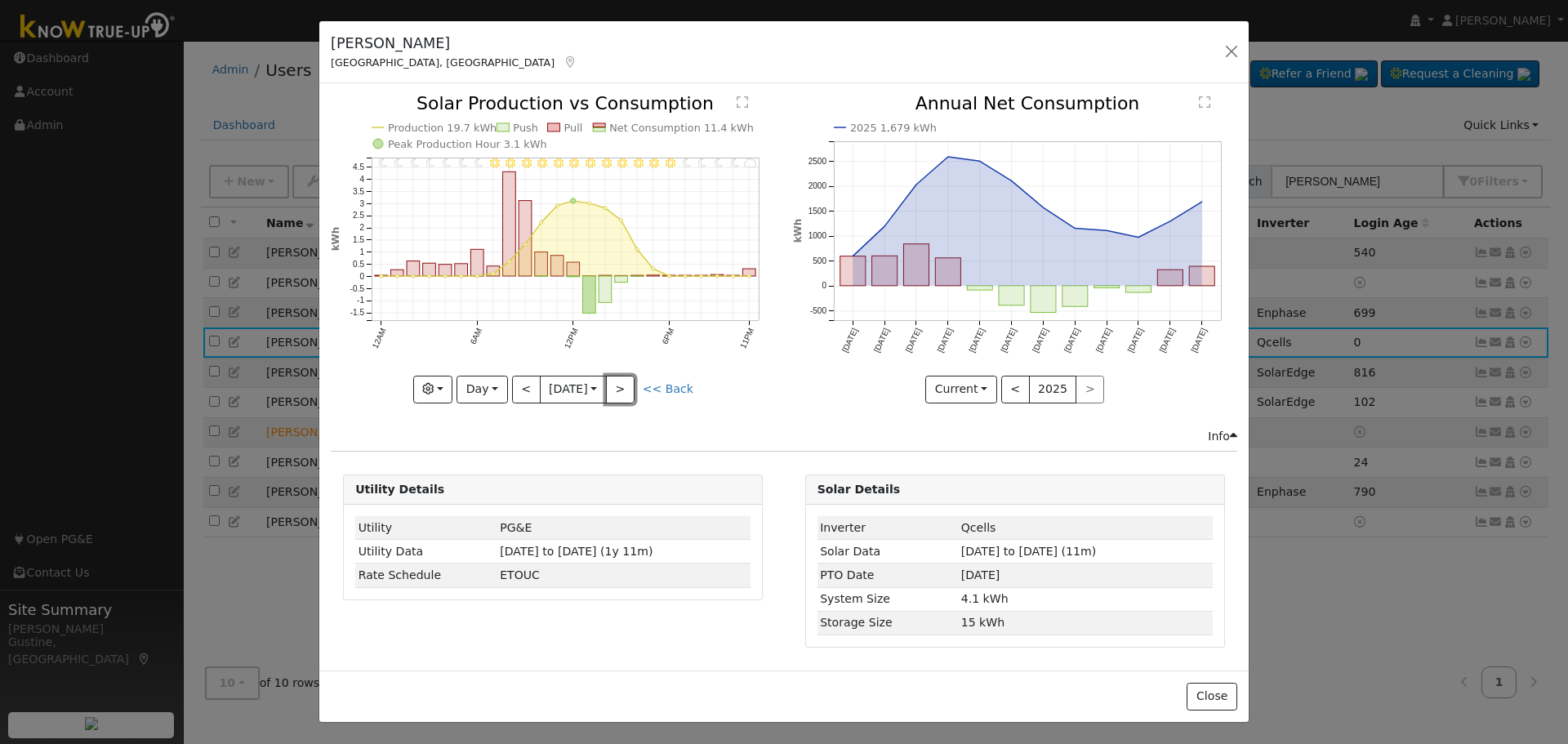
click at [628, 392] on button ">" at bounding box center [620, 389] width 28 height 28
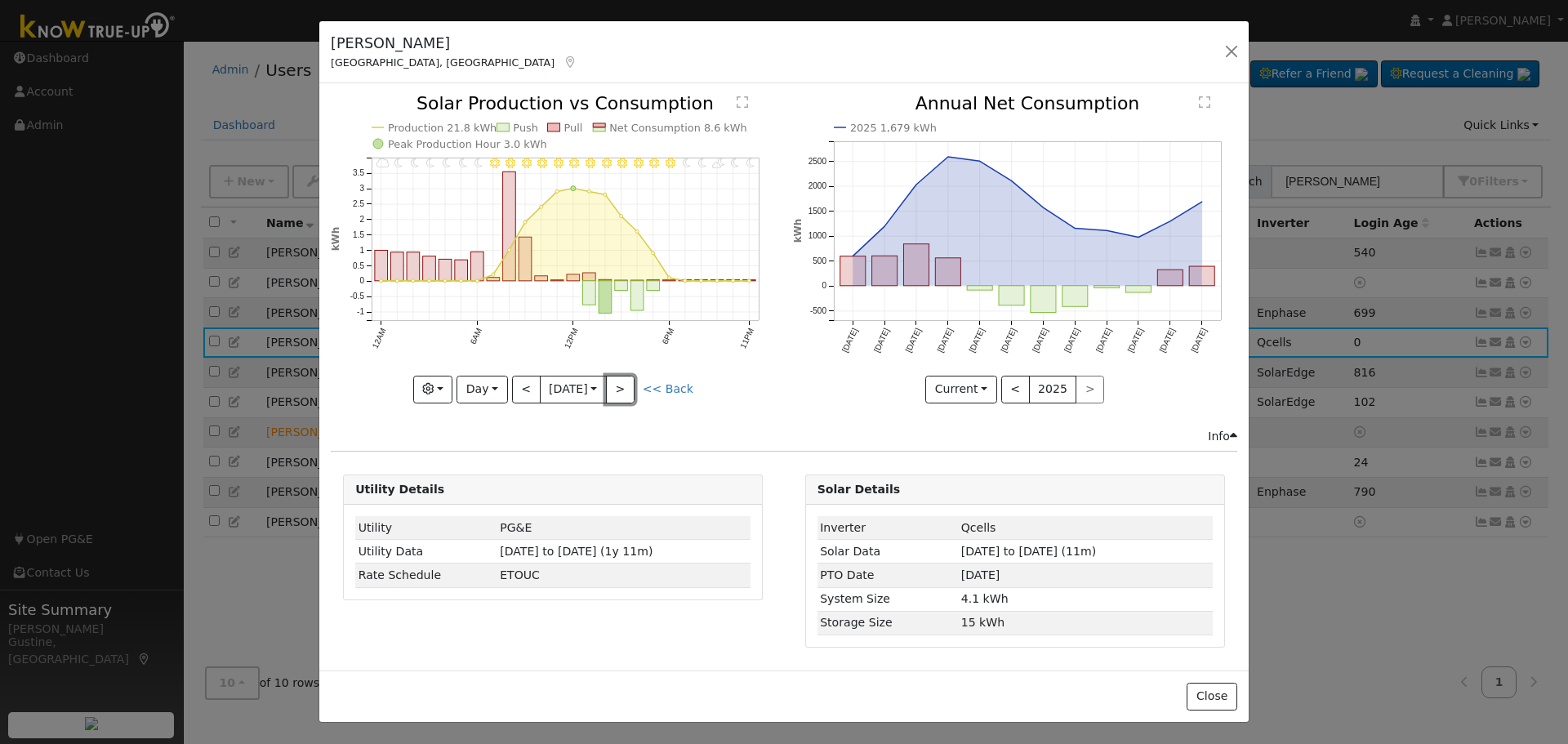
click at [628, 392] on button ">" at bounding box center [620, 389] width 28 height 28
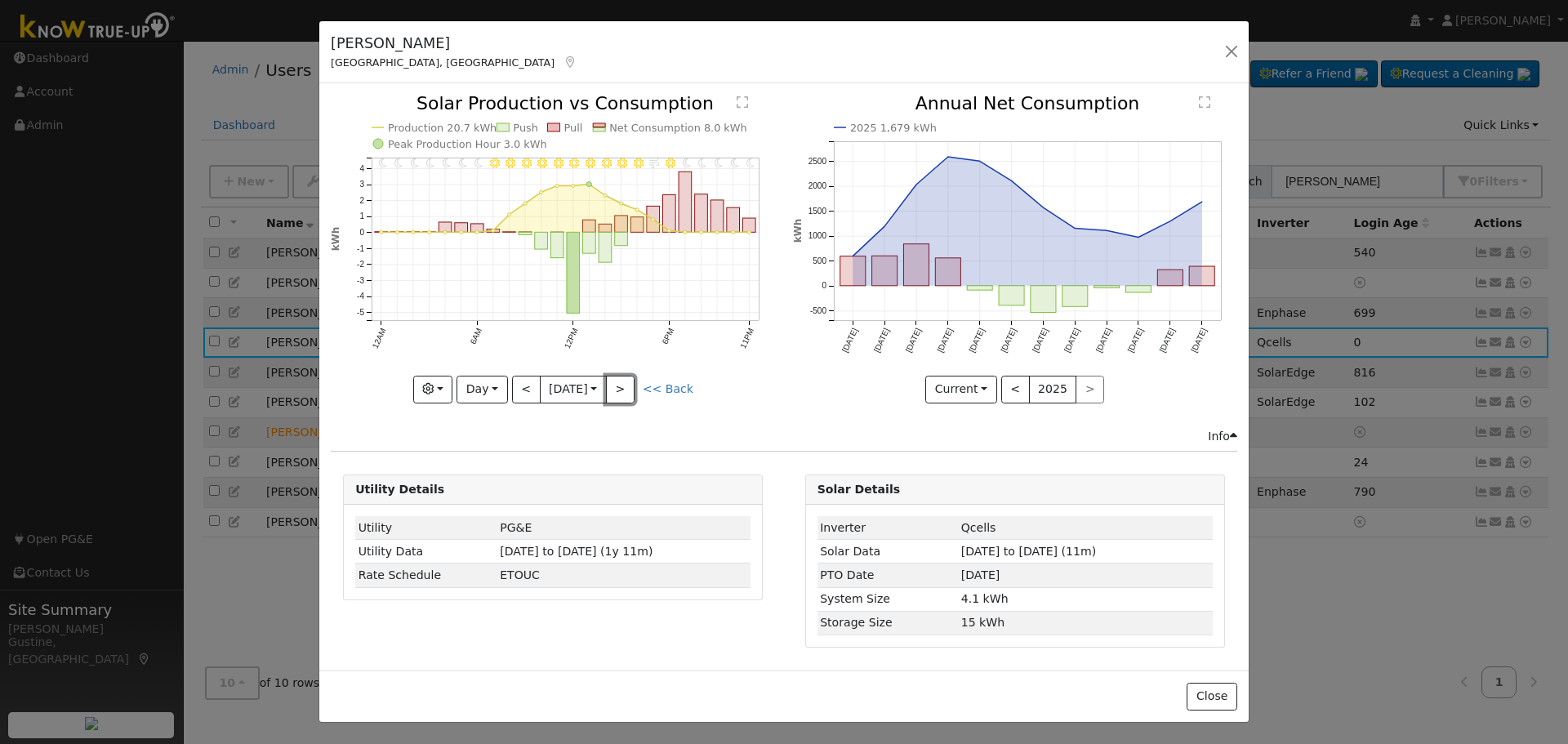
click at [628, 392] on button ">" at bounding box center [620, 389] width 28 height 28
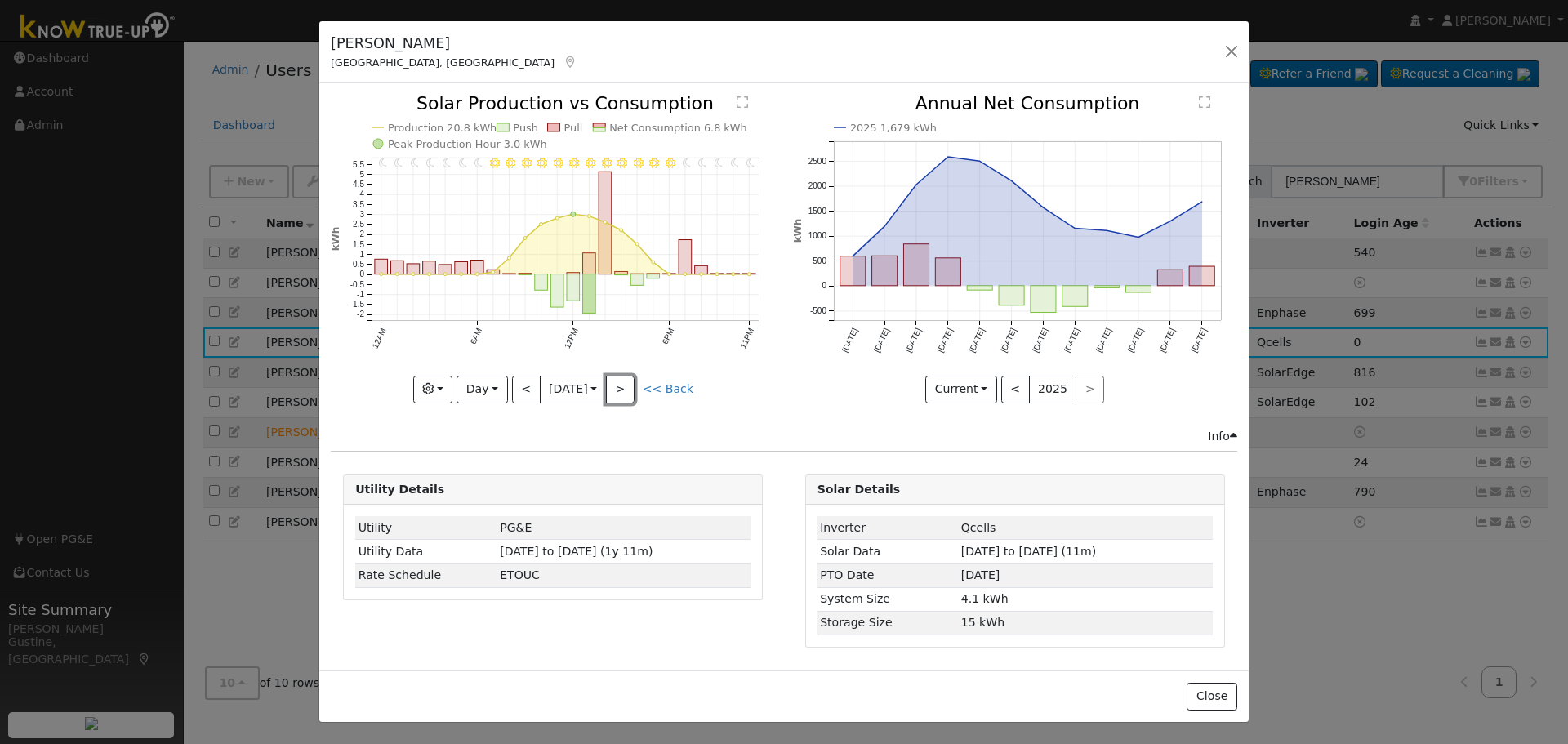
click at [628, 392] on button ">" at bounding box center [620, 389] width 28 height 28
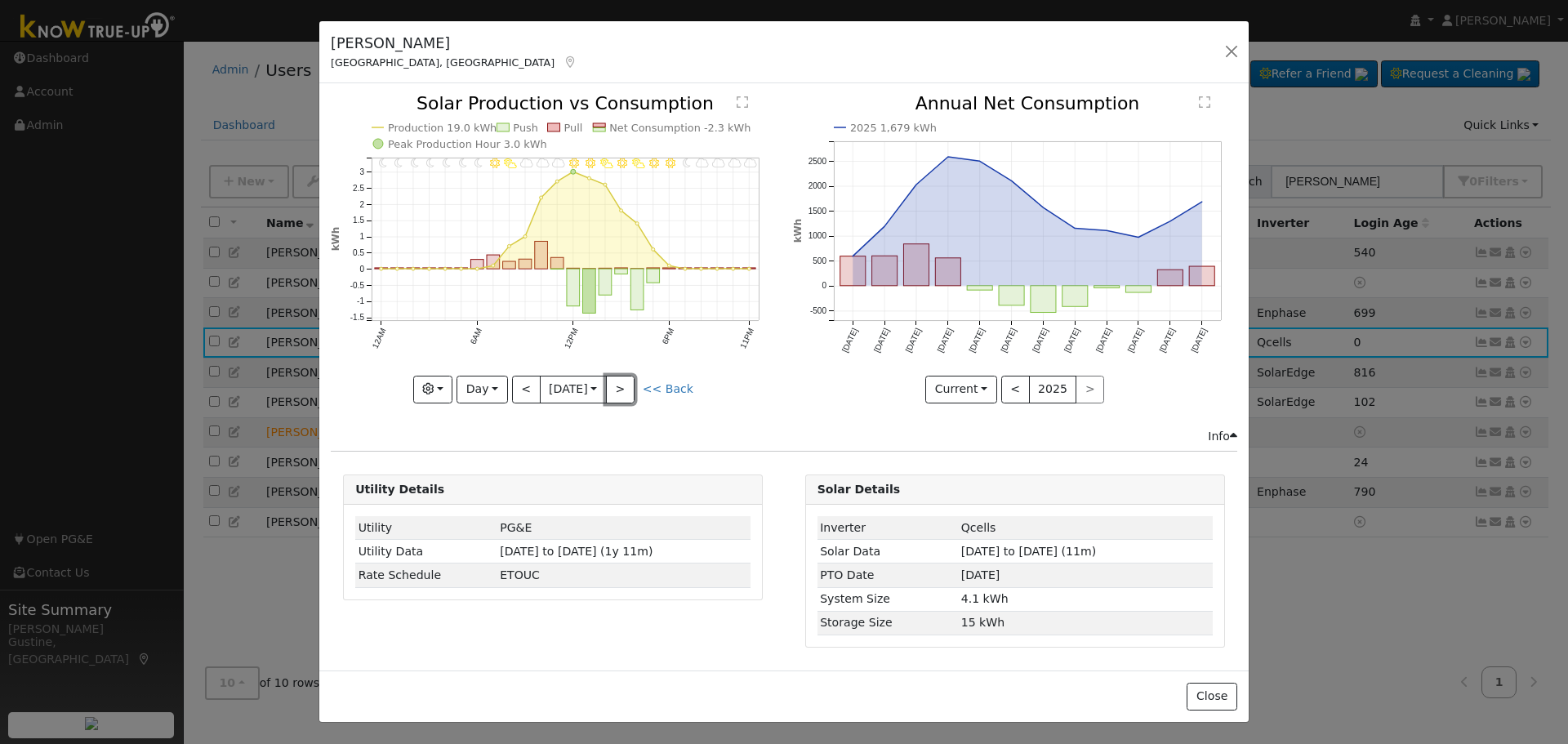
click at [628, 392] on button ">" at bounding box center [620, 389] width 28 height 28
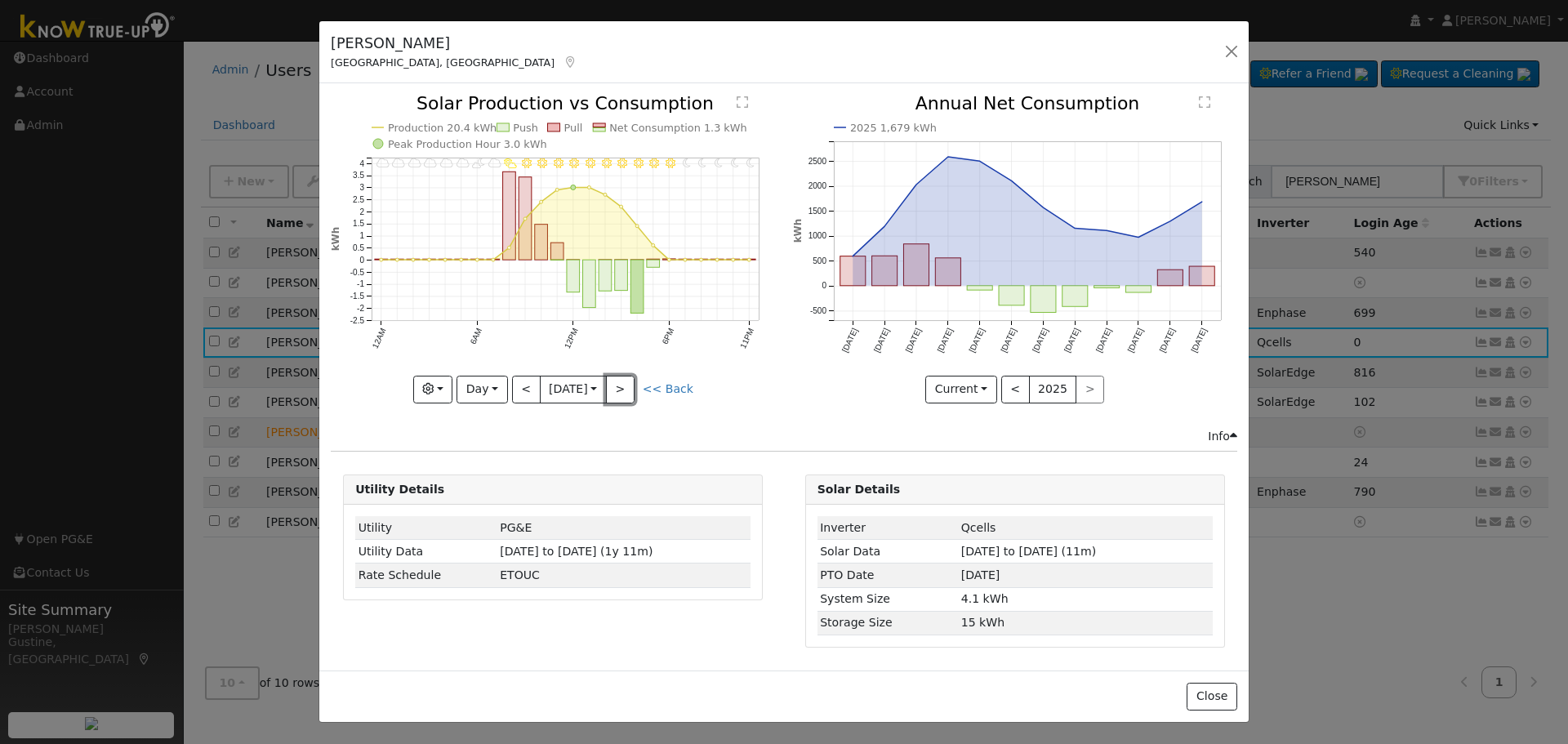
click at [628, 392] on button ">" at bounding box center [620, 389] width 28 height 28
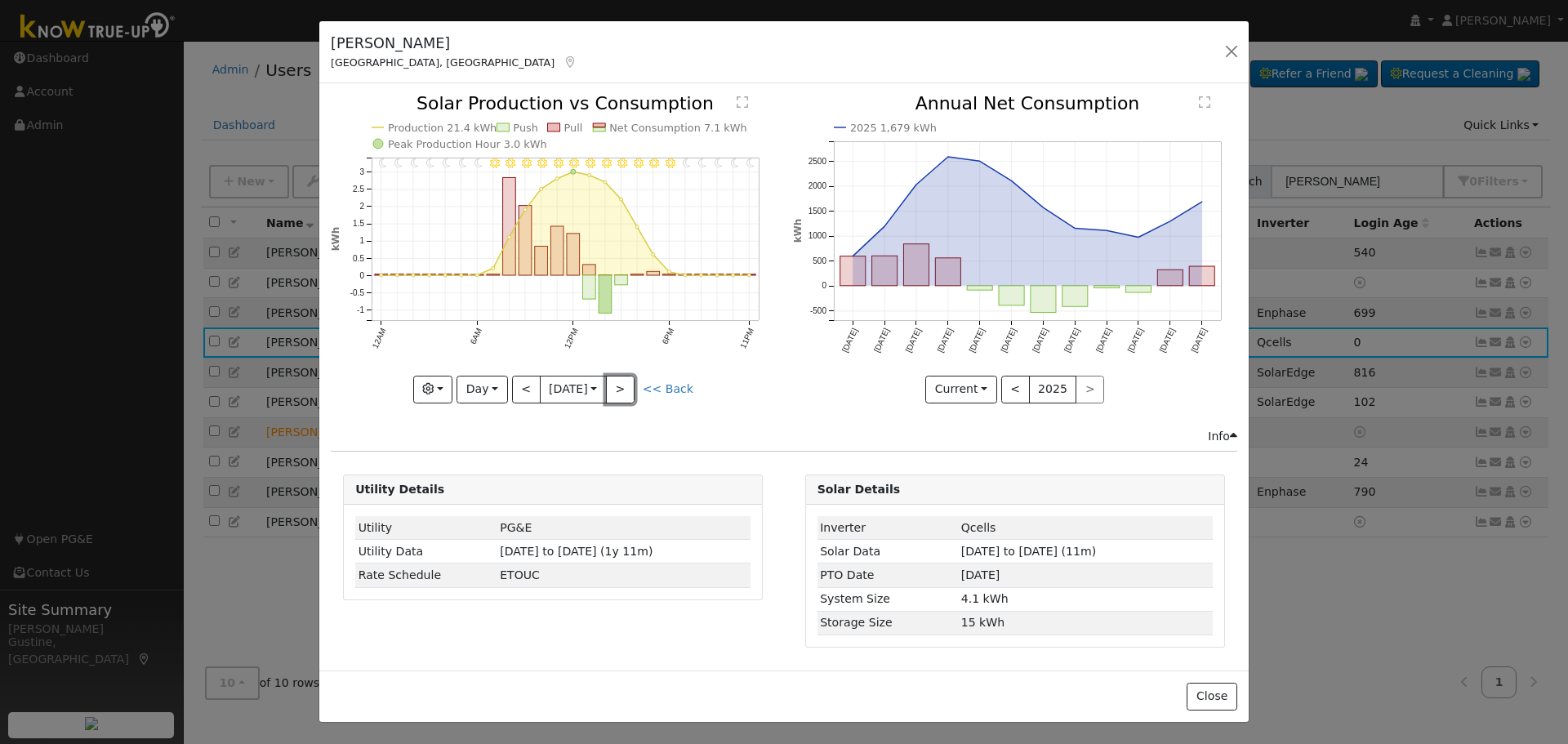
click at [628, 392] on button ">" at bounding box center [620, 389] width 28 height 28
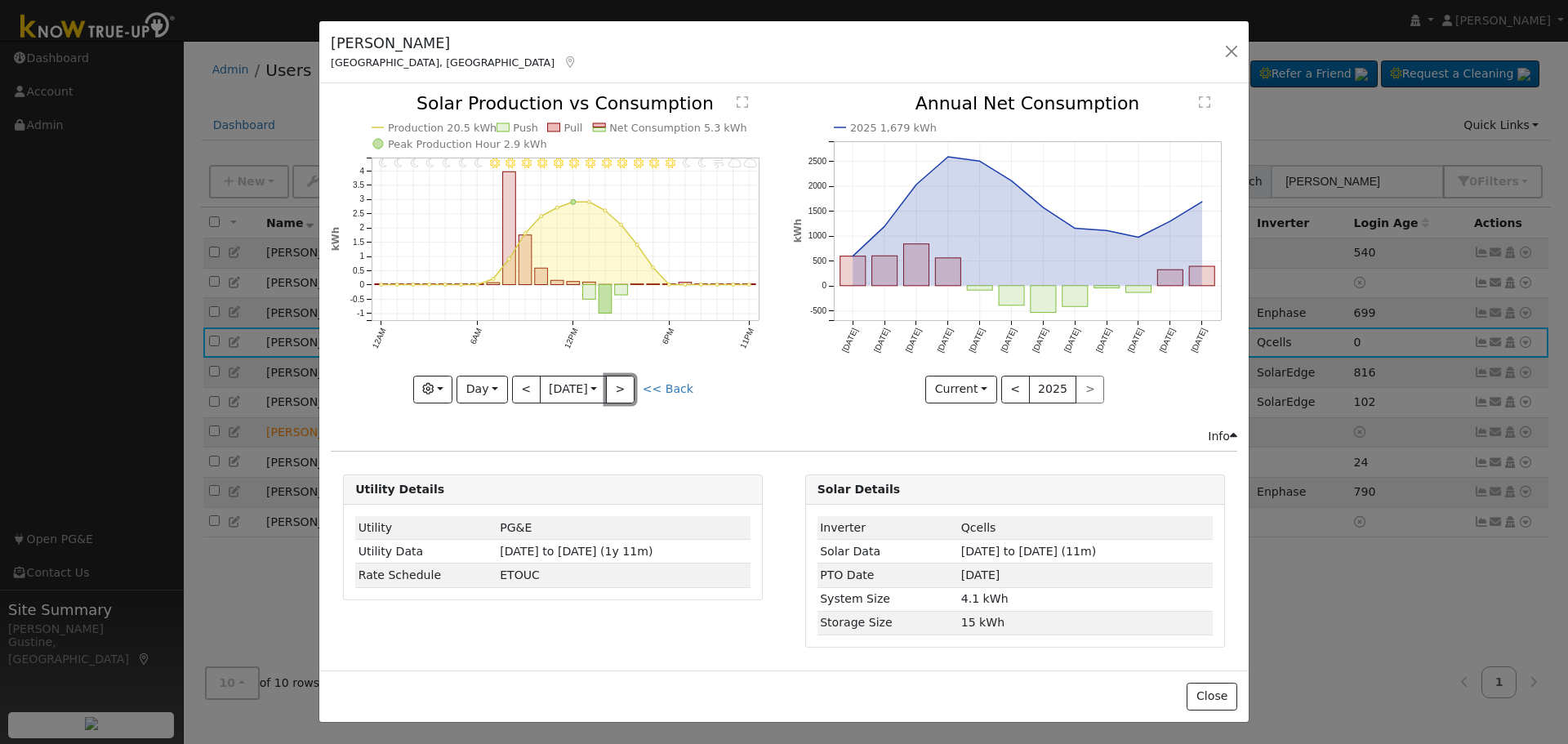
click at [628, 392] on button ">" at bounding box center [620, 389] width 28 height 28
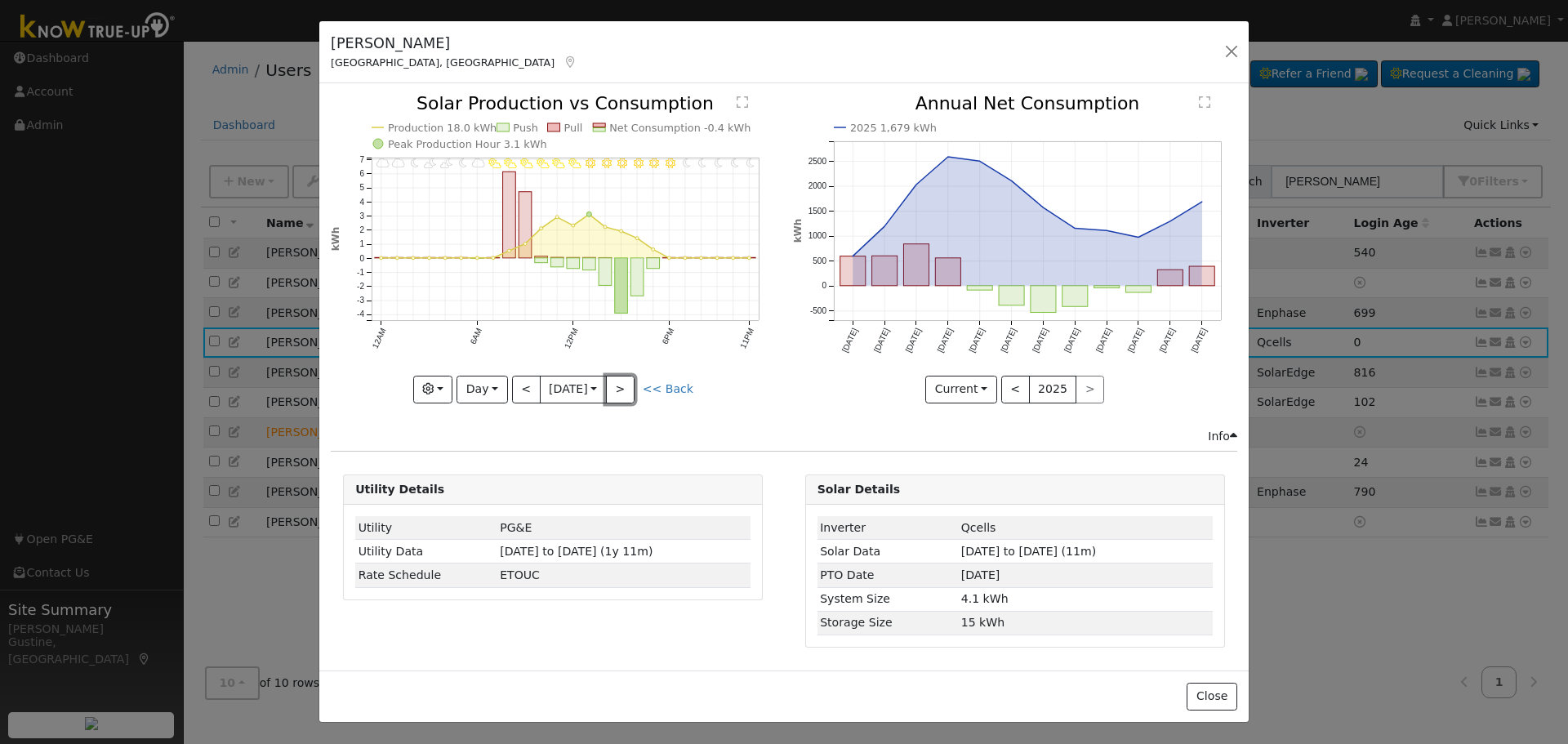
click at [628, 392] on button ">" at bounding box center [620, 389] width 28 height 28
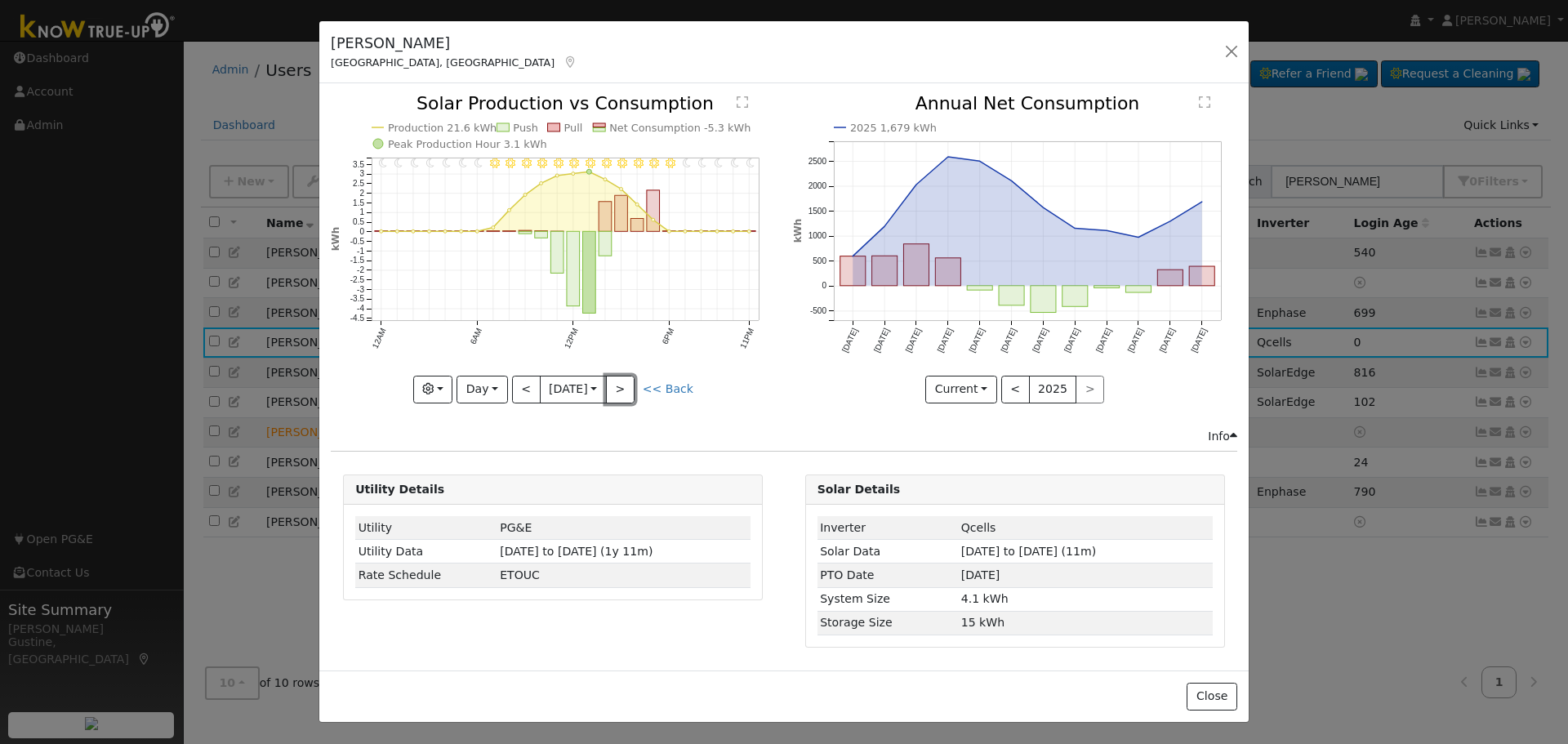
click at [628, 392] on button ">" at bounding box center [620, 389] width 28 height 28
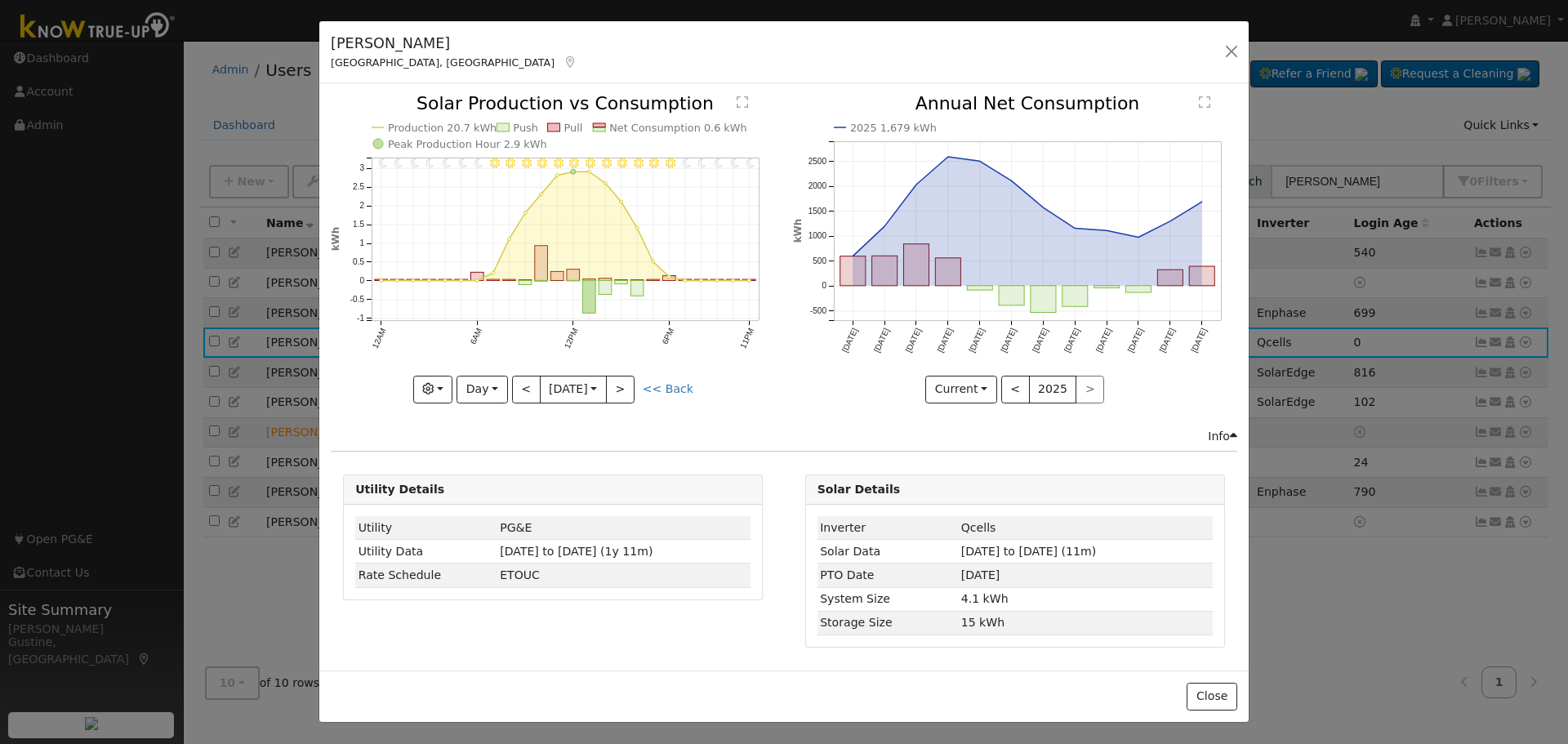
click at [1141, 295] on icon "2025 1,679 kWh [DATE] Nov '[DATE] Jan '[DATE] Mar '[DATE] May '[DATE] [DATE] '[…" at bounding box center [1015, 243] width 444 height 298
click at [473, 394] on button "Day" at bounding box center [482, 389] width 51 height 28
click at [502, 476] on link "Month" at bounding box center [514, 468] width 114 height 23
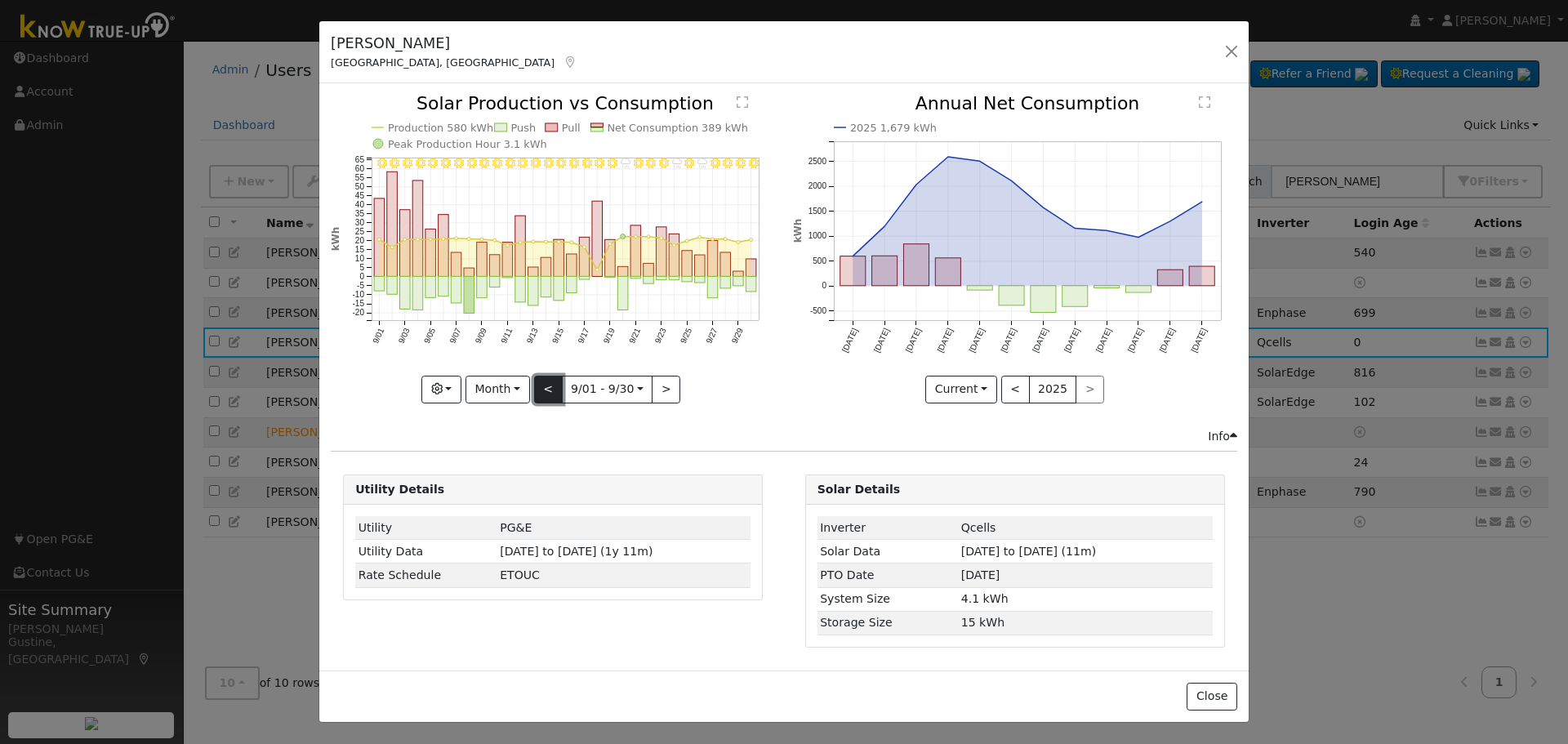
click at [551, 387] on button "<" at bounding box center [549, 389] width 28 height 28
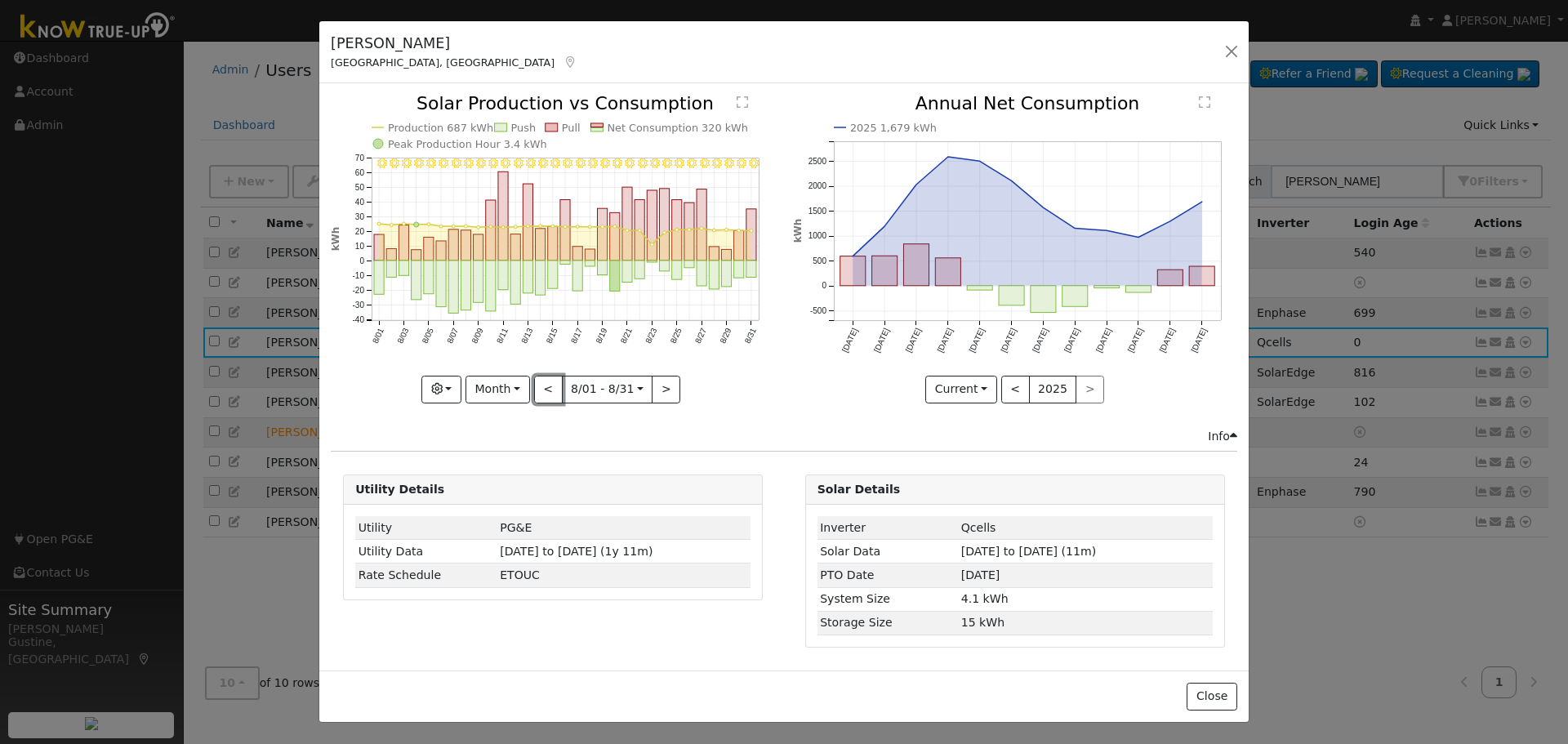
click at [551, 387] on button "<" at bounding box center [549, 389] width 28 height 28
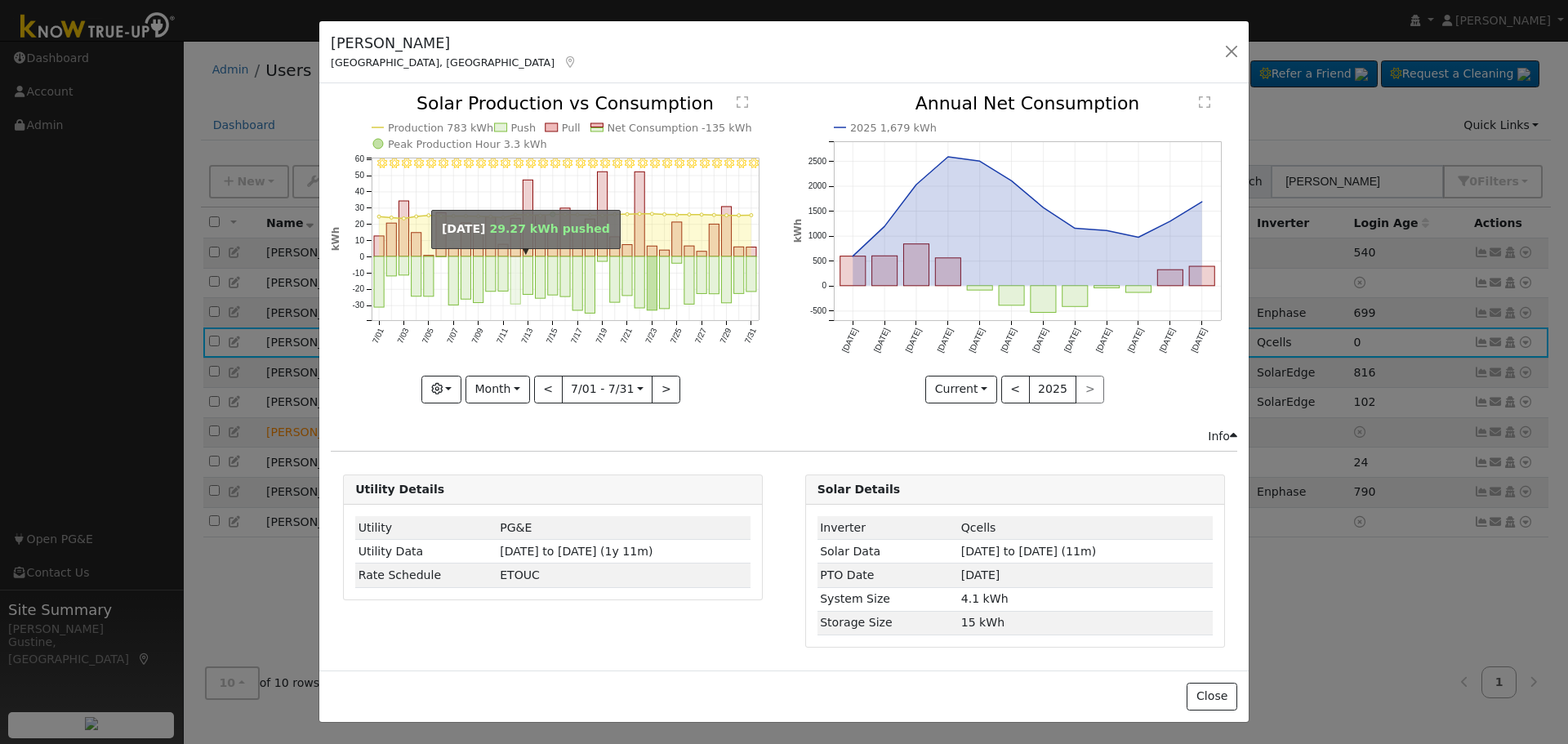
click at [518, 282] on rect "onclick=""" at bounding box center [515, 280] width 10 height 48
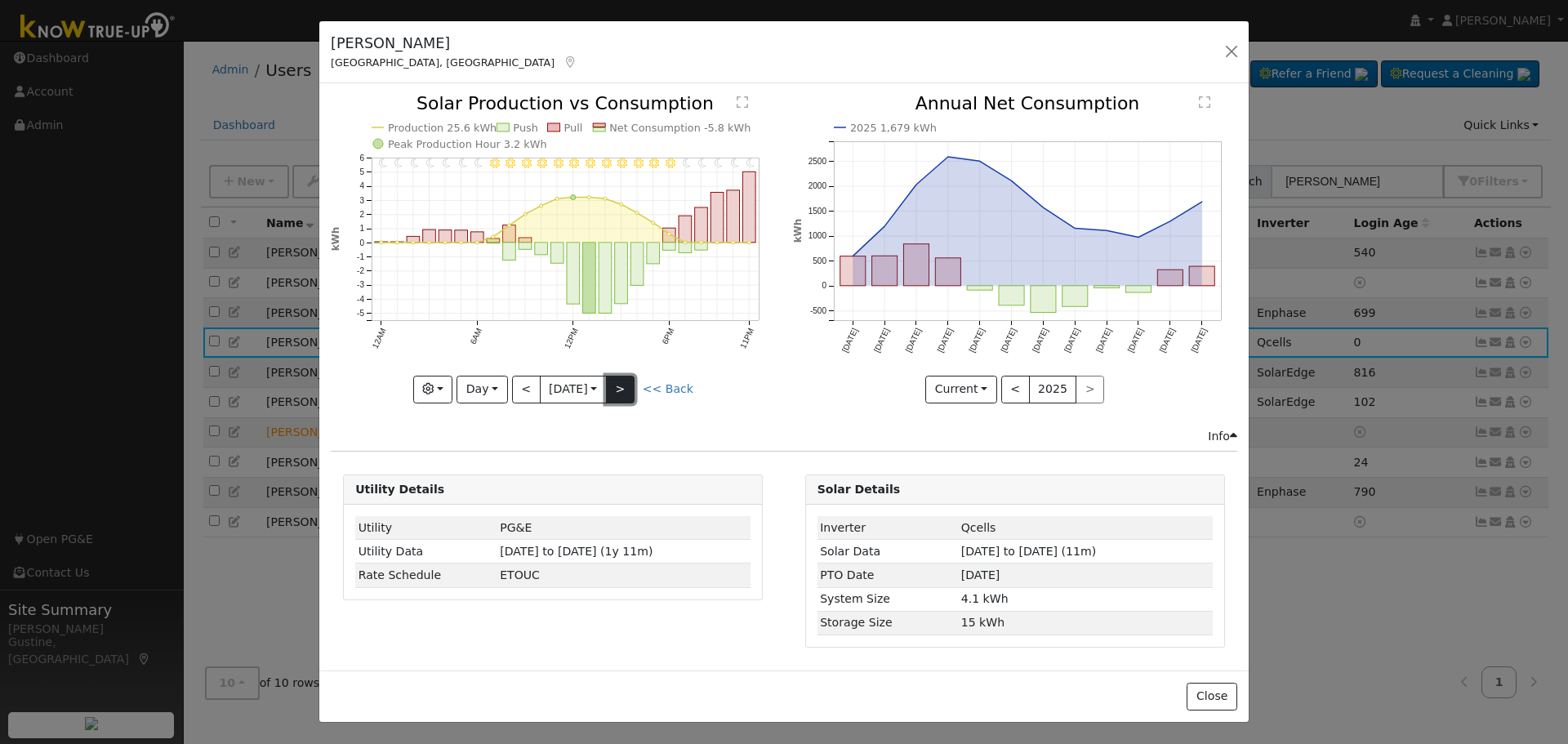
click at [617, 393] on button ">" at bounding box center [620, 389] width 28 height 28
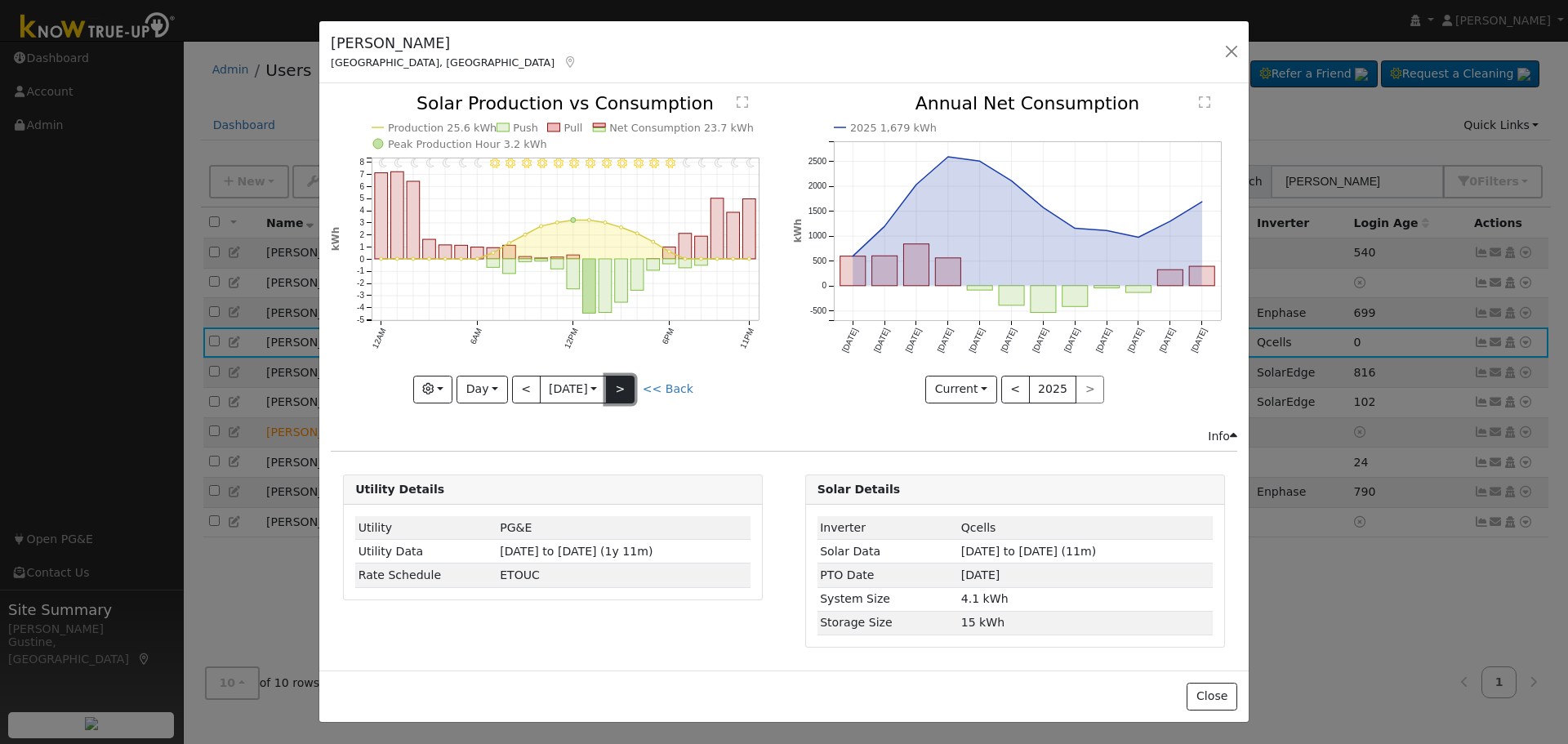
click at [618, 391] on button ">" at bounding box center [620, 389] width 28 height 28
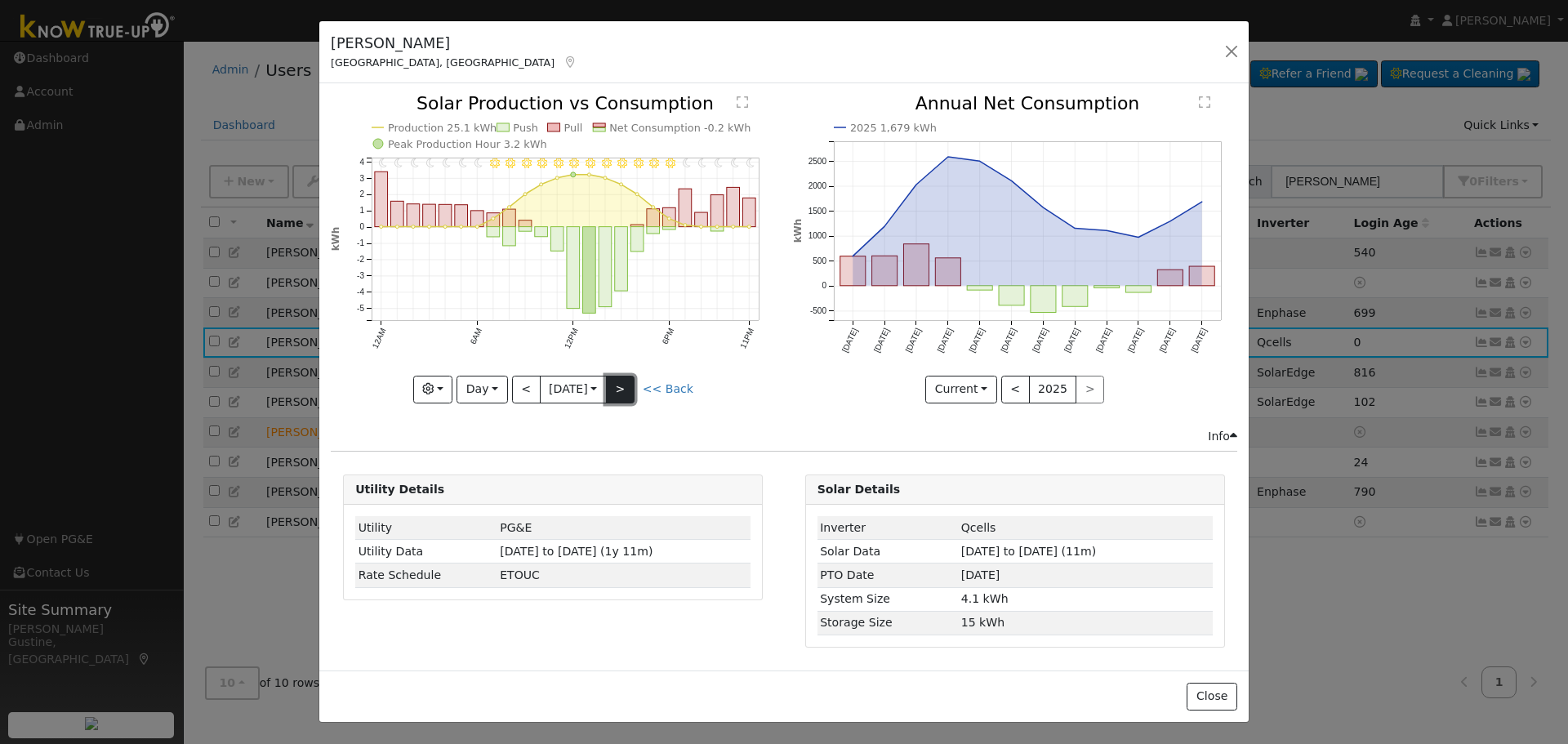
click at [618, 391] on button ">" at bounding box center [620, 389] width 28 height 28
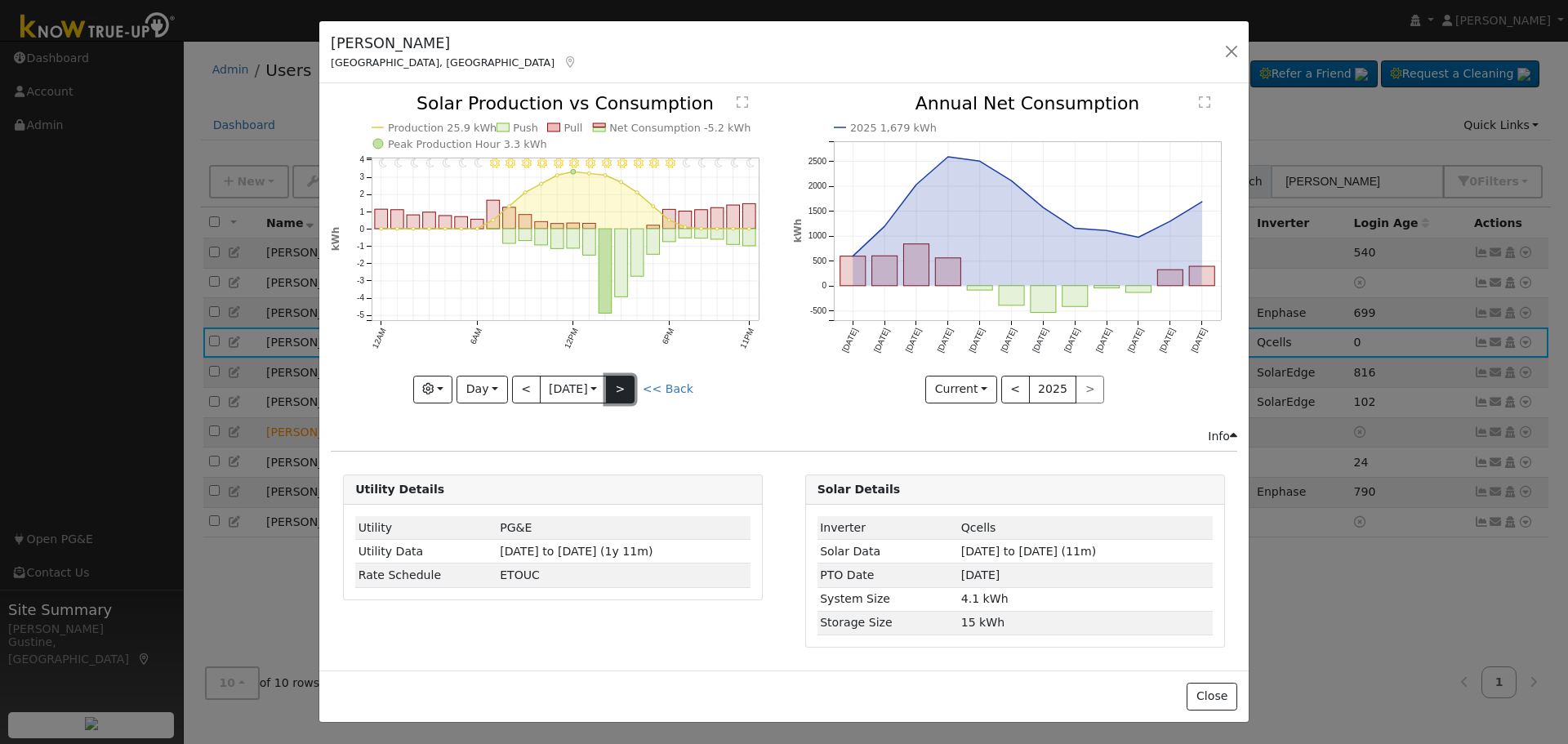
click at [615, 388] on button ">" at bounding box center [620, 389] width 28 height 28
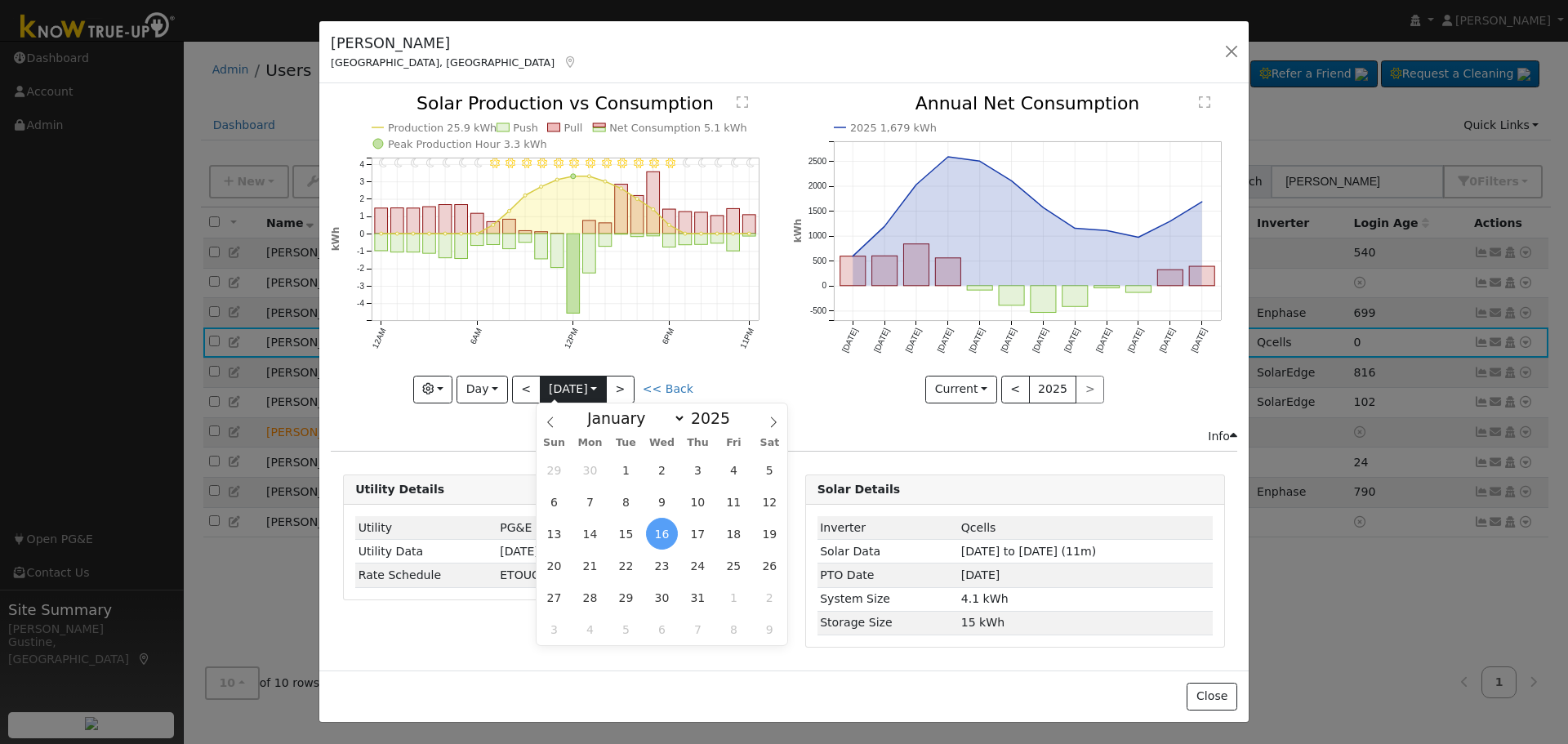
click at [606, 390] on input "[DATE]" at bounding box center [573, 389] width 65 height 26
click at [620, 391] on button ">" at bounding box center [620, 389] width 28 height 28
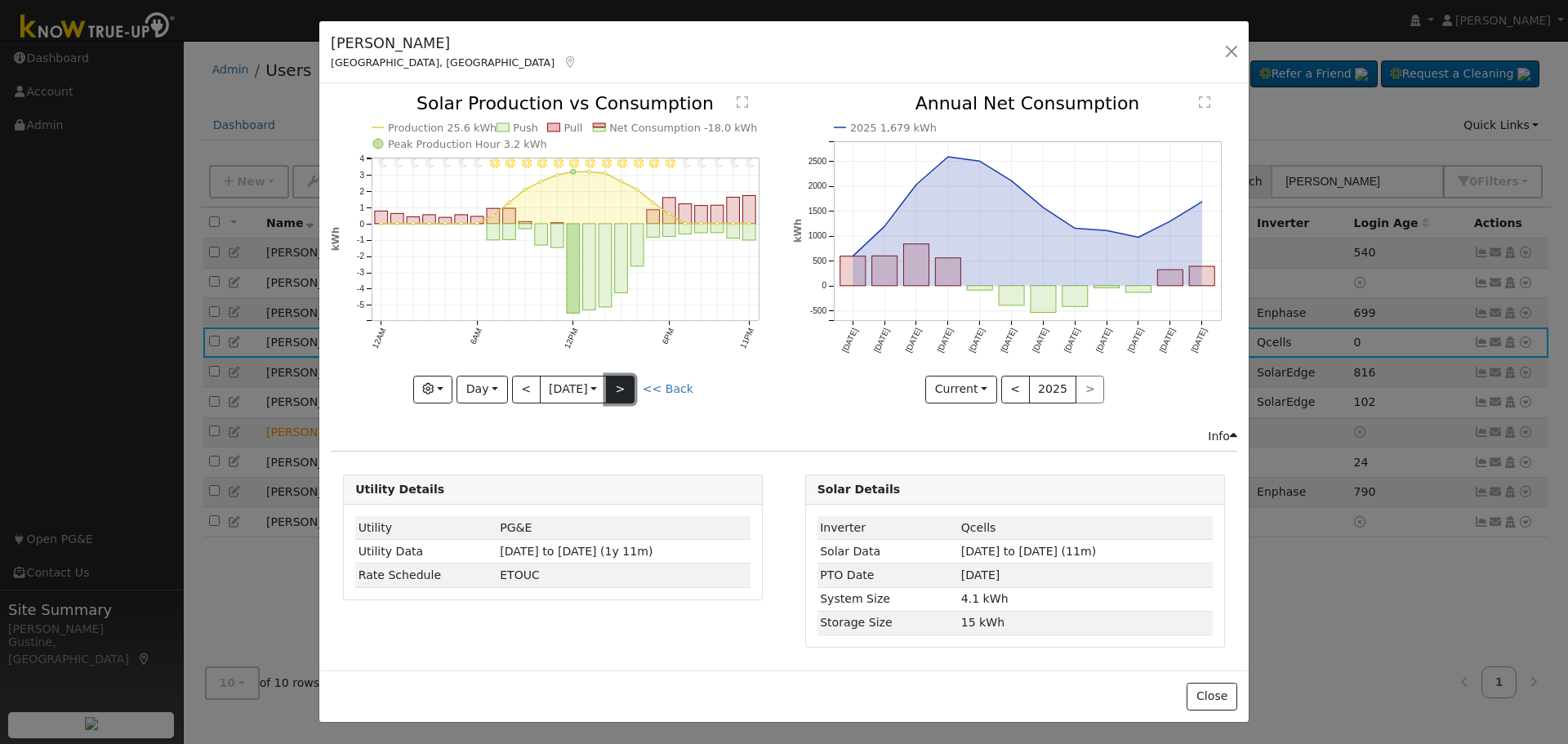
click at [620, 391] on button ">" at bounding box center [620, 389] width 28 height 28
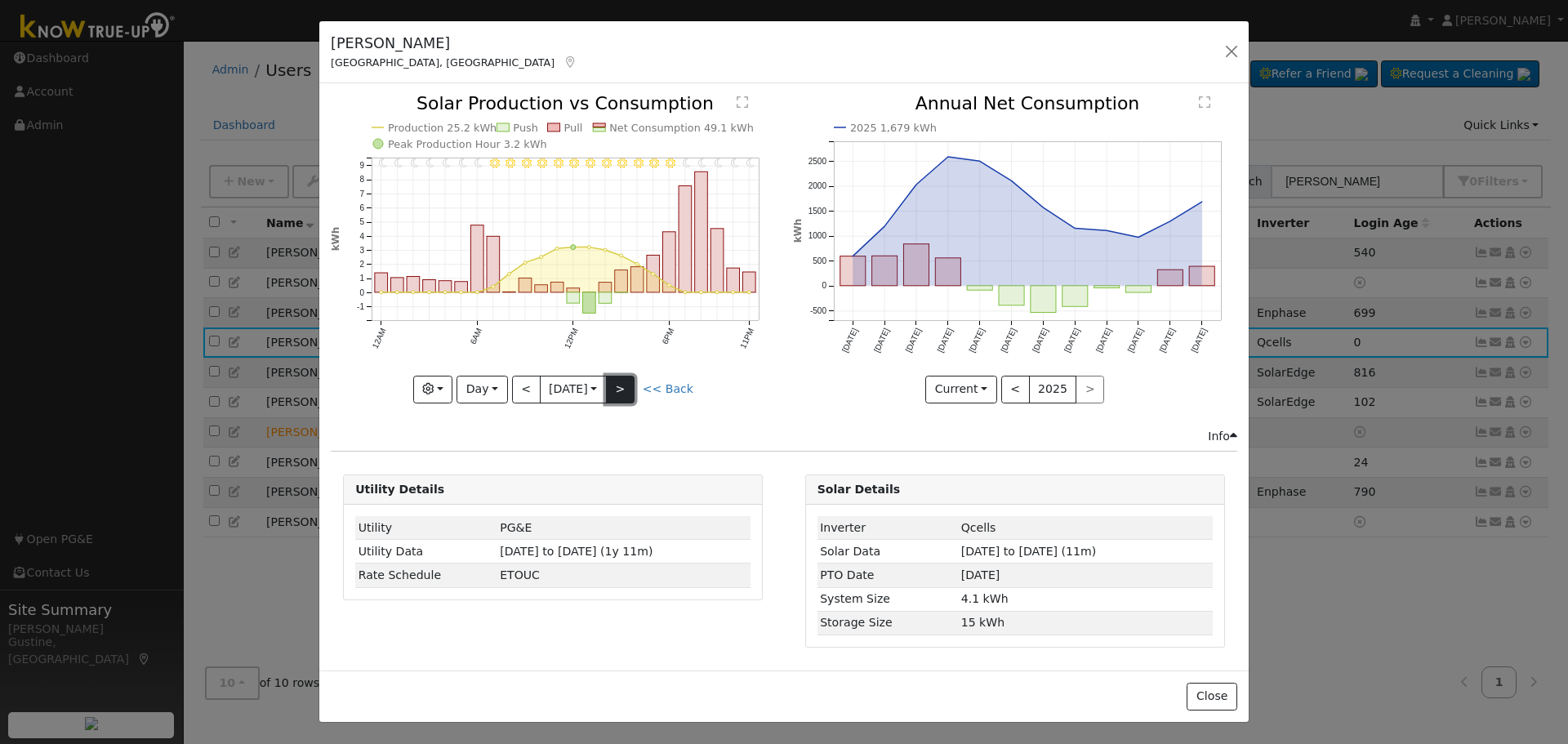
click at [620, 391] on button ">" at bounding box center [620, 389] width 28 height 28
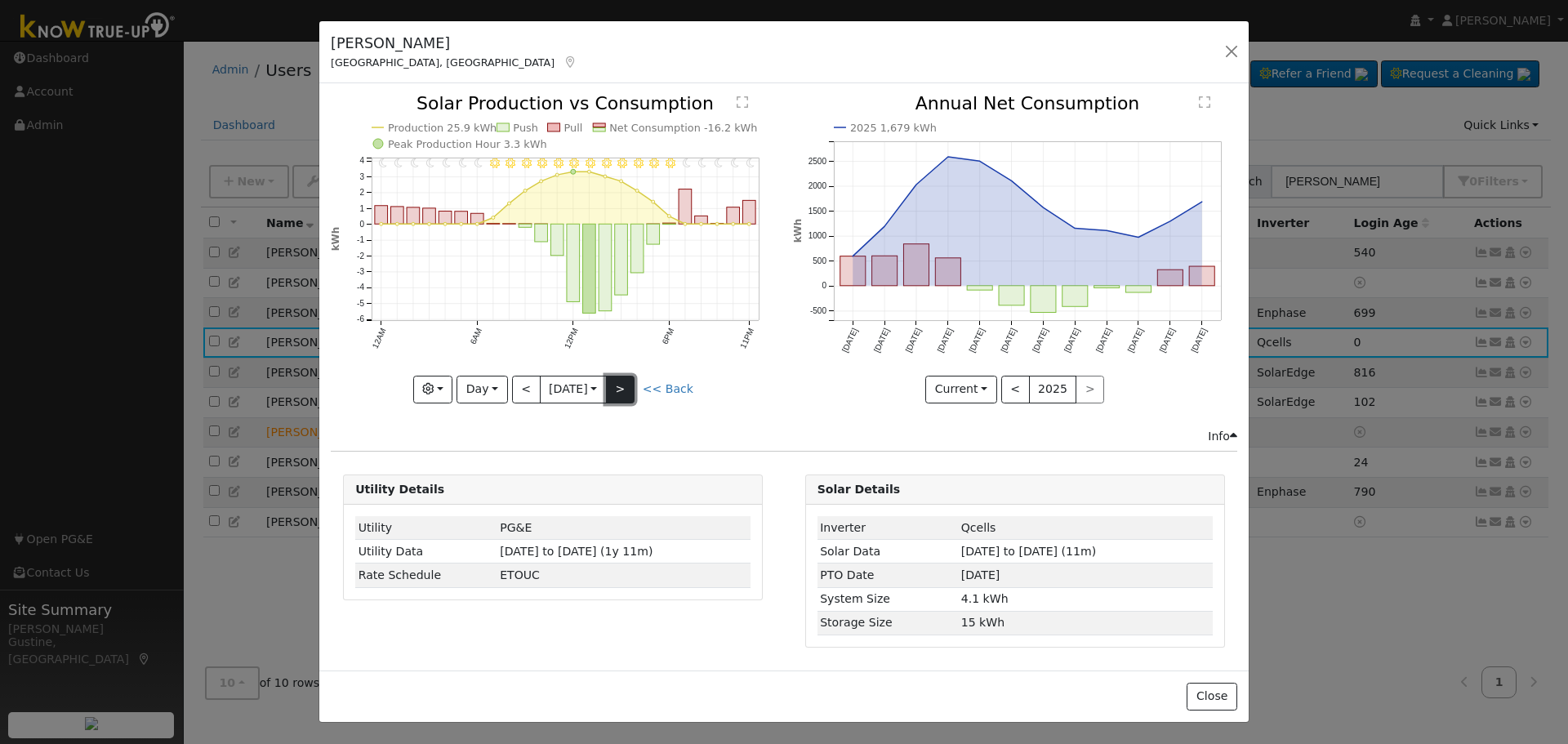
click at [620, 391] on button ">" at bounding box center [620, 389] width 28 height 28
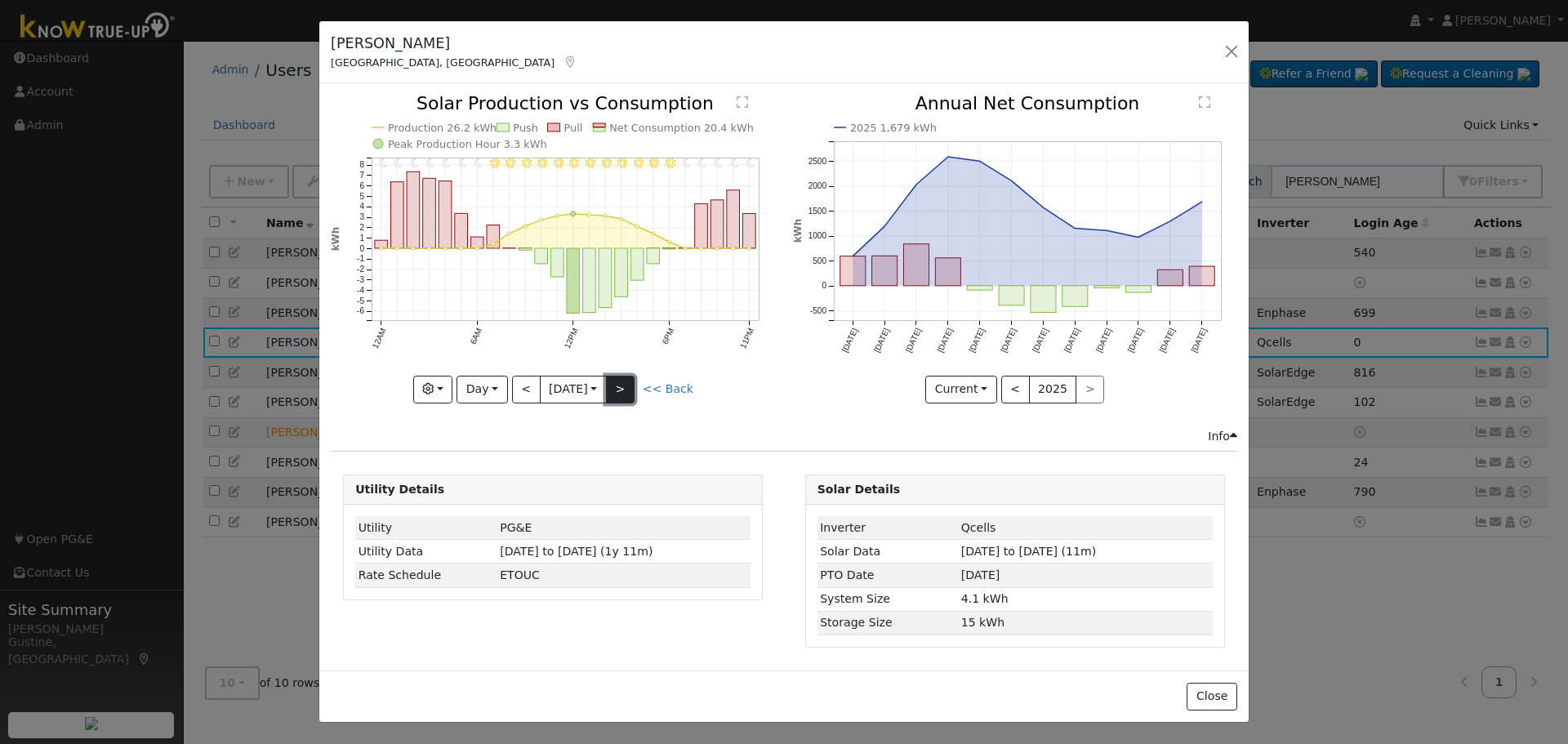
click at [620, 391] on button ">" at bounding box center [620, 389] width 28 height 28
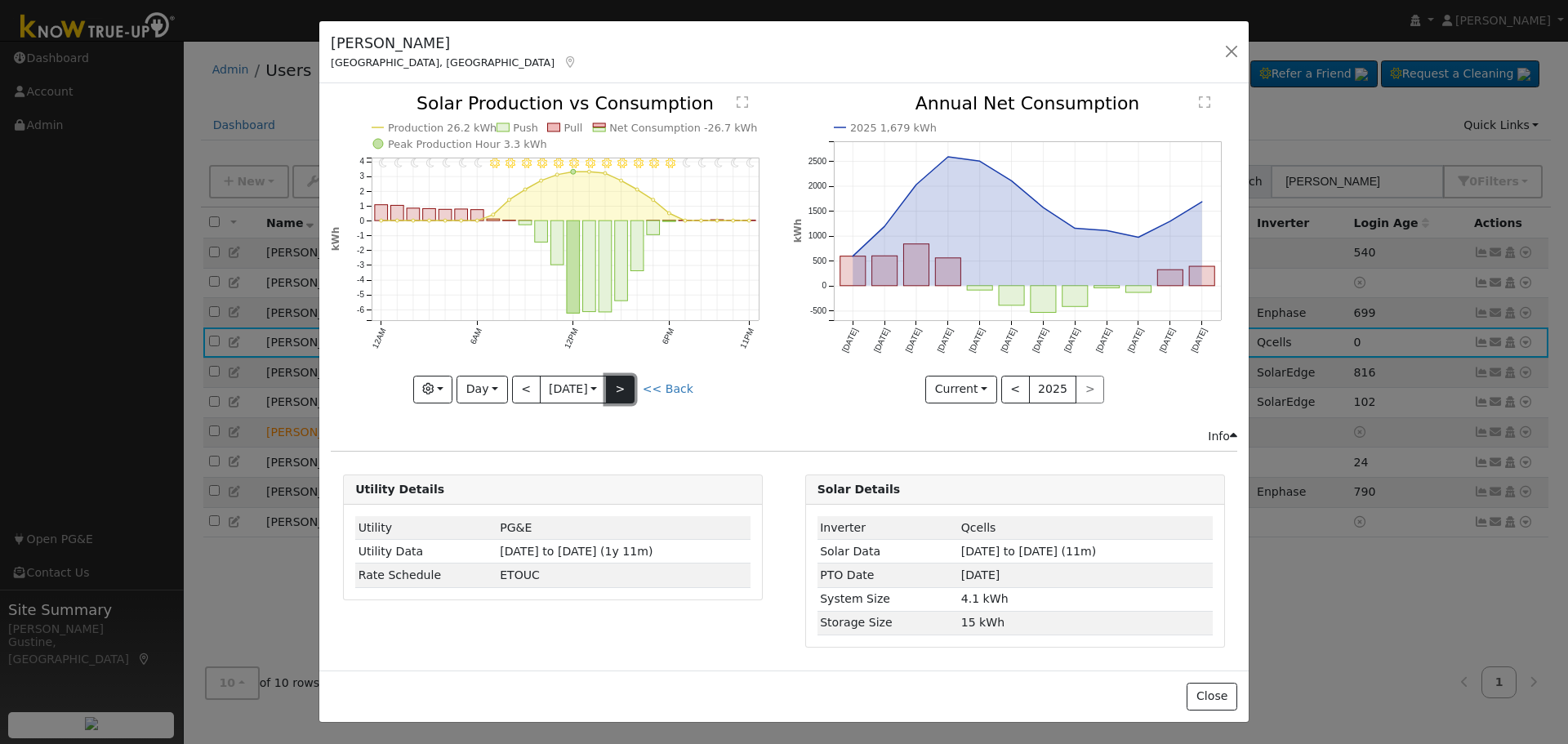
click at [620, 391] on button ">" at bounding box center [620, 389] width 28 height 28
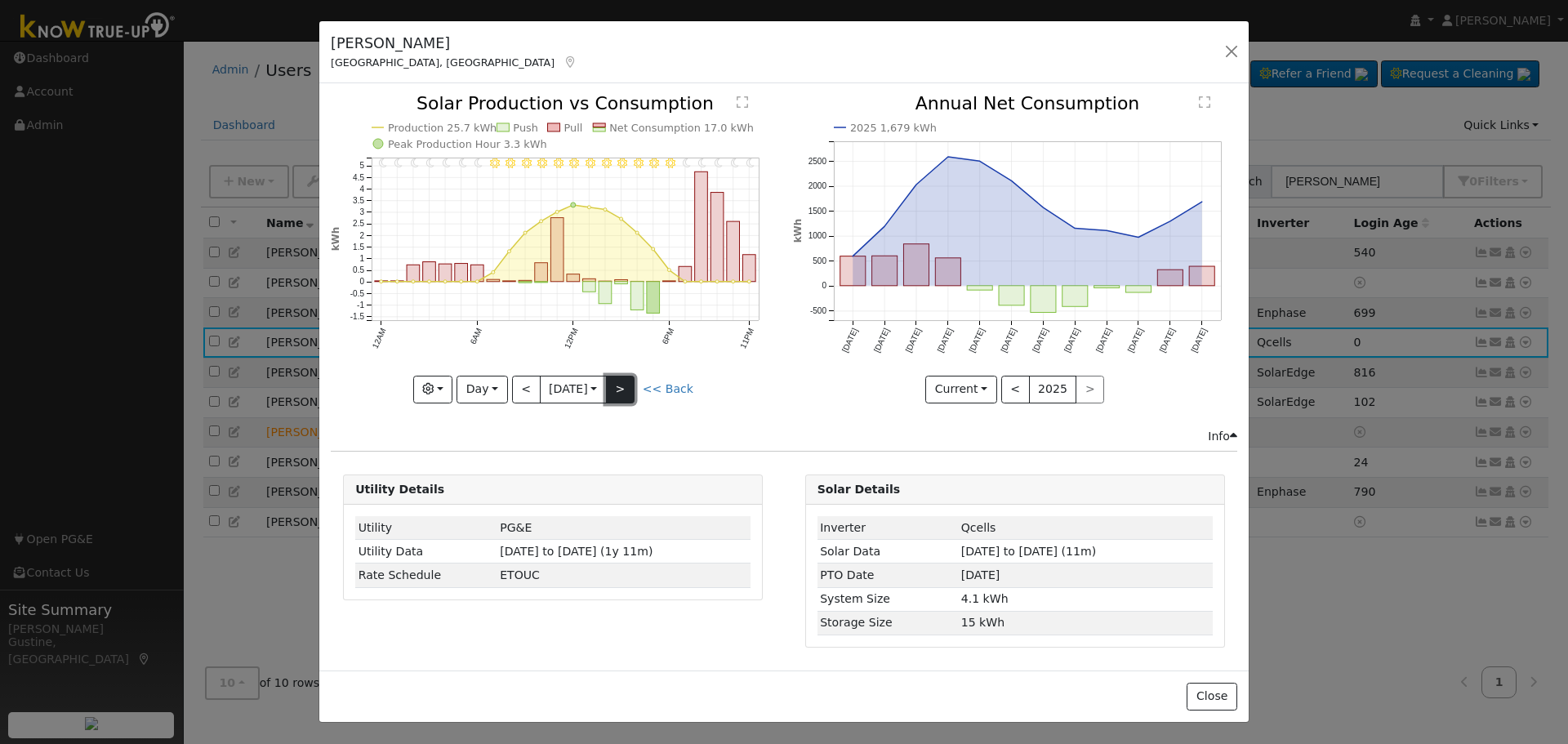
click at [620, 391] on button ">" at bounding box center [620, 389] width 28 height 28
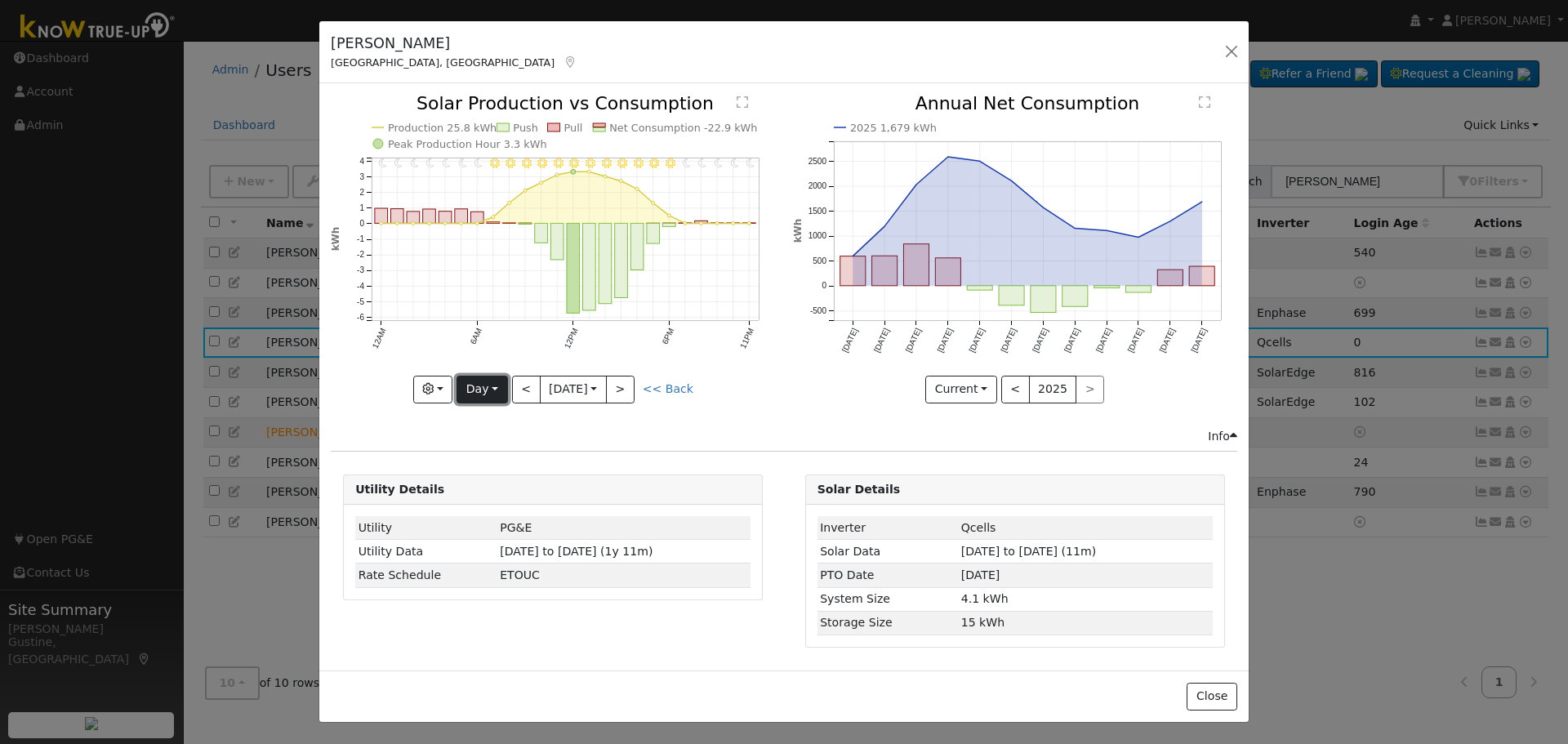
click at [503, 388] on button "Day" at bounding box center [482, 389] width 51 height 28
click at [537, 494] on link "Year" at bounding box center [514, 491] width 114 height 23
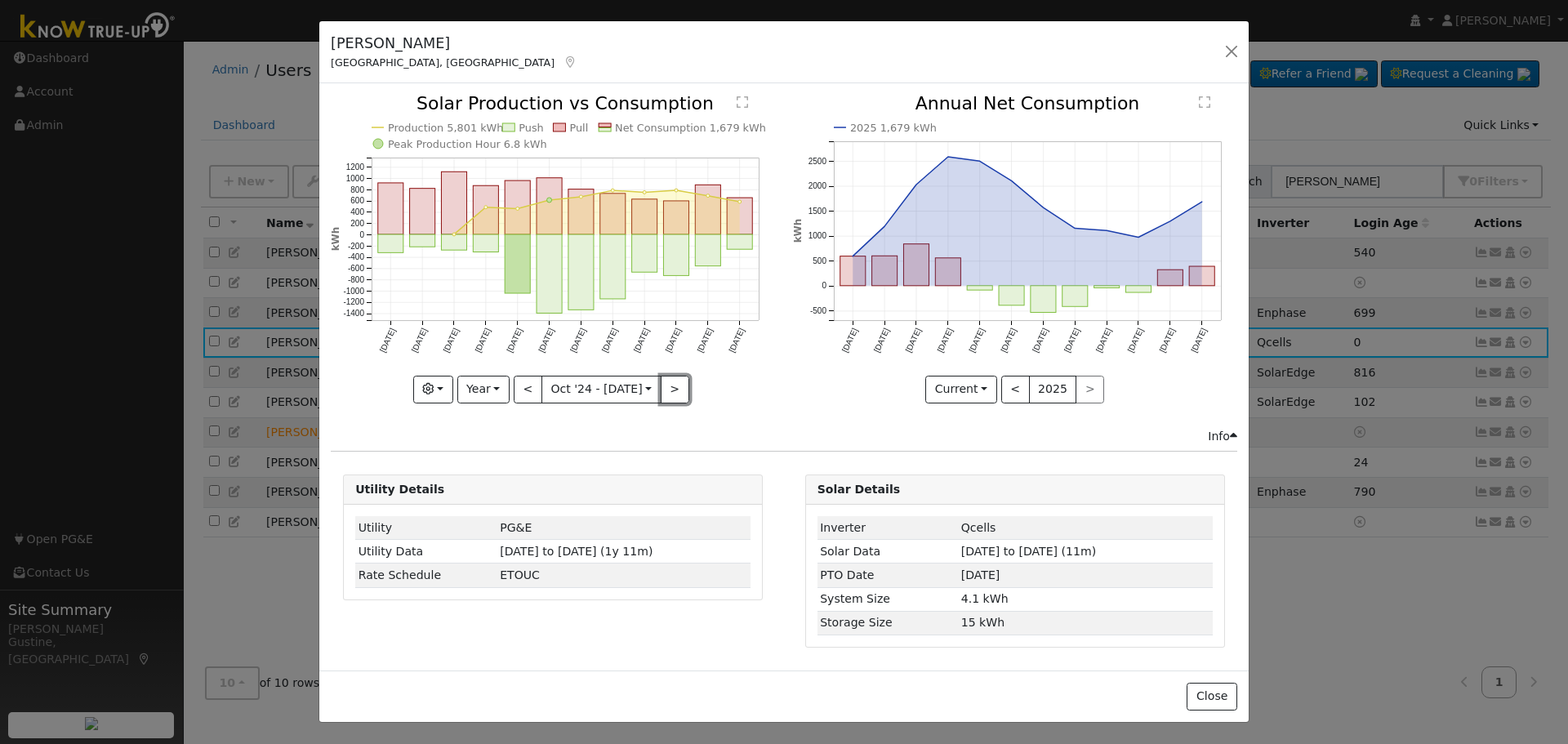
click at [661, 382] on button ">" at bounding box center [675, 389] width 28 height 28
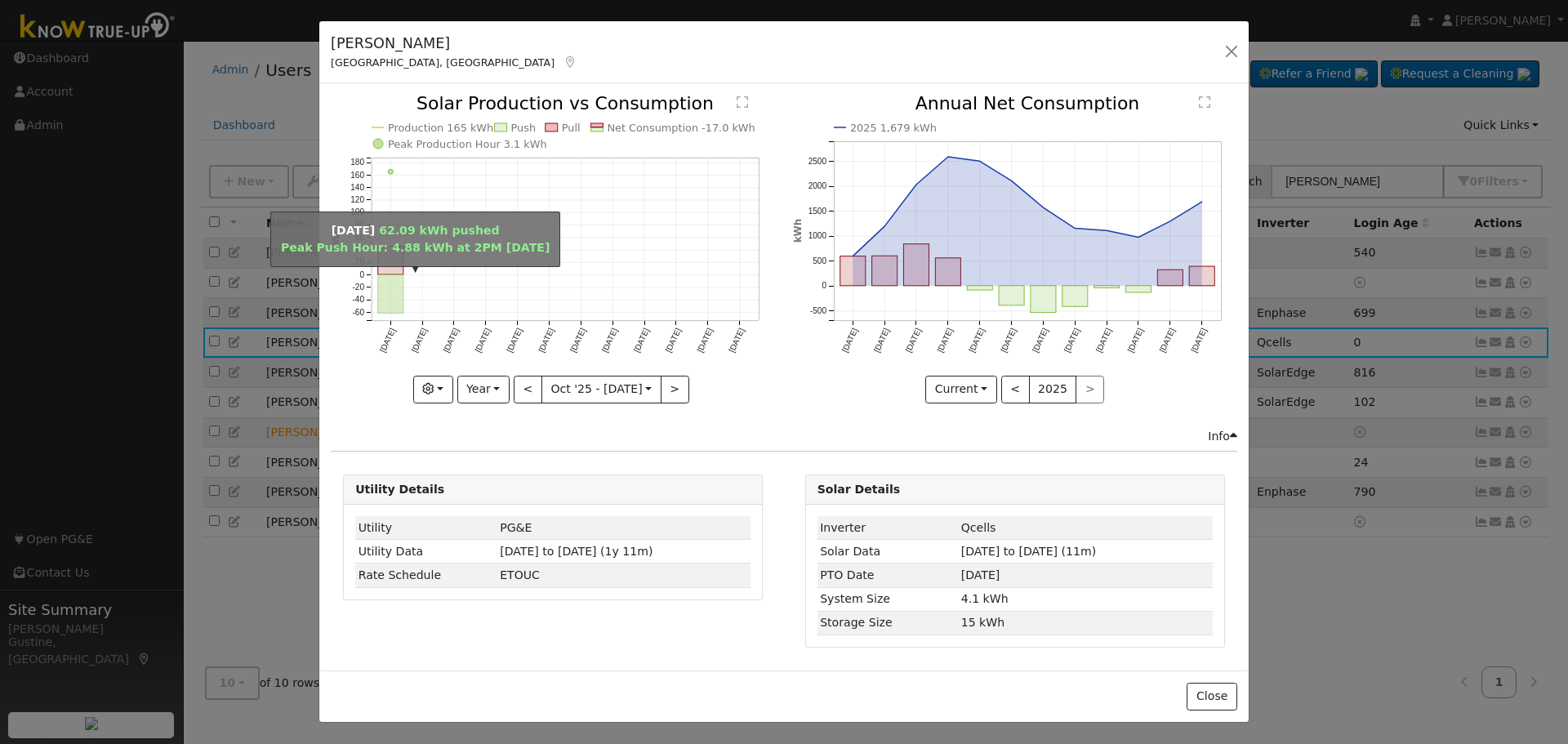
click at [402, 289] on rect "onclick=""" at bounding box center [391, 295] width 25 height 38
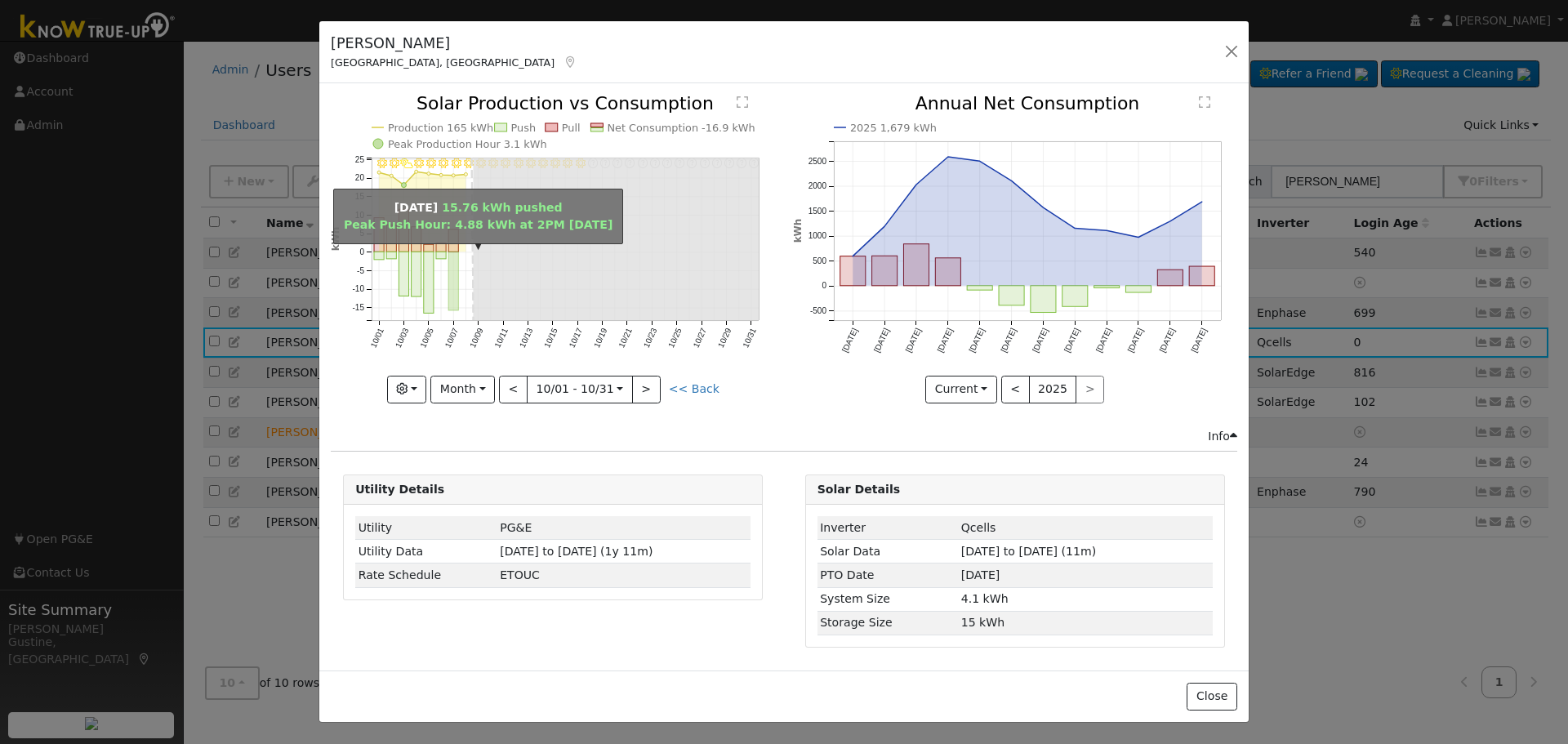
click at [454, 271] on rect "onclick=""" at bounding box center [453, 281] width 10 height 58
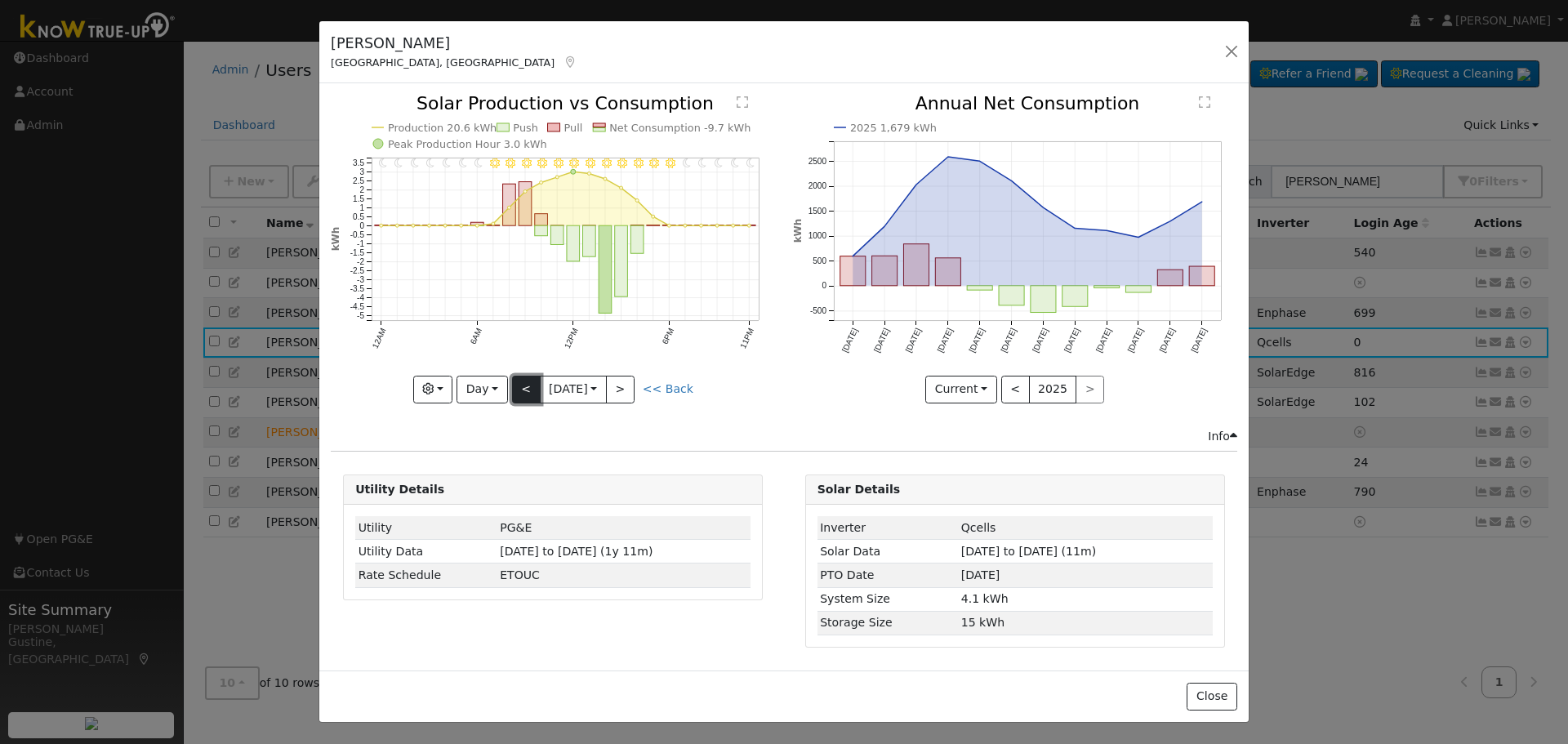
click at [530, 379] on button "<" at bounding box center [526, 389] width 28 height 28
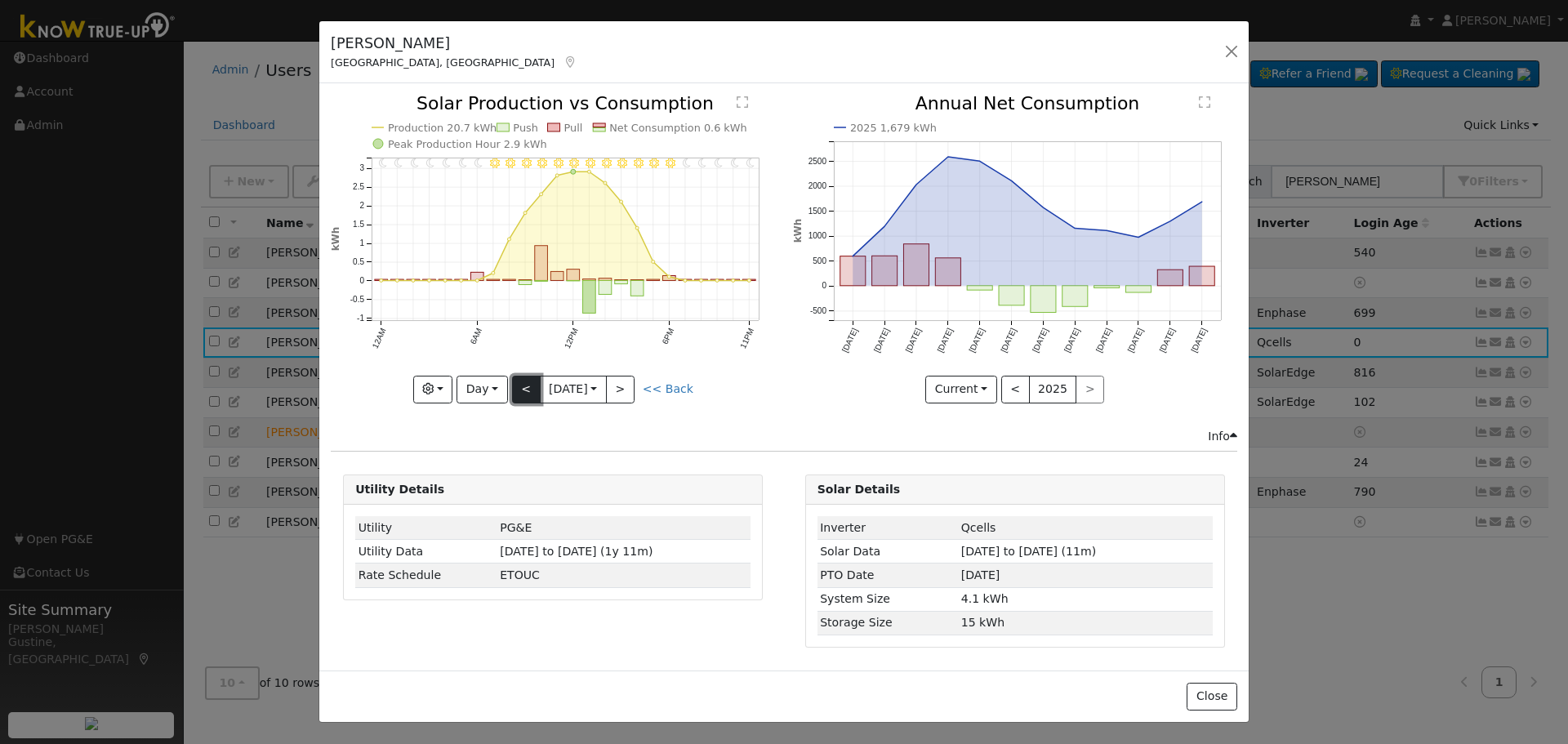
click at [529, 382] on button "<" at bounding box center [526, 389] width 28 height 28
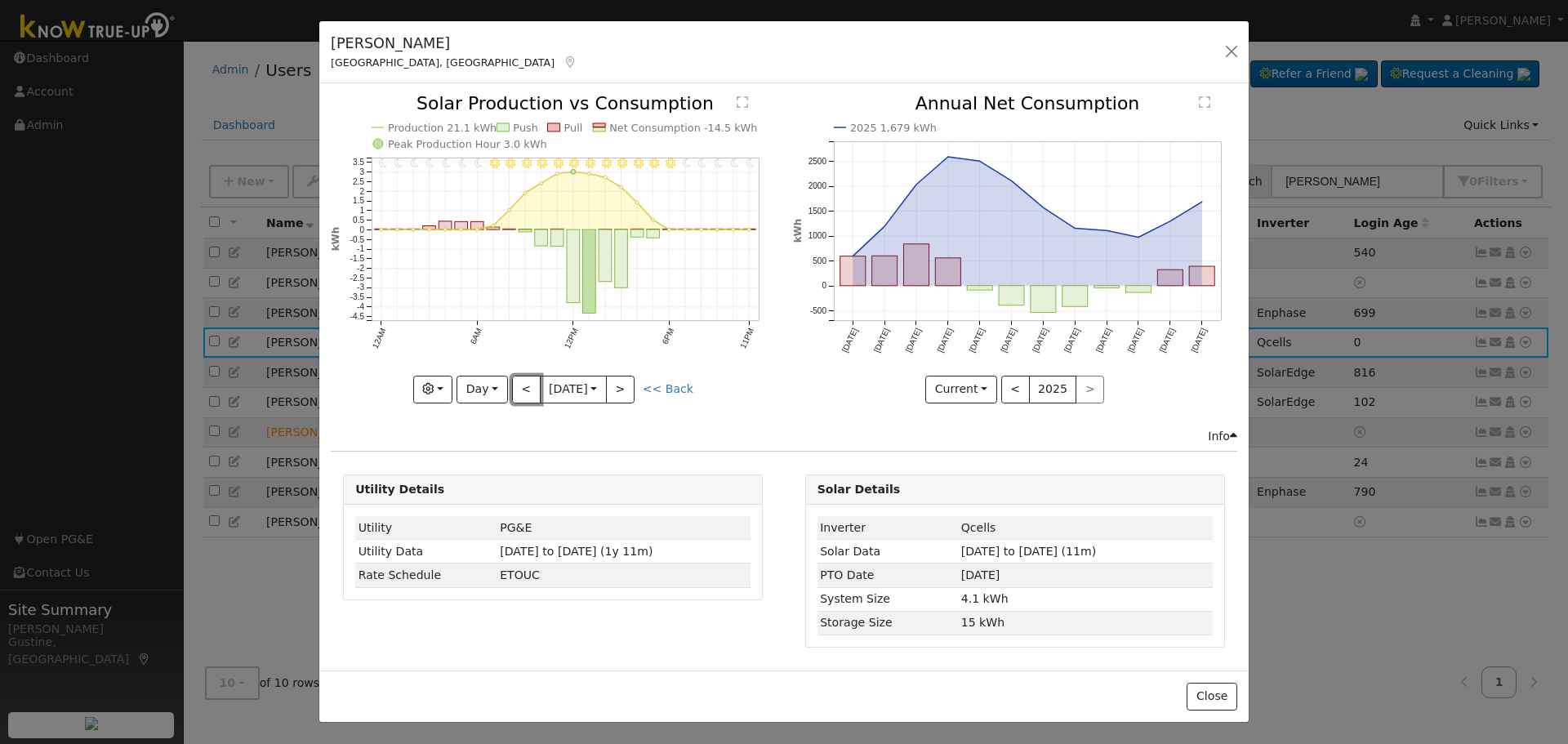
click at [528, 392] on button "<" at bounding box center [526, 389] width 28 height 28
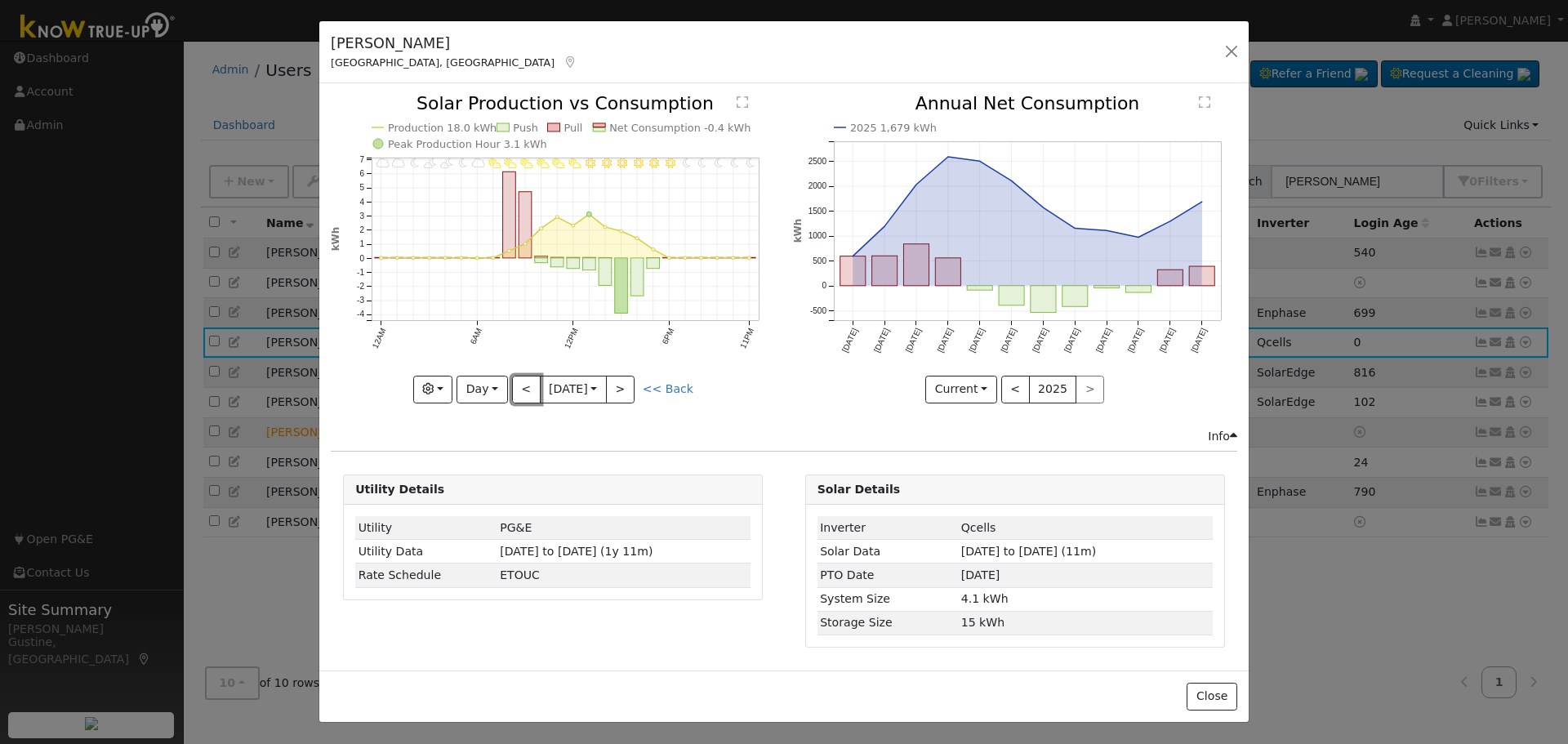
click at [528, 392] on button "<" at bounding box center [526, 389] width 28 height 28
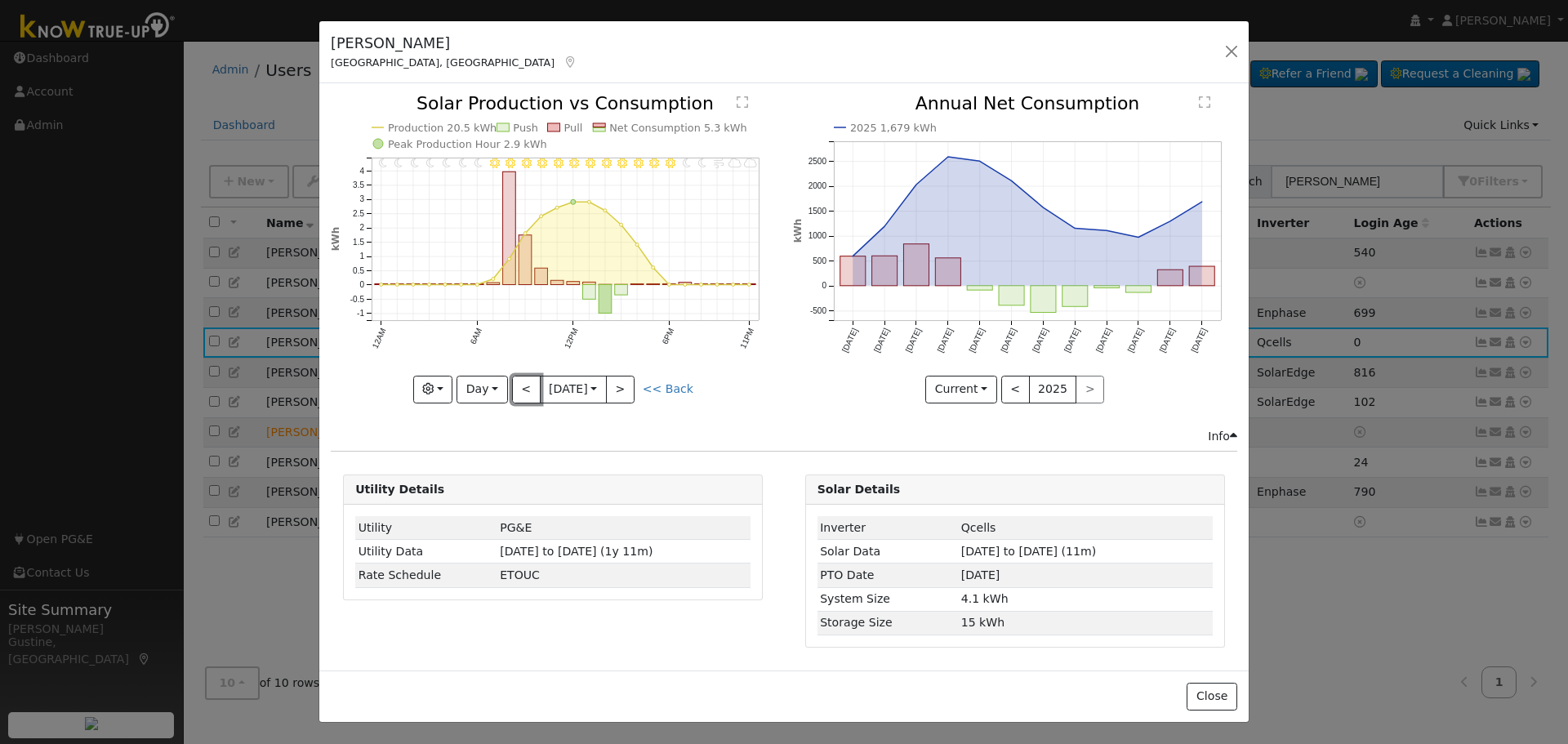
click at [528, 392] on button "<" at bounding box center [526, 389] width 28 height 28
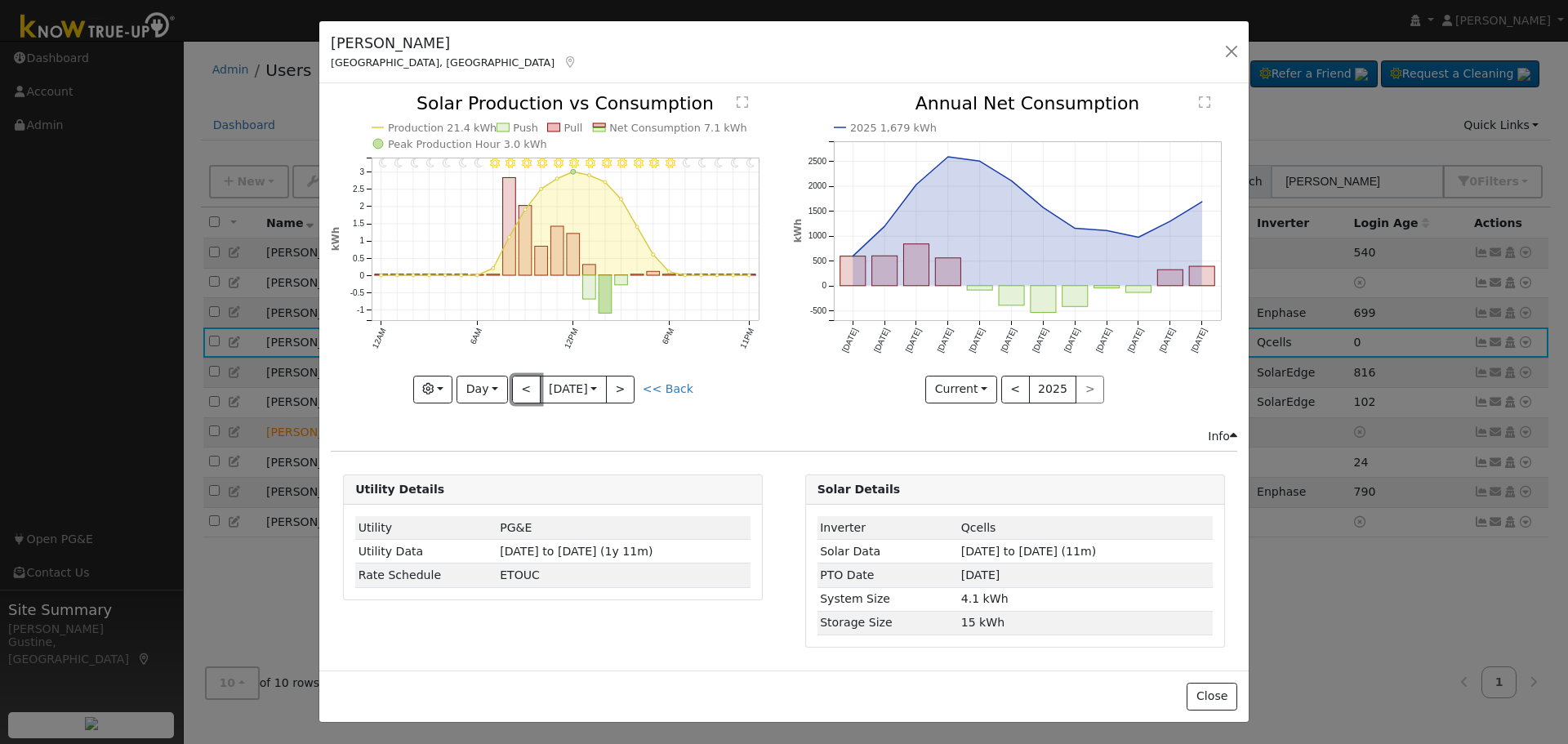
click at [528, 392] on button "<" at bounding box center [526, 389] width 28 height 28
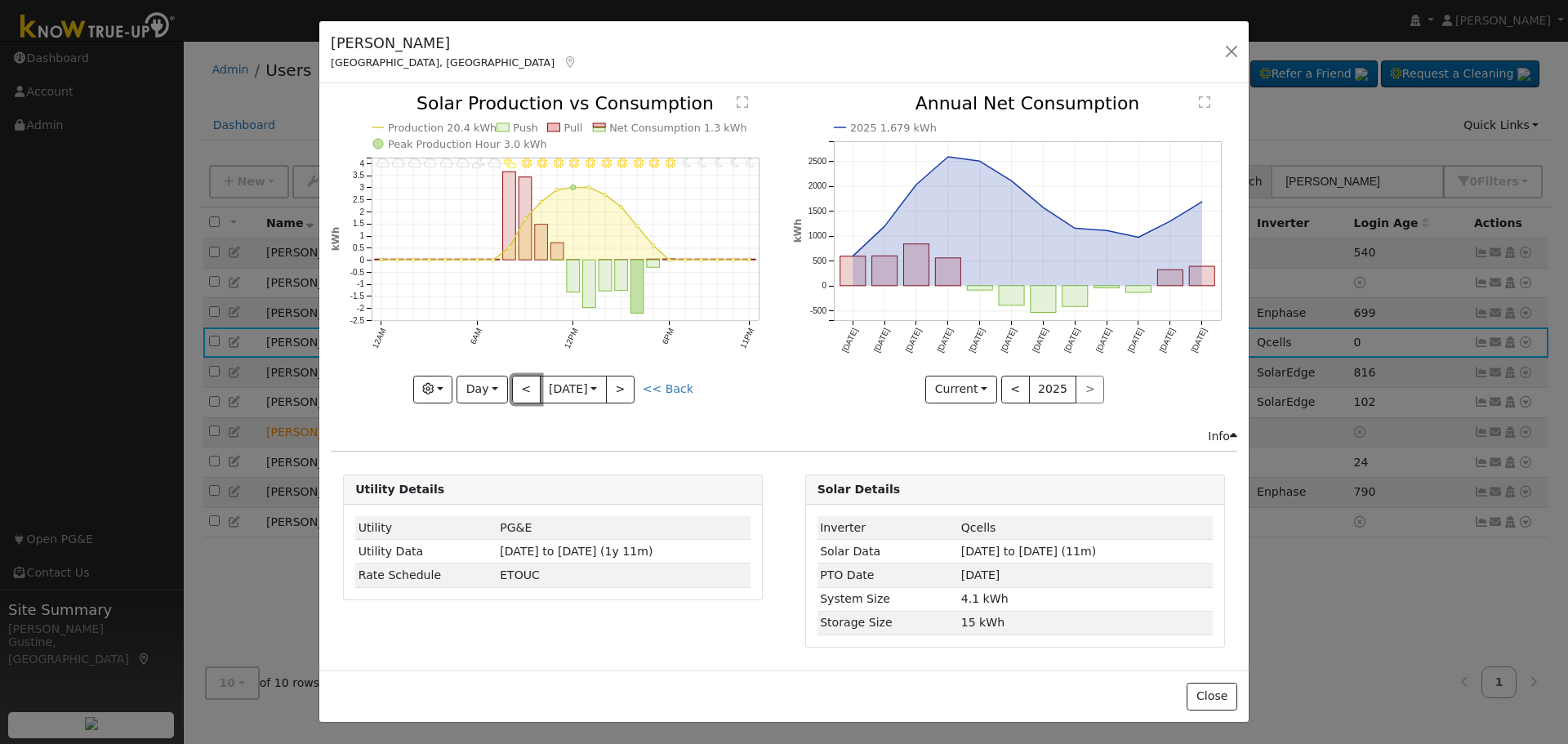
click at [528, 392] on button "<" at bounding box center [526, 389] width 28 height 28
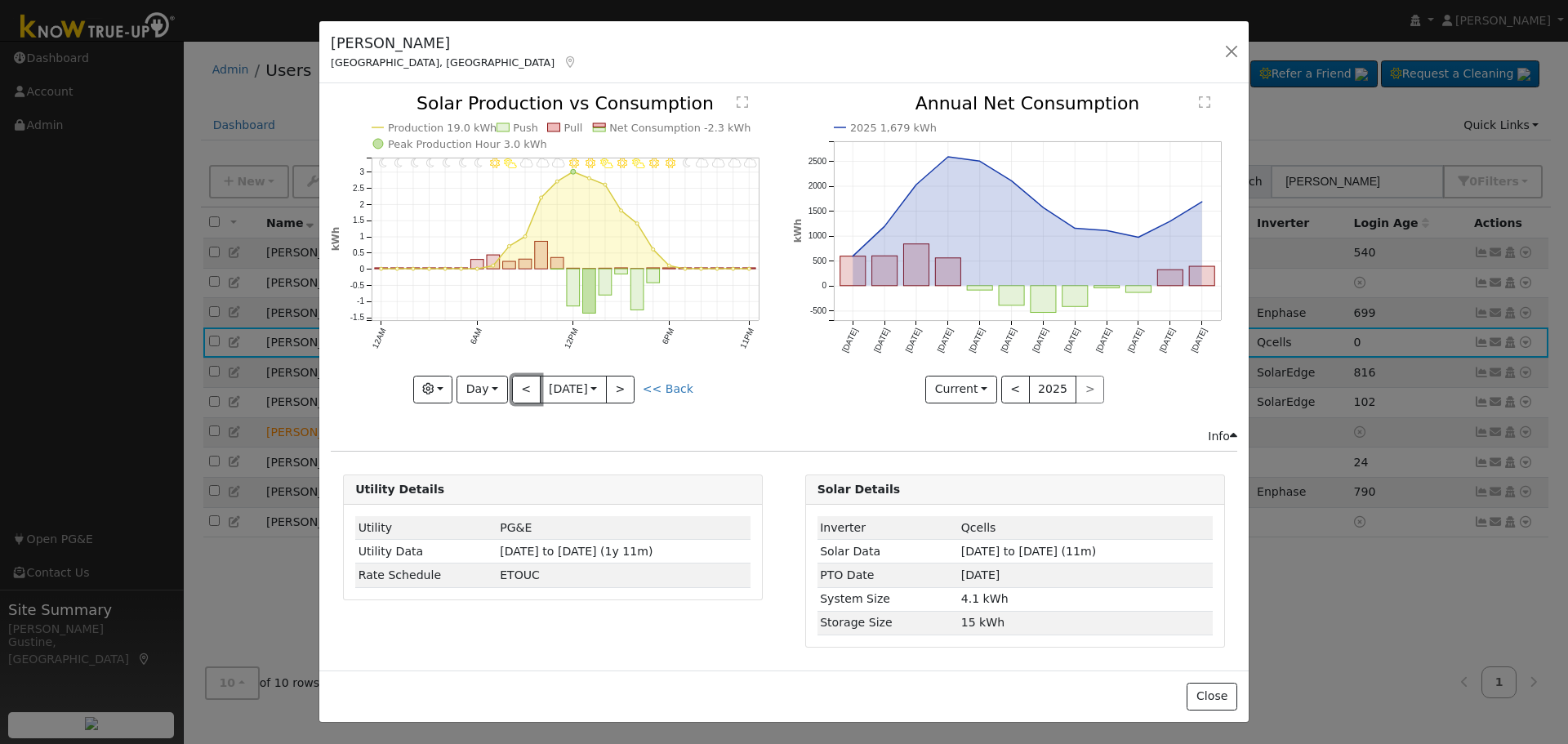
click at [528, 392] on button "<" at bounding box center [526, 389] width 28 height 28
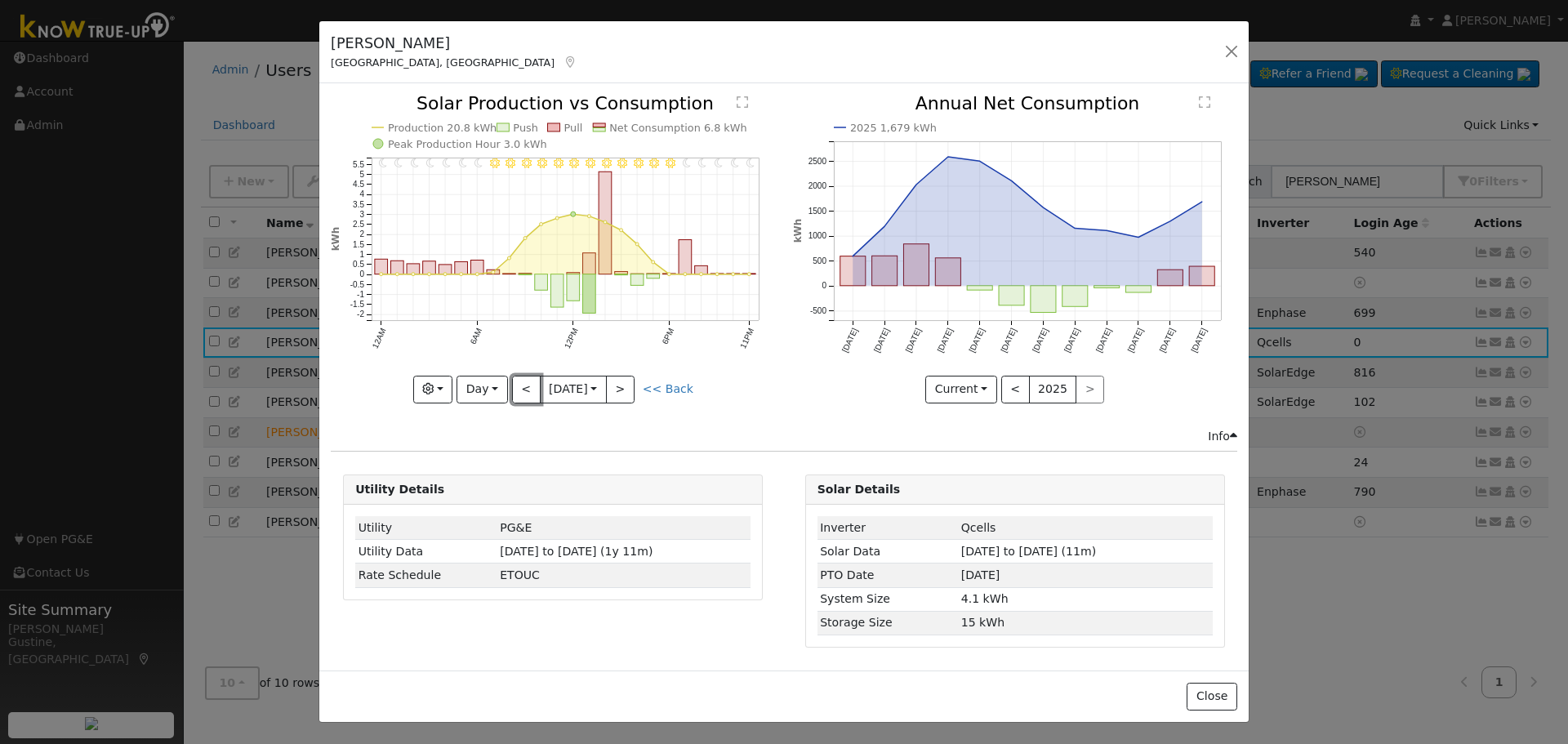
click at [528, 392] on button "<" at bounding box center [526, 389] width 28 height 28
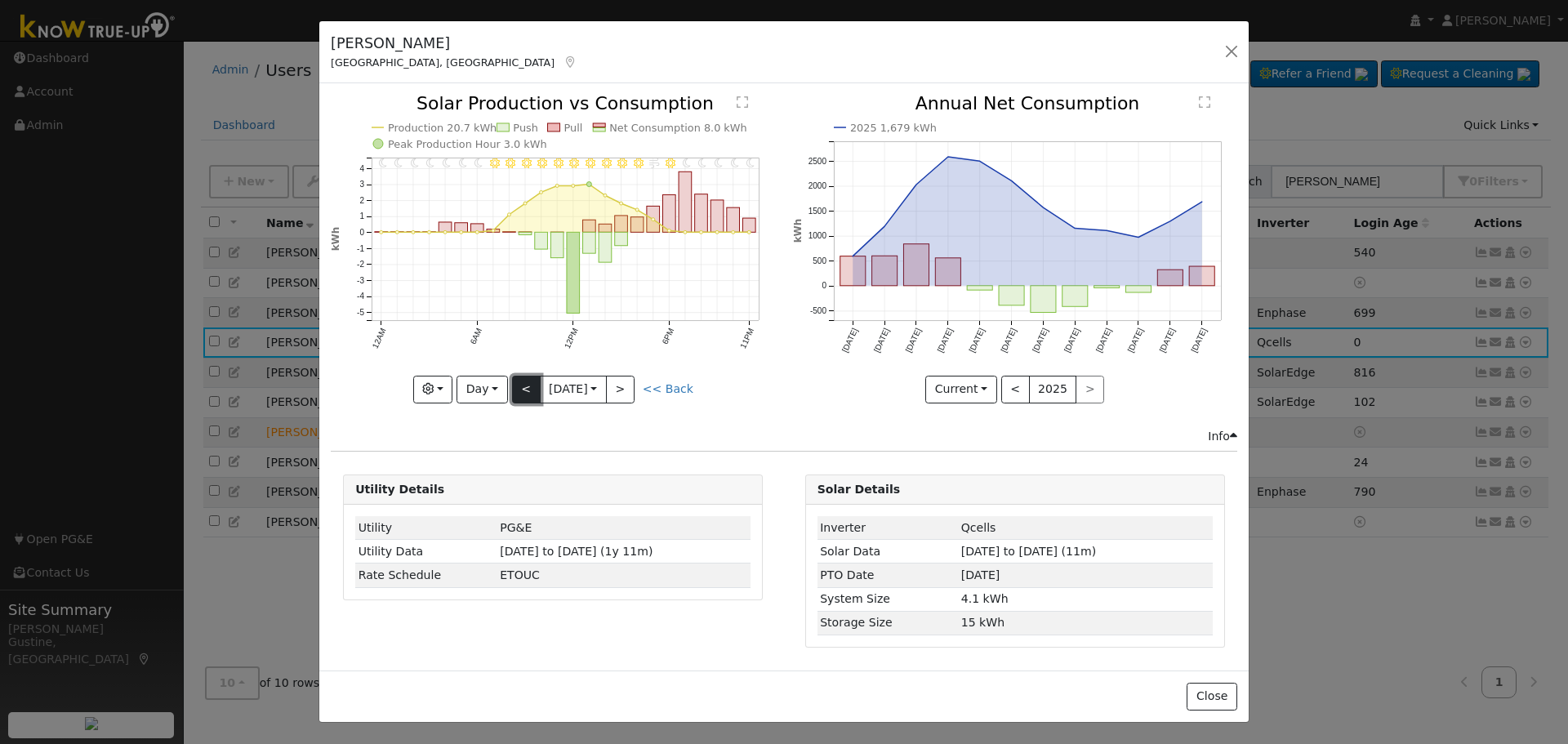
click at [535, 388] on button "<" at bounding box center [526, 389] width 28 height 28
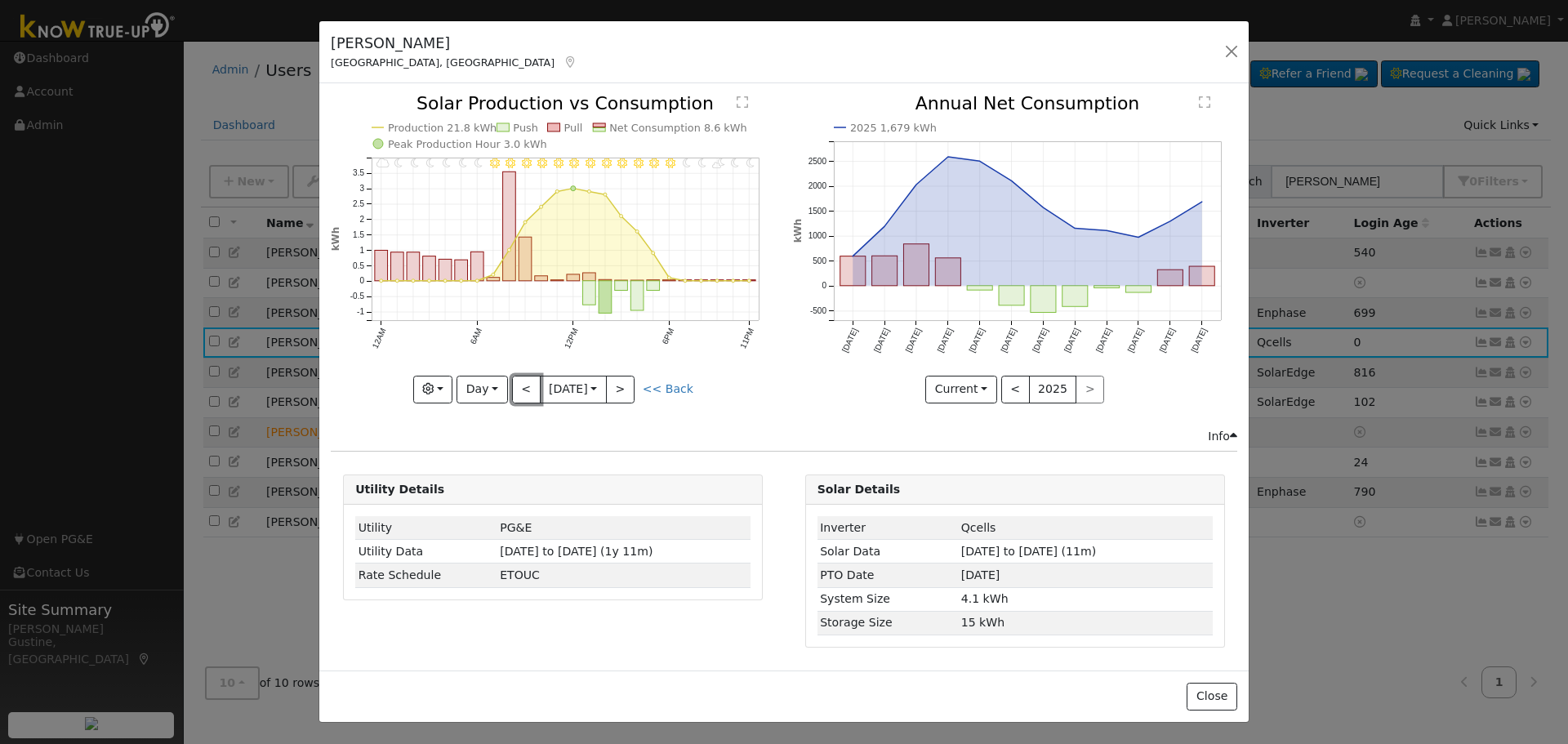
click at [533, 388] on button "<" at bounding box center [526, 389] width 28 height 28
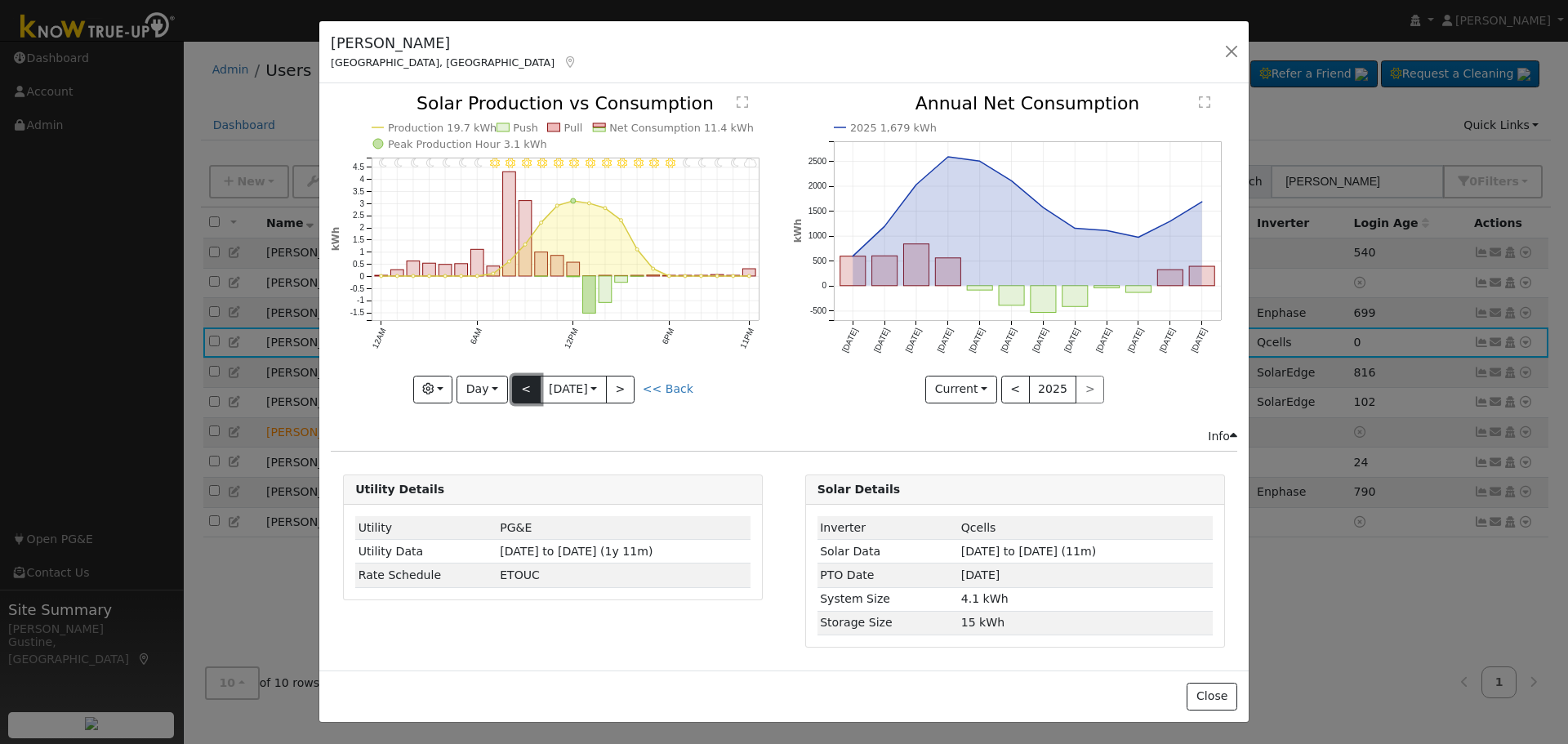
click at [535, 387] on button "<" at bounding box center [526, 389] width 28 height 28
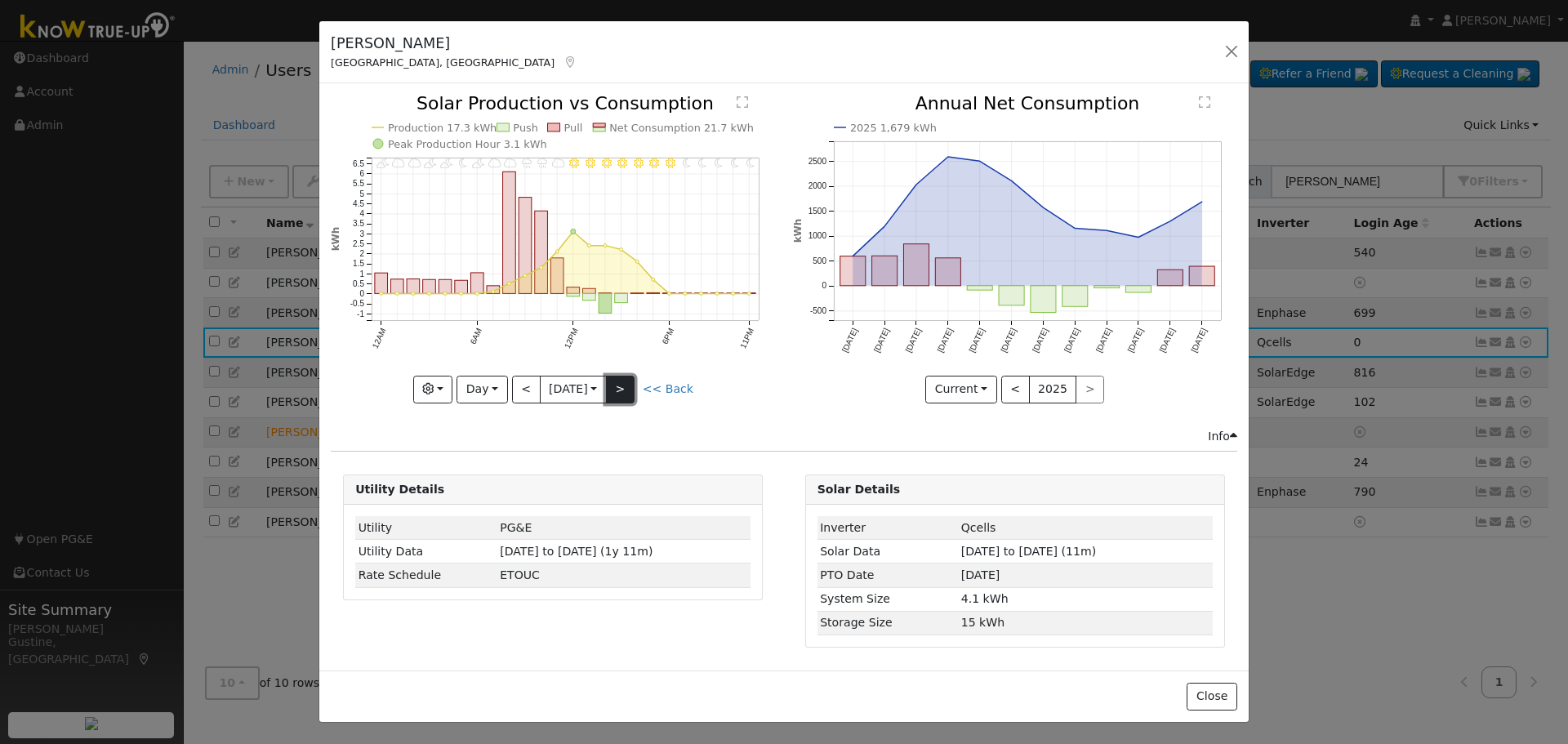
click at [630, 397] on button ">" at bounding box center [620, 389] width 28 height 28
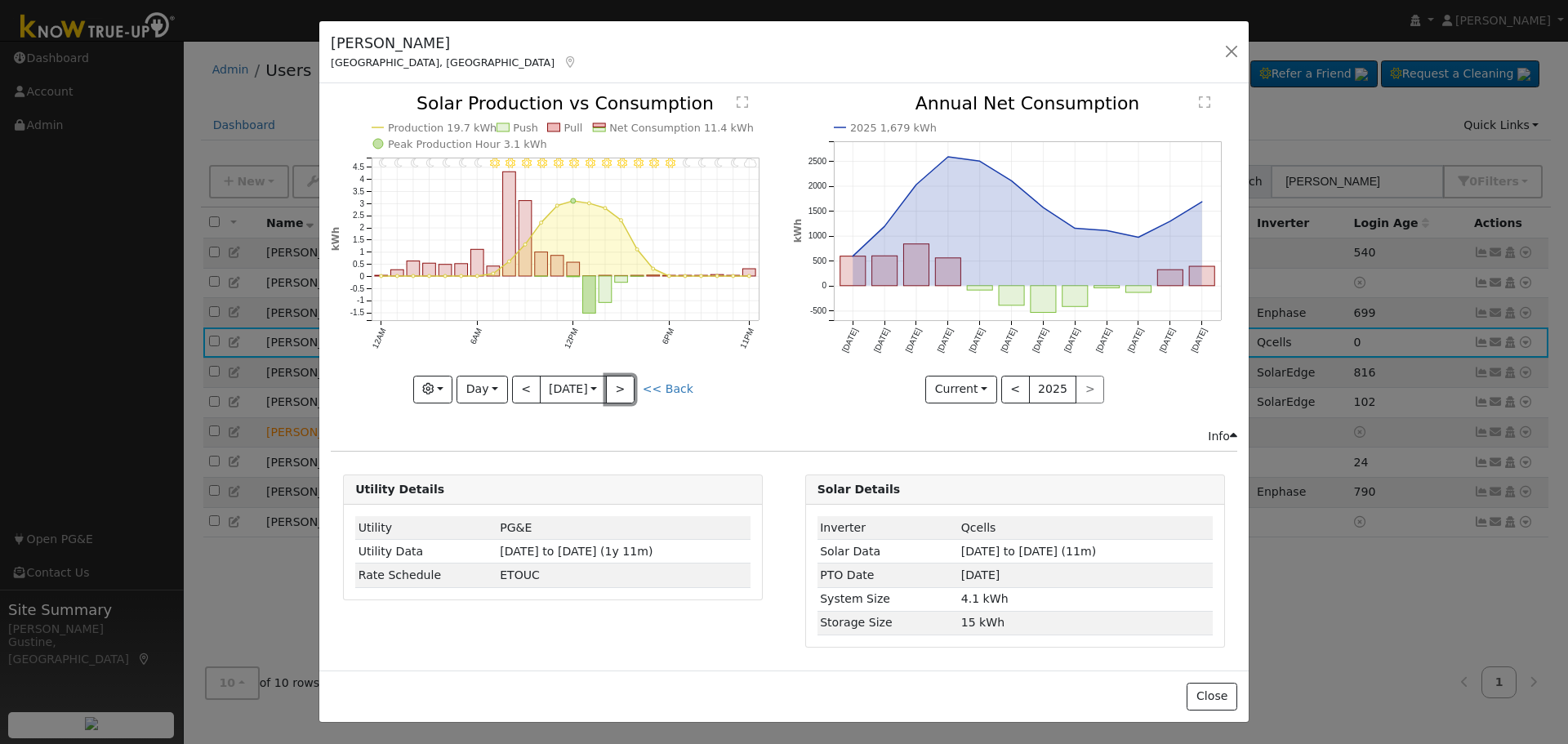
click at [629, 397] on button ">" at bounding box center [620, 389] width 28 height 28
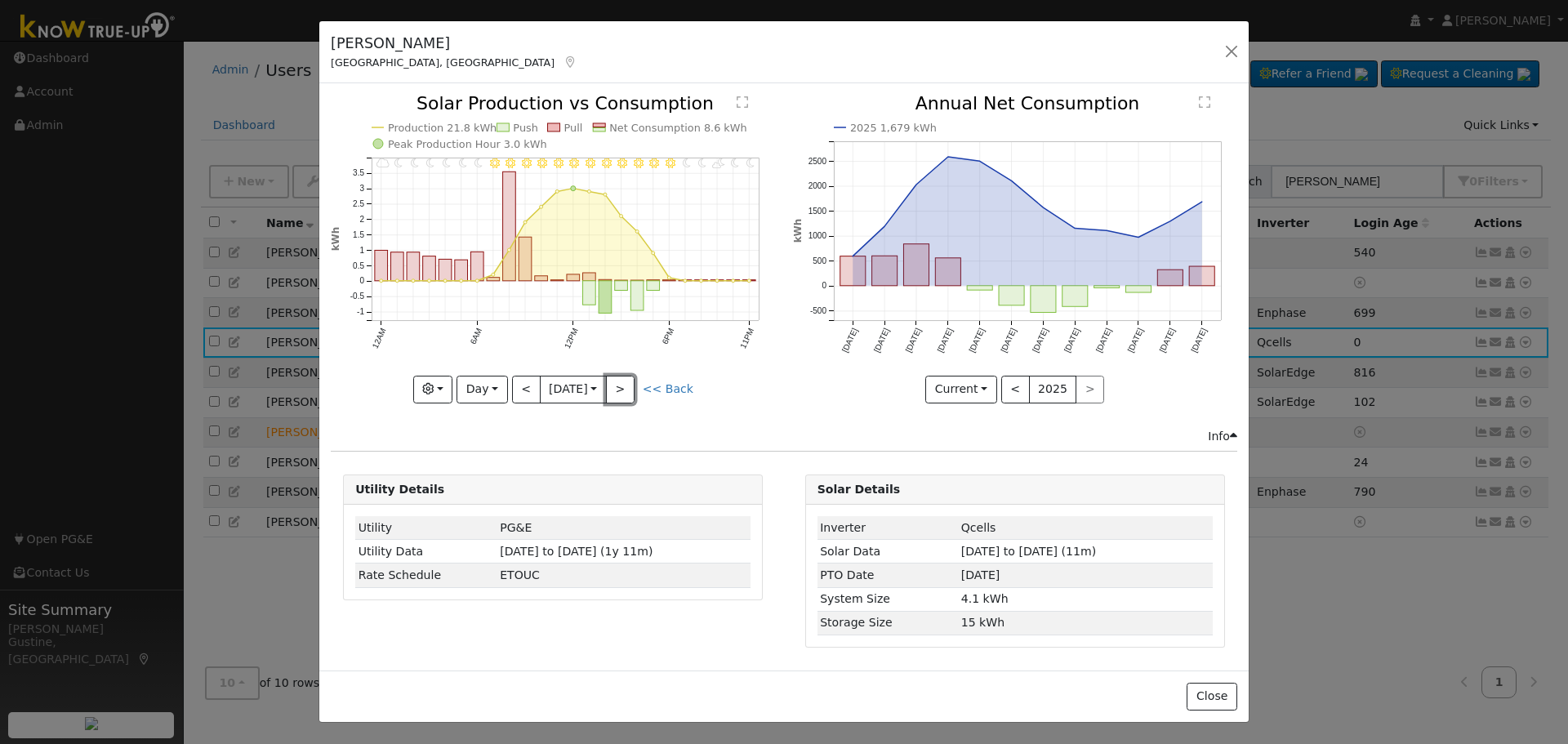
click at [629, 397] on button ">" at bounding box center [620, 389] width 28 height 28
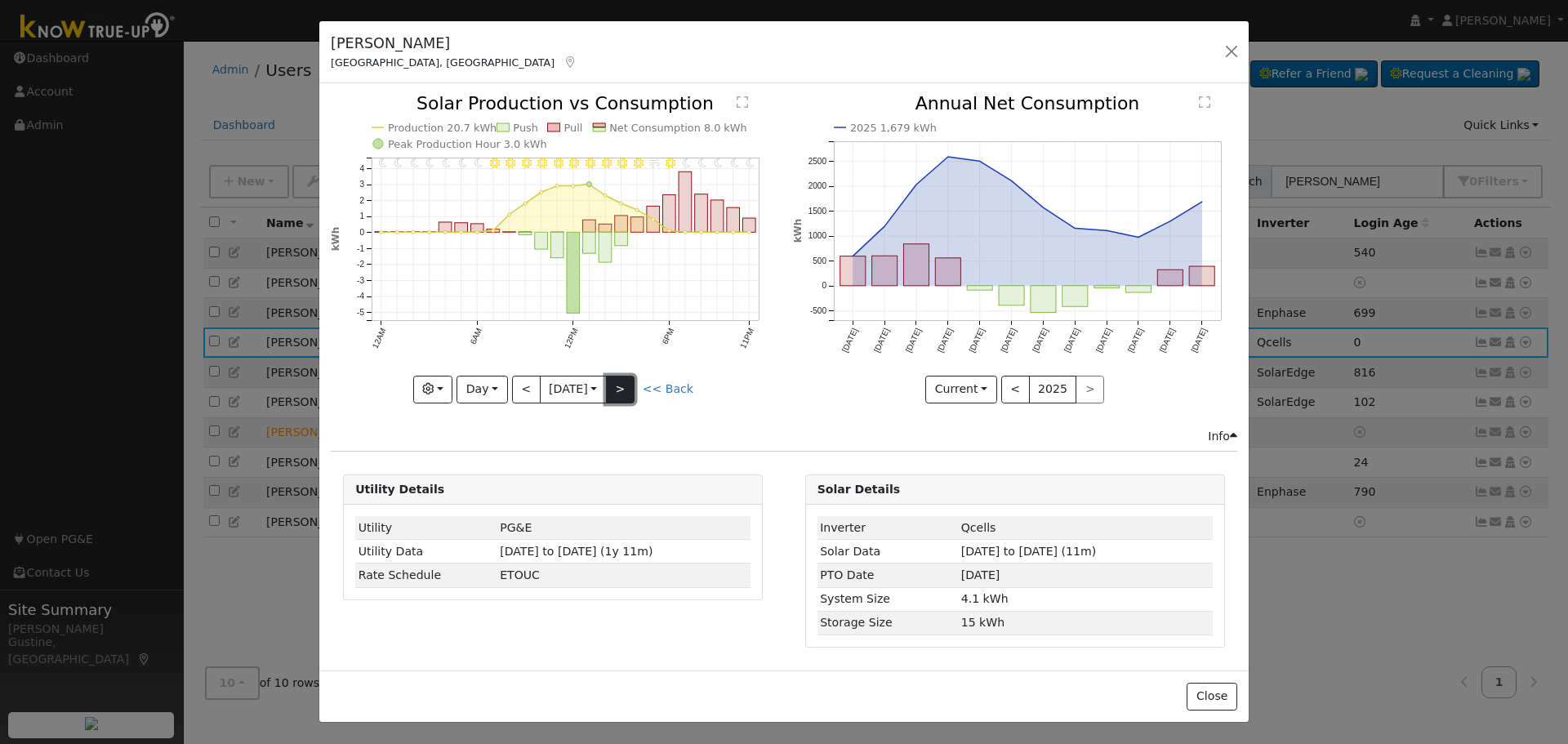
click at [625, 393] on button ">" at bounding box center [620, 389] width 28 height 28
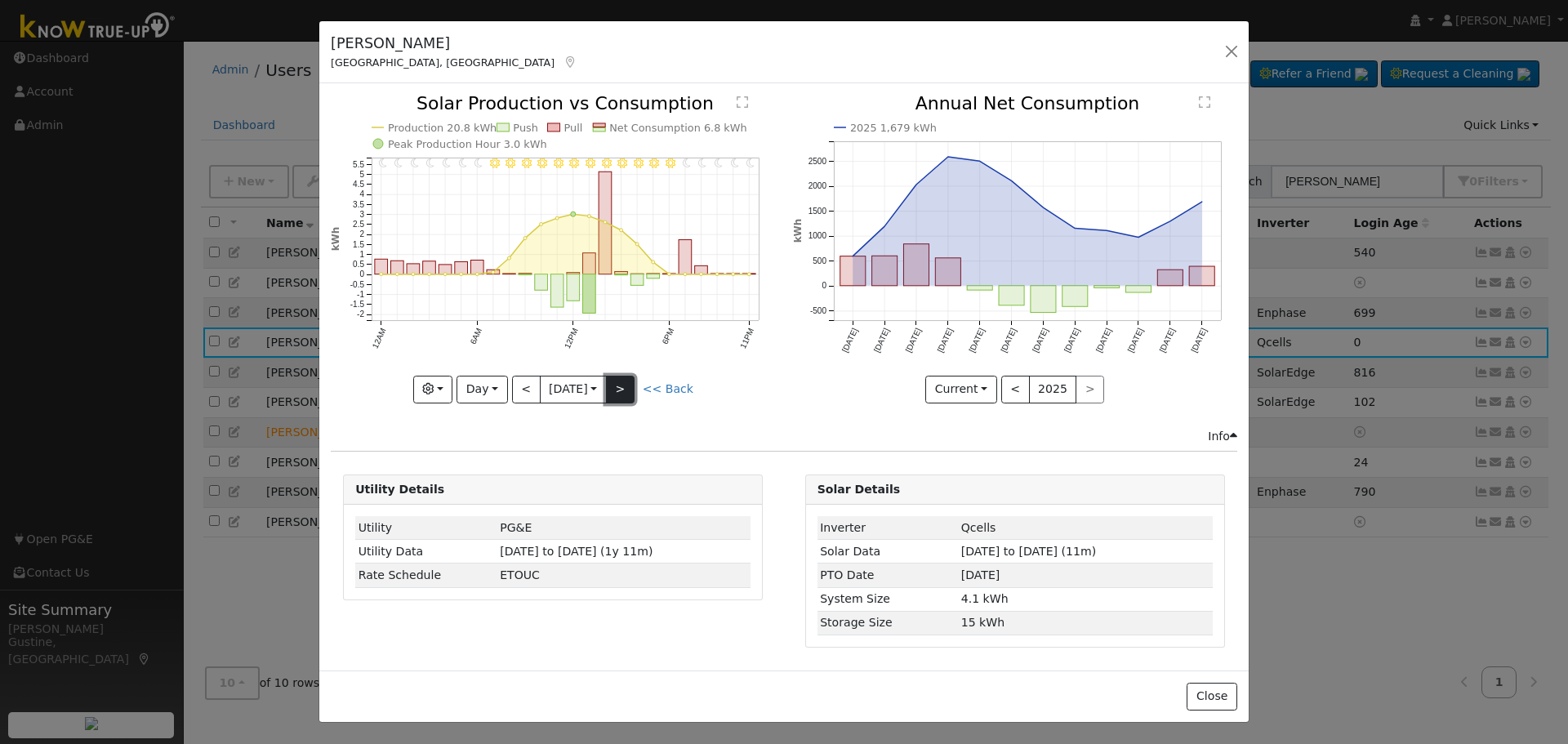
click at [625, 393] on button ">" at bounding box center [620, 389] width 28 height 28
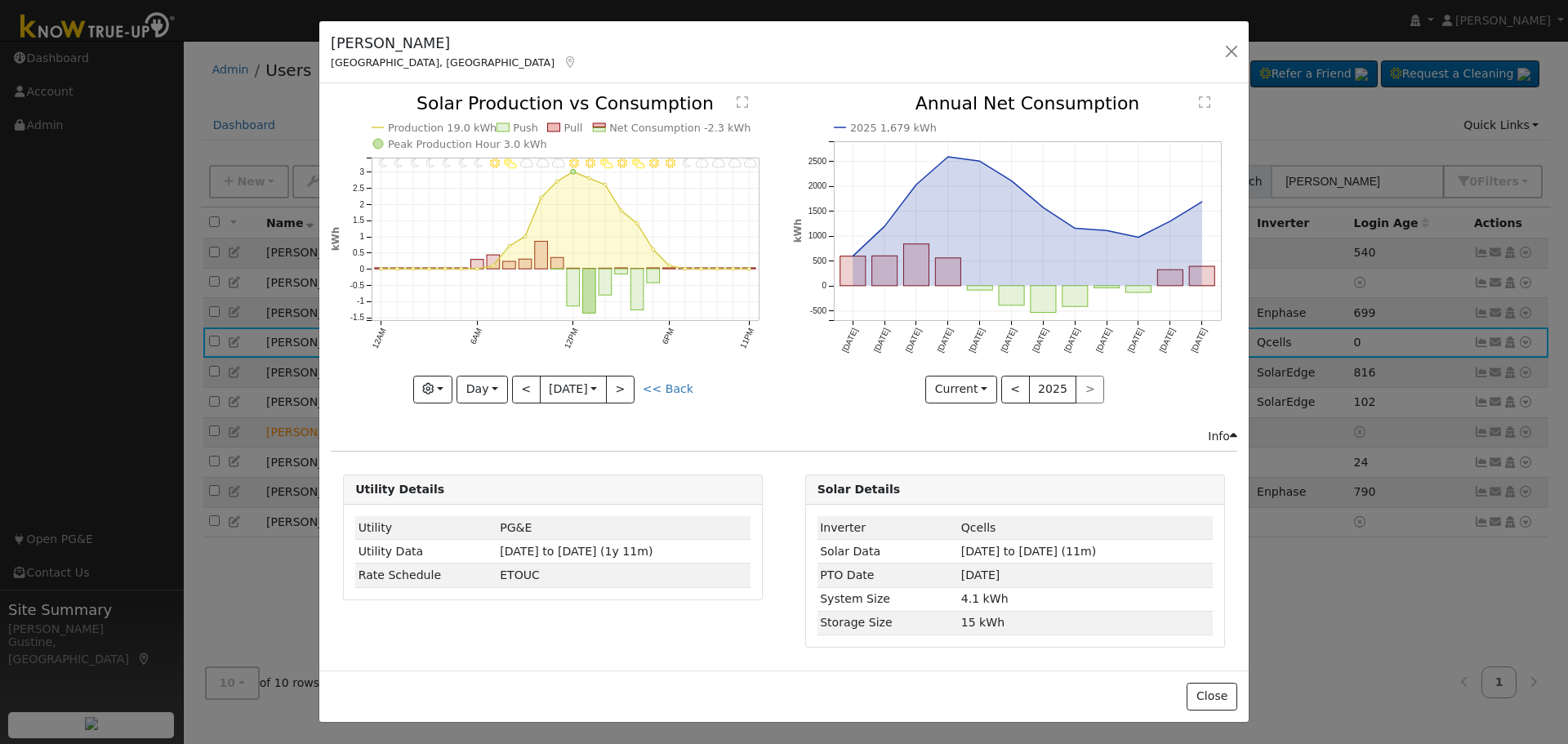
click at [643, 387] on icon "11PM - Cloudy 10PM - Cloudy 9PM - Cloudy 8PM - MostlyCloudy 7PM - MostlyClear 6…" at bounding box center [553, 247] width 444 height 306
click at [635, 390] on button ">" at bounding box center [620, 389] width 28 height 28
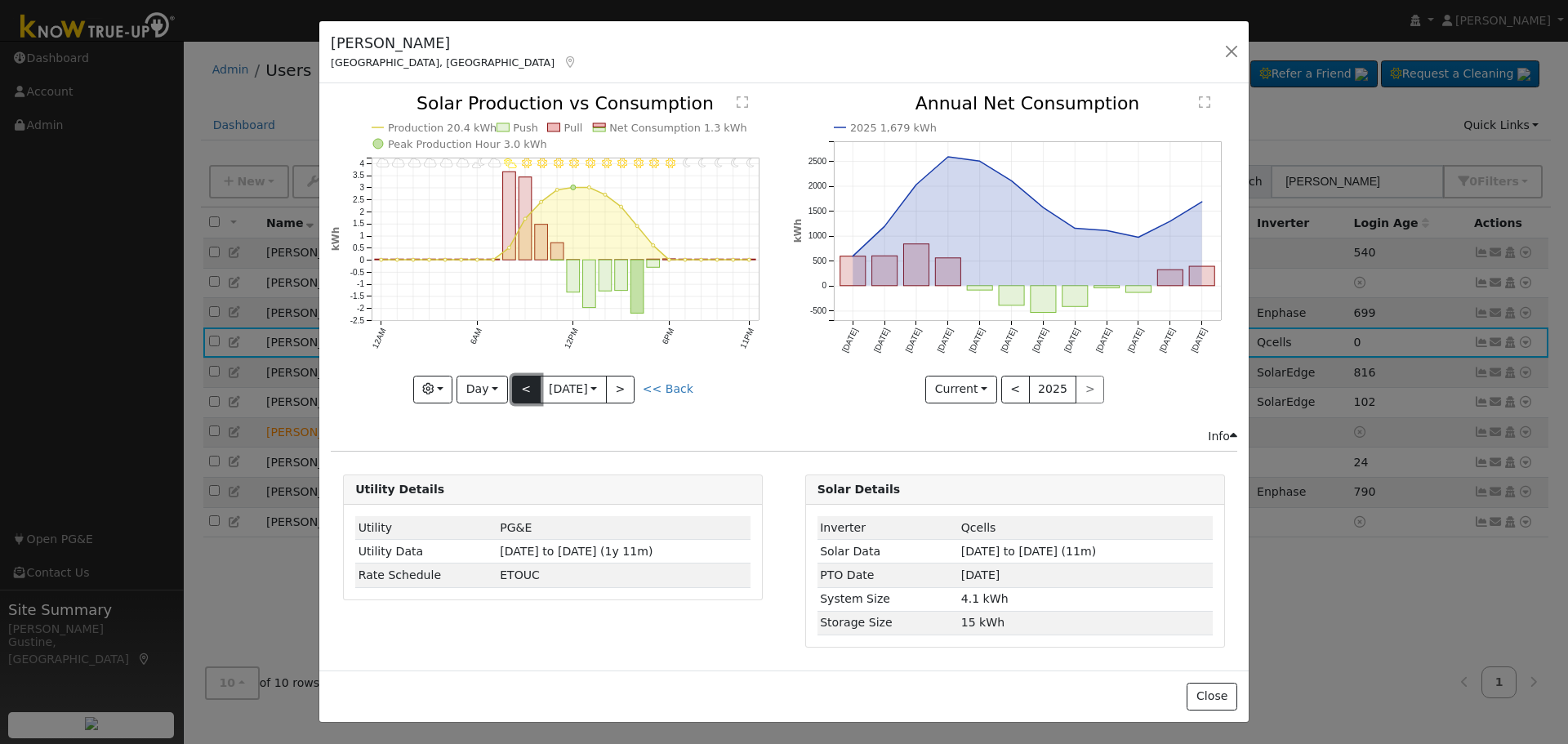
click at [526, 387] on button "<" at bounding box center [526, 389] width 28 height 28
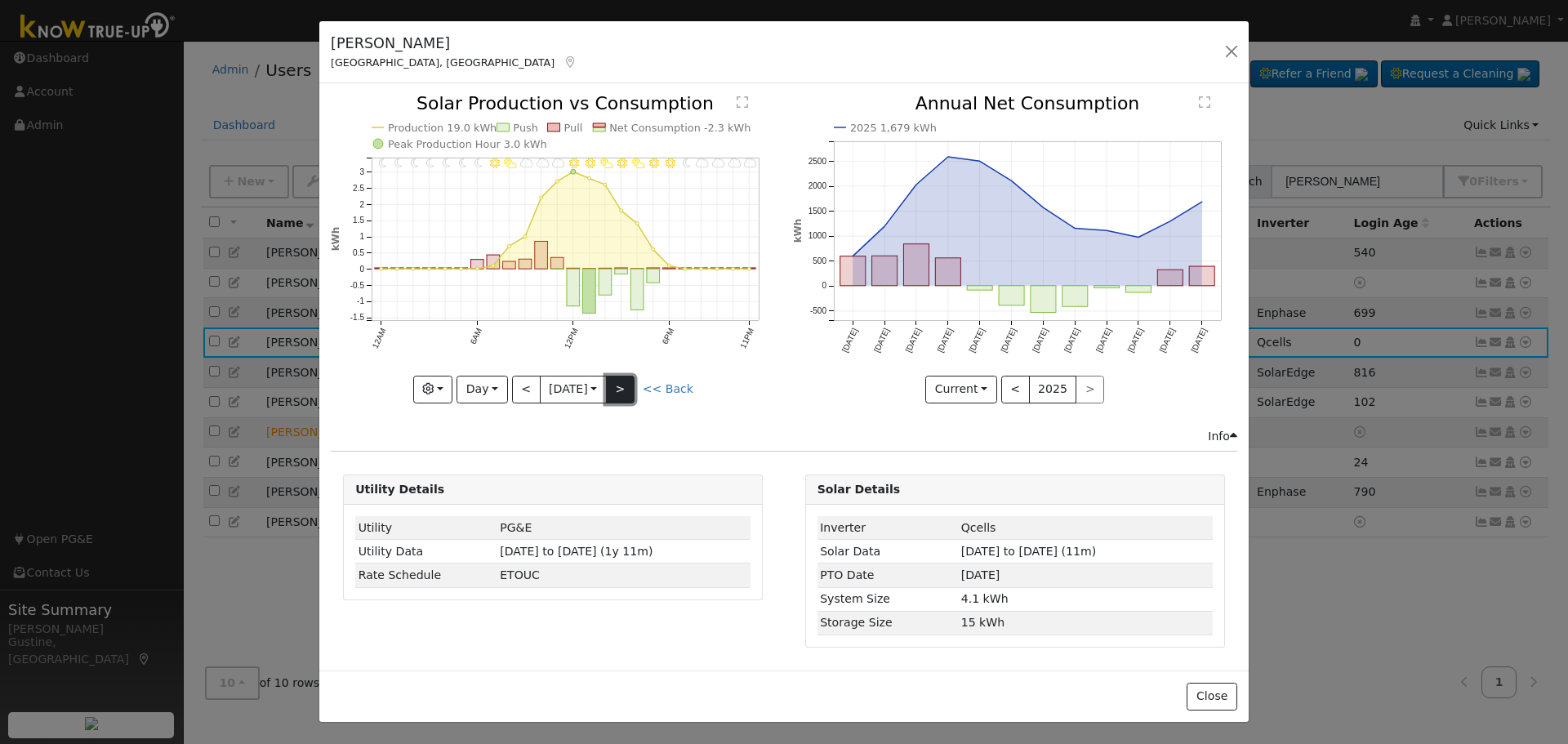
click at [622, 386] on button ">" at bounding box center [620, 389] width 28 height 28
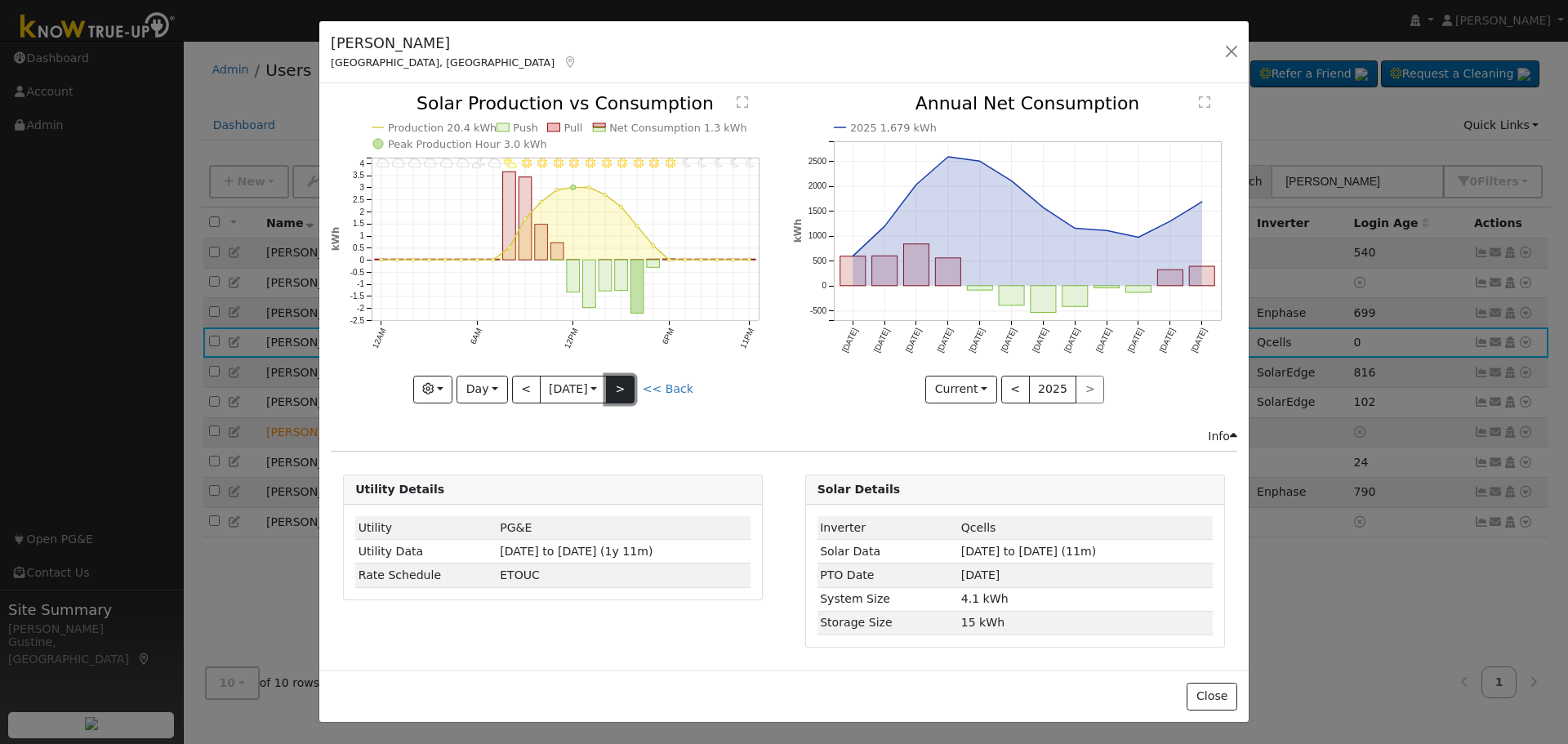
click at [628, 377] on button ">" at bounding box center [620, 389] width 28 height 28
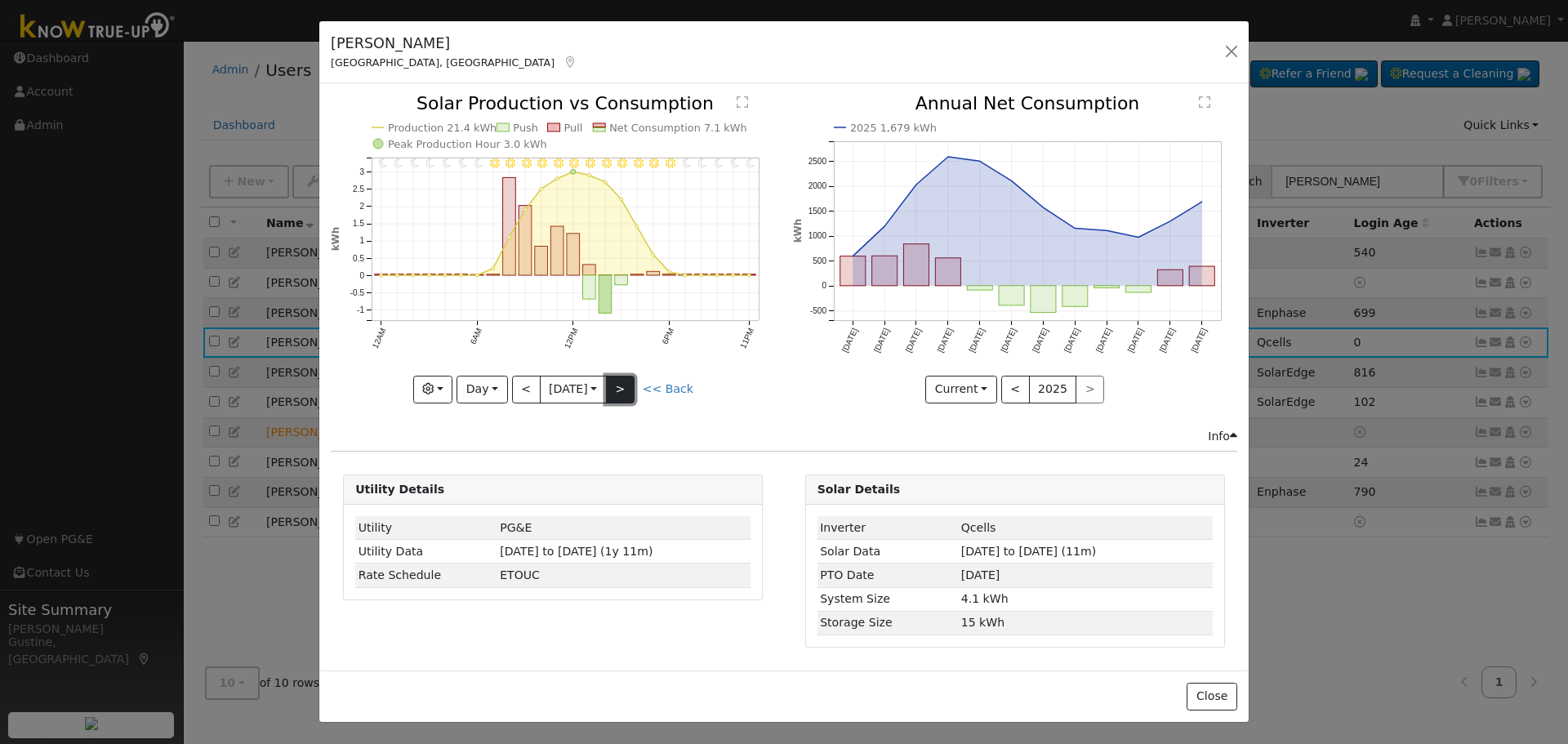
click at [628, 385] on button ">" at bounding box center [620, 389] width 28 height 28
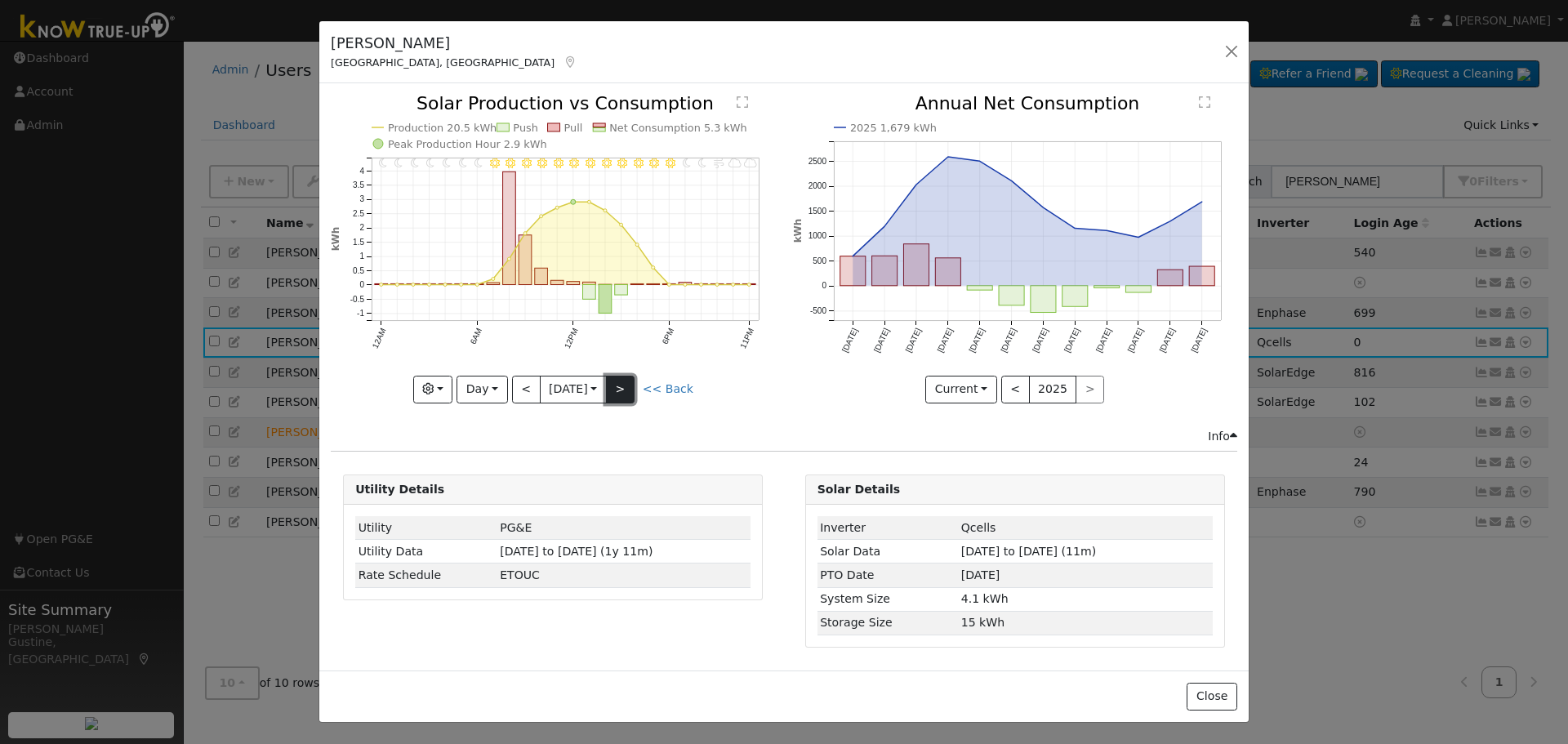
click at [628, 385] on button ">" at bounding box center [620, 389] width 28 height 28
type input "[DATE]"
